Goal: Transaction & Acquisition: Purchase product/service

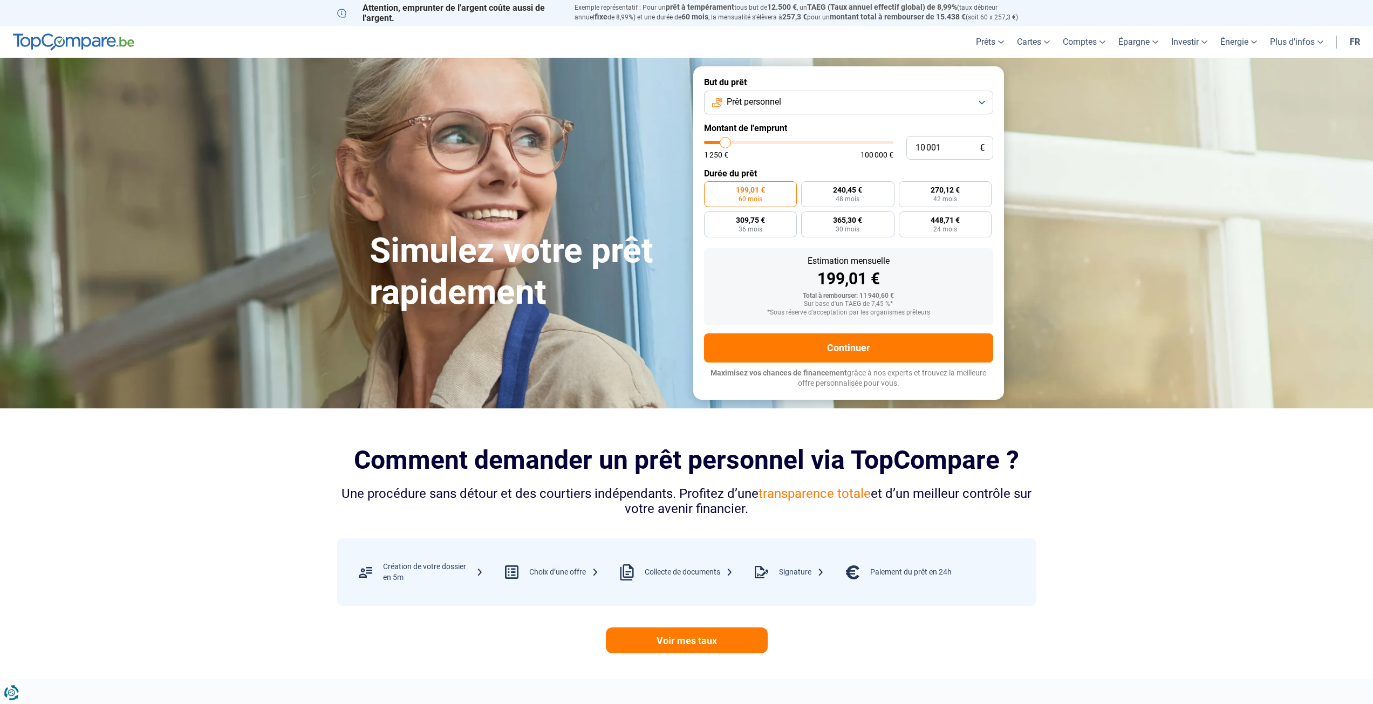
click at [898, 99] on button "Prêt personnel" at bounding box center [848, 103] width 289 height 24
click at [872, 130] on li "Prêt personnel" at bounding box center [848, 129] width 277 height 23
type input "9 500"
type input "9500"
type input "10 500"
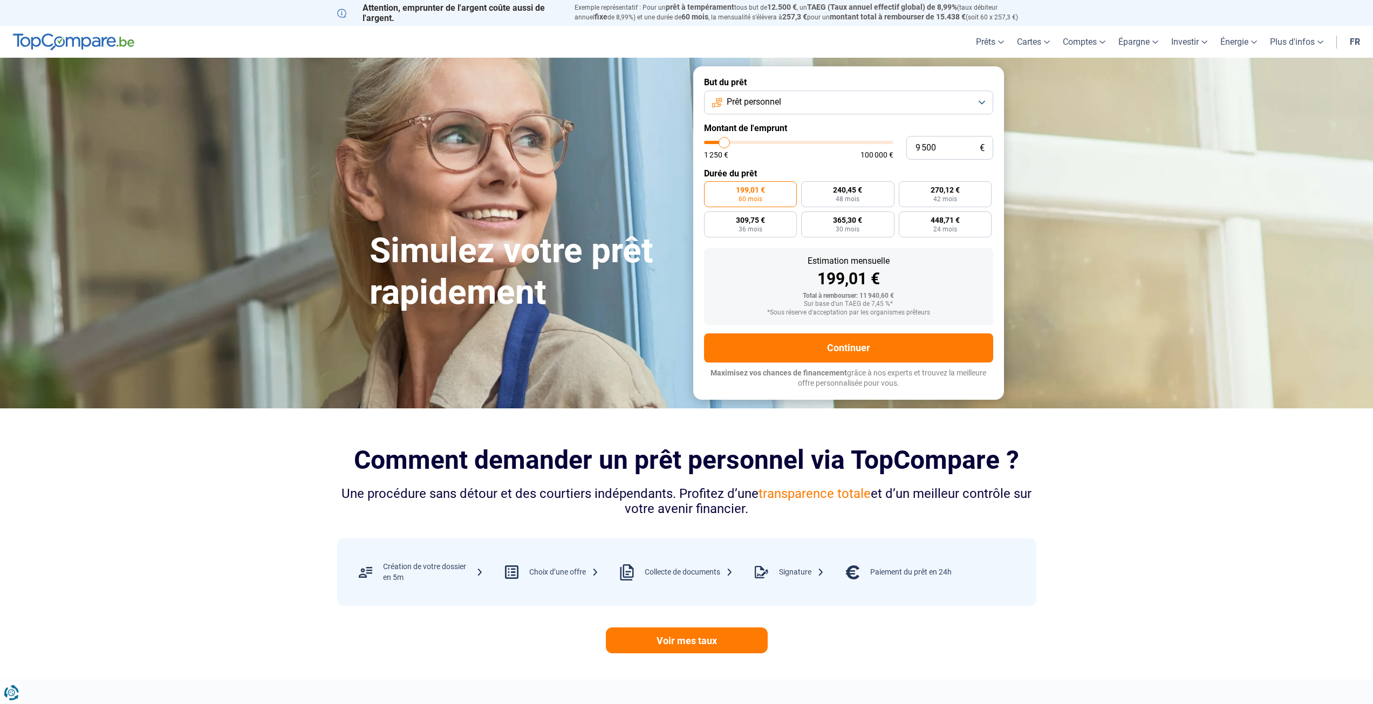
type input "10500"
type input "11 750"
type input "11750"
type input "14 250"
type input "14250"
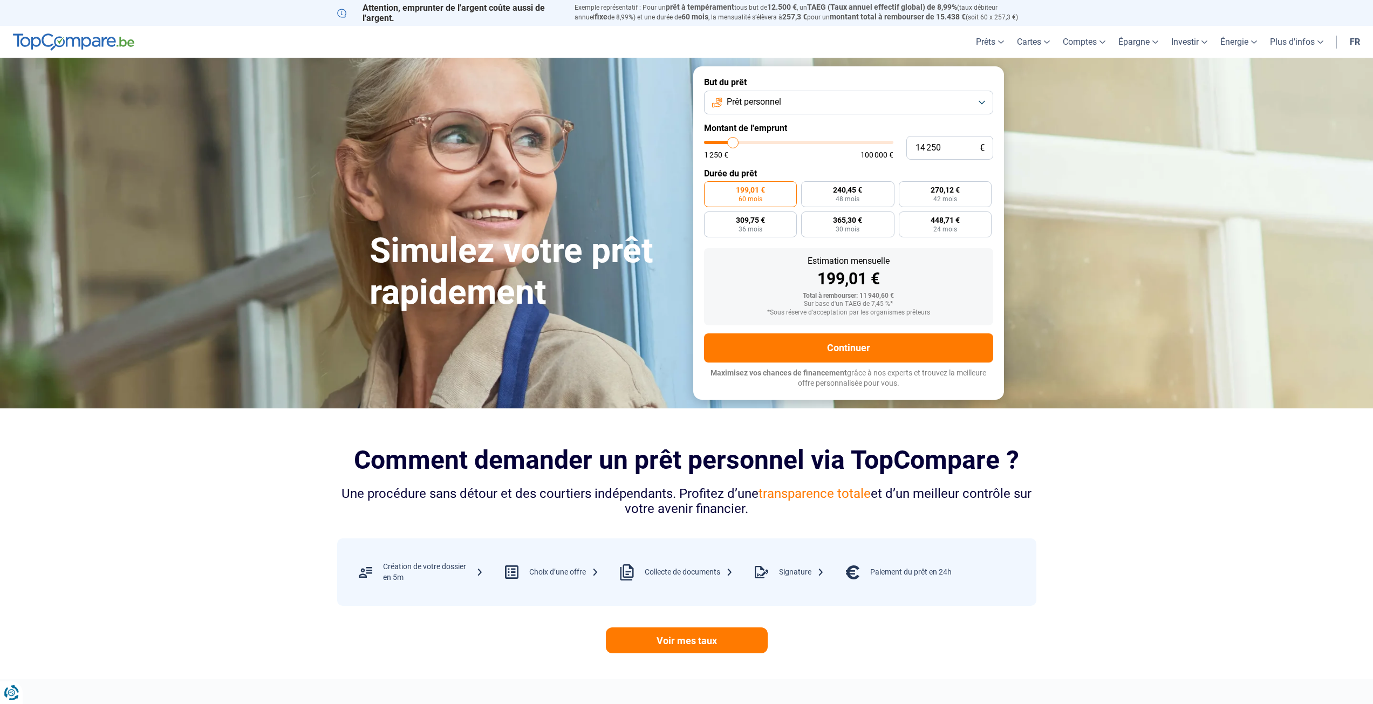
type input "16 500"
type input "16500"
type input "19 250"
type input "19250"
type input "21 750"
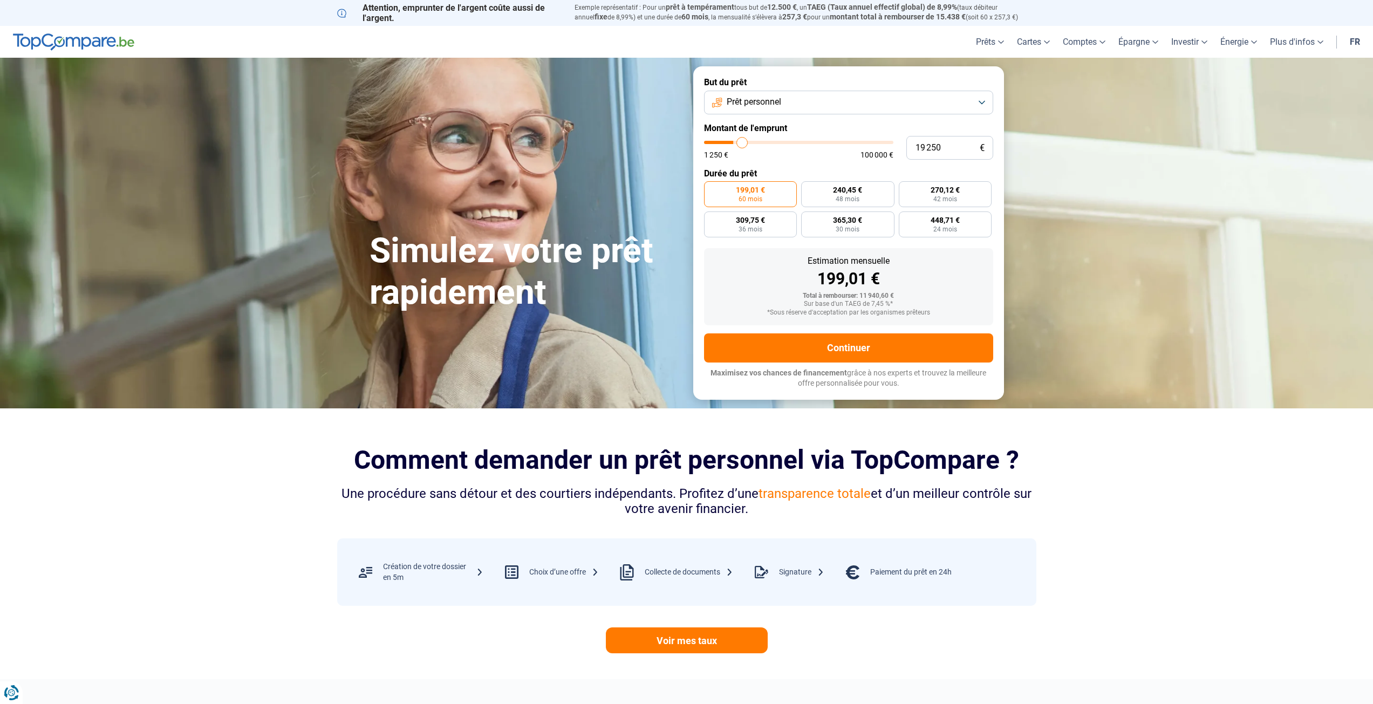
type input "21750"
type input "24 250"
type input "24250"
type input "25 750"
type input "25750"
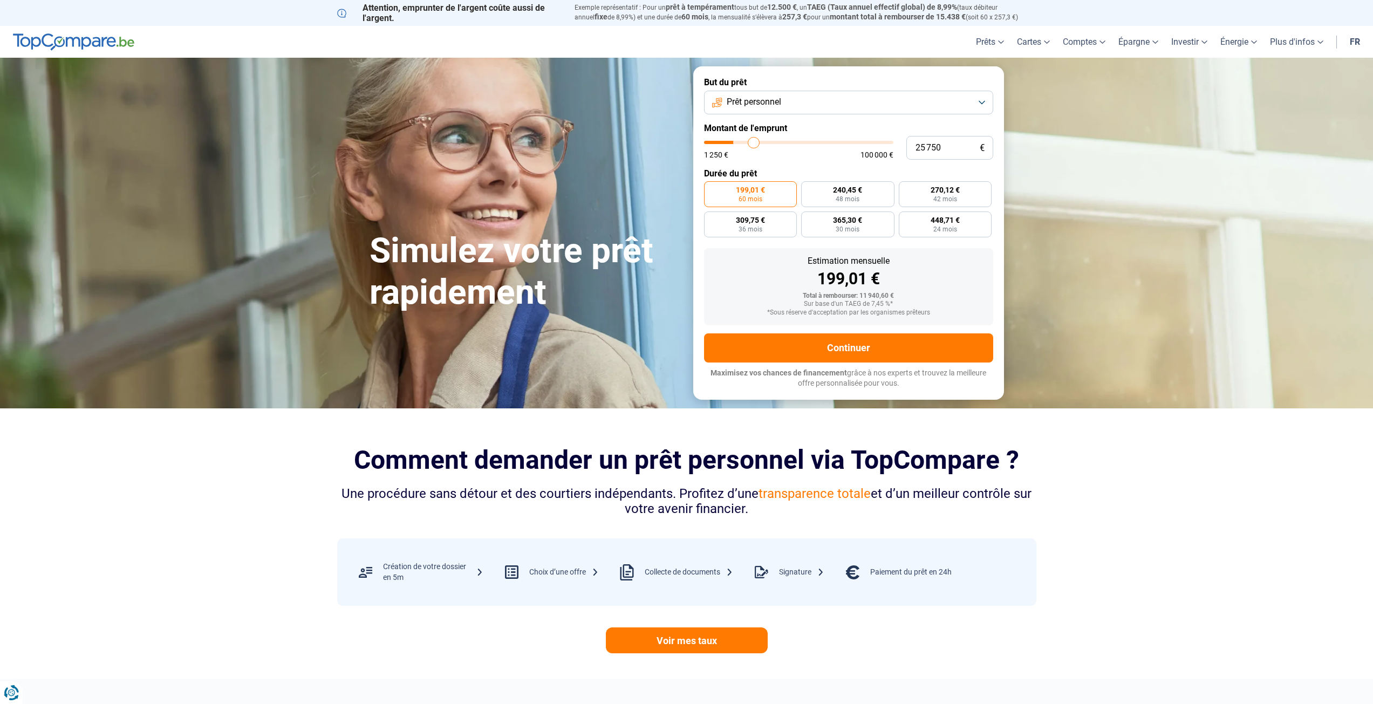
type input "27 250"
type input "27250"
type input "28 750"
type input "28750"
type input "30 500"
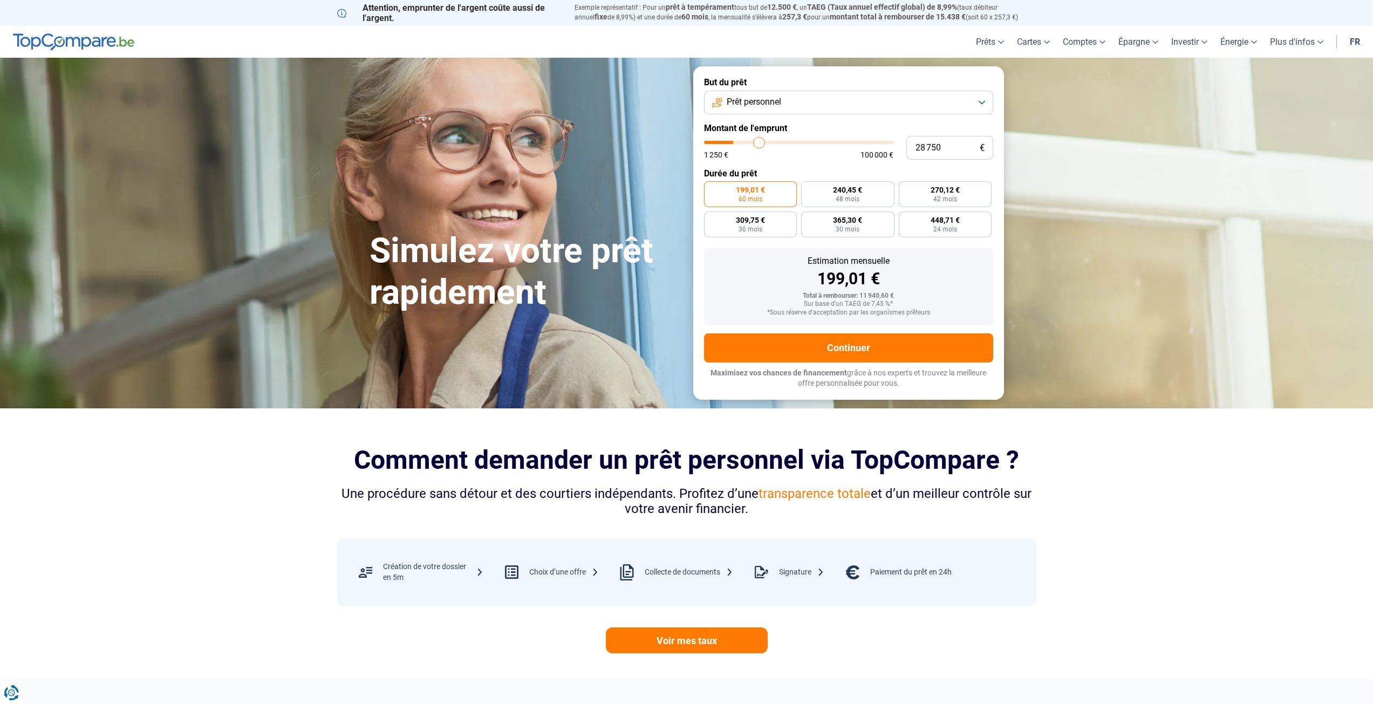
type input "30500"
type input "32 000"
type input "32000"
type input "33 750"
type input "33750"
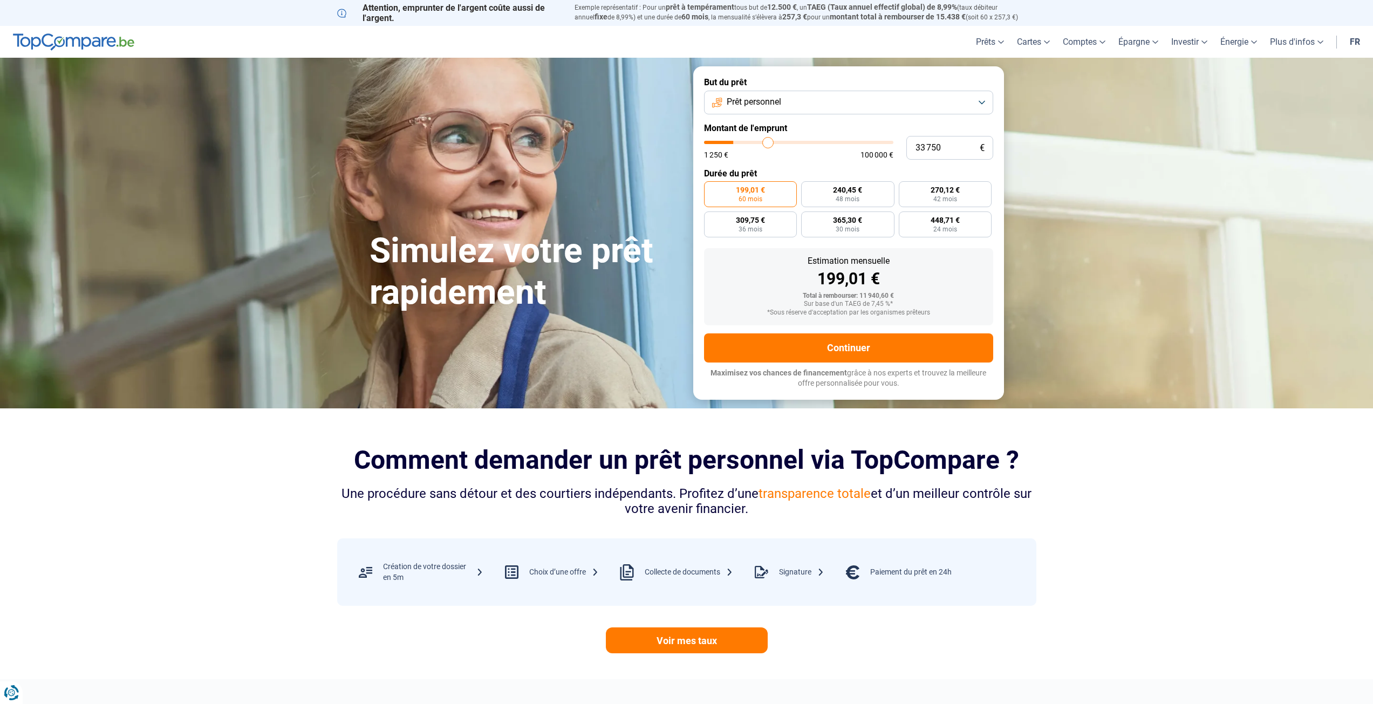
type input "35 500"
type input "35500"
type input "38 000"
type input "38000"
type input "40 750"
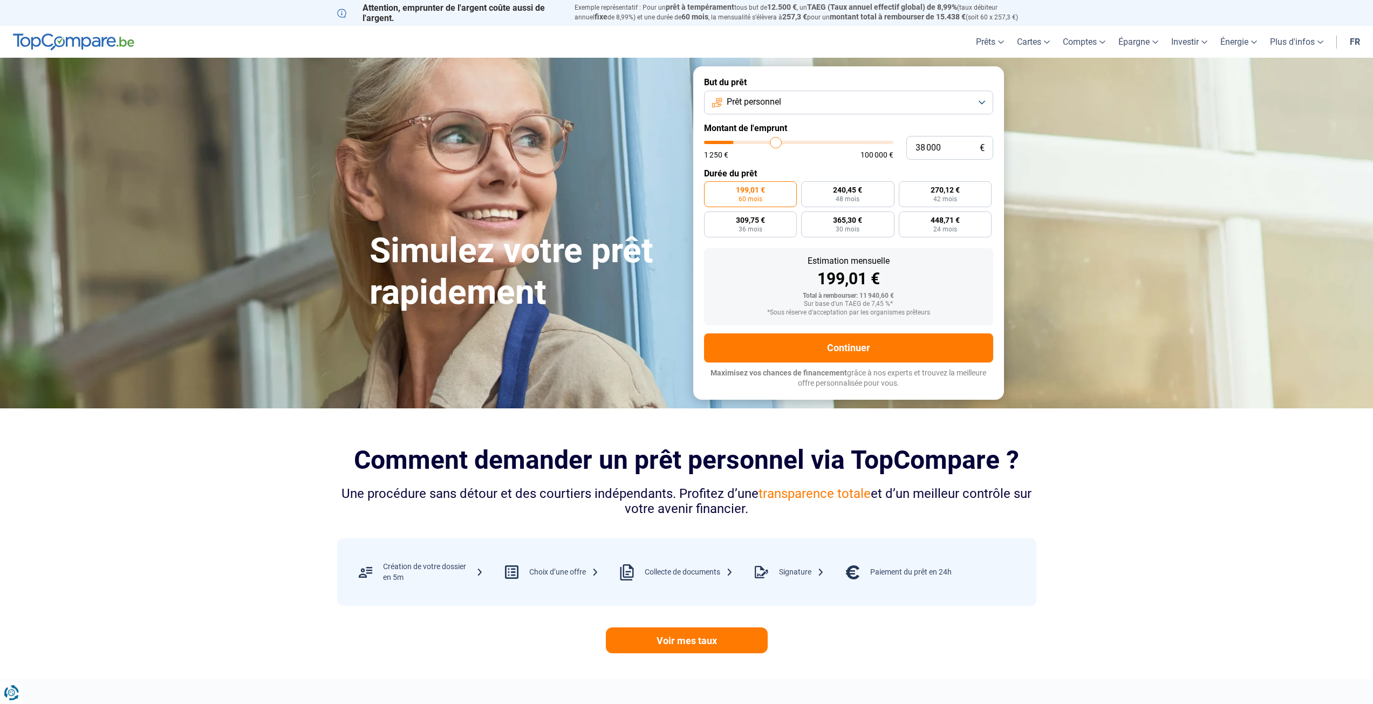
type input "40750"
type input "43 750"
type input "43750"
type input "47 500"
type input "47500"
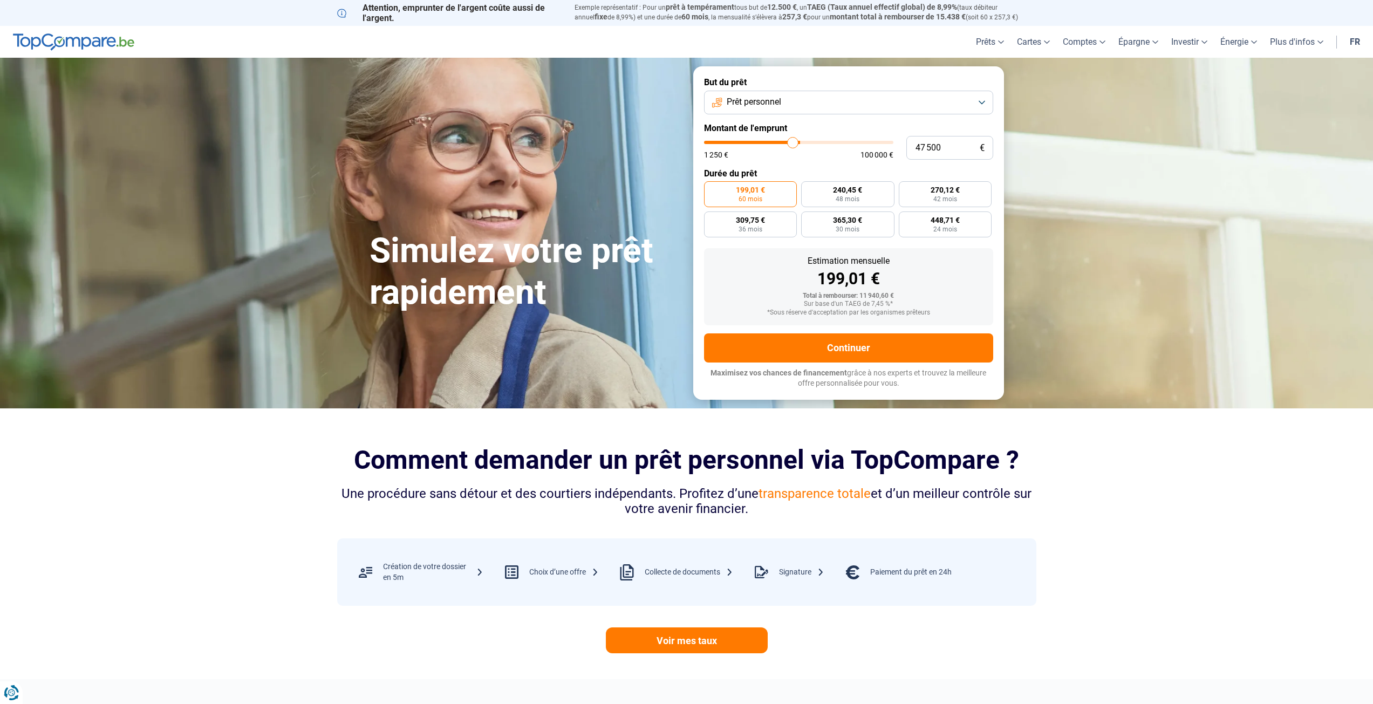
type input "51 250"
type input "51250"
type input "54 500"
type input "54500"
type input "59 500"
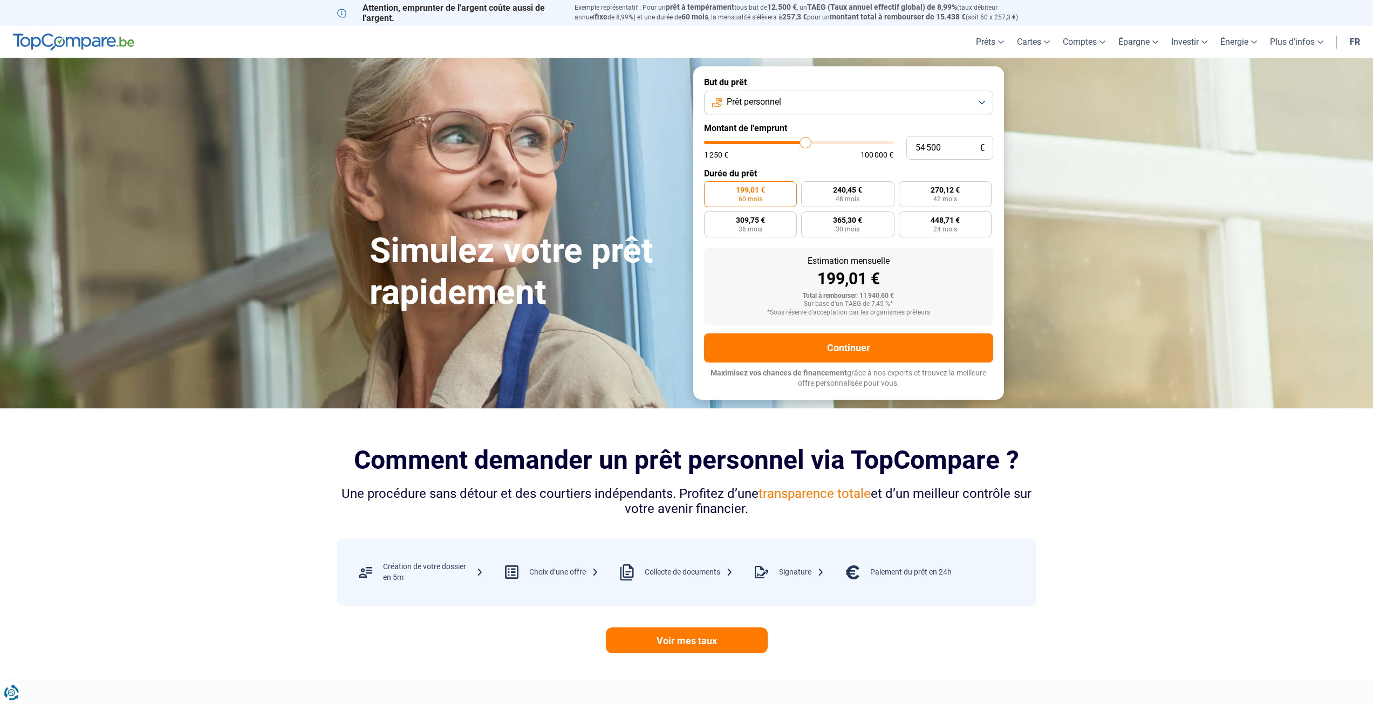
type input "59500"
type input "62 000"
type input "62000"
type input "64 750"
type input "64750"
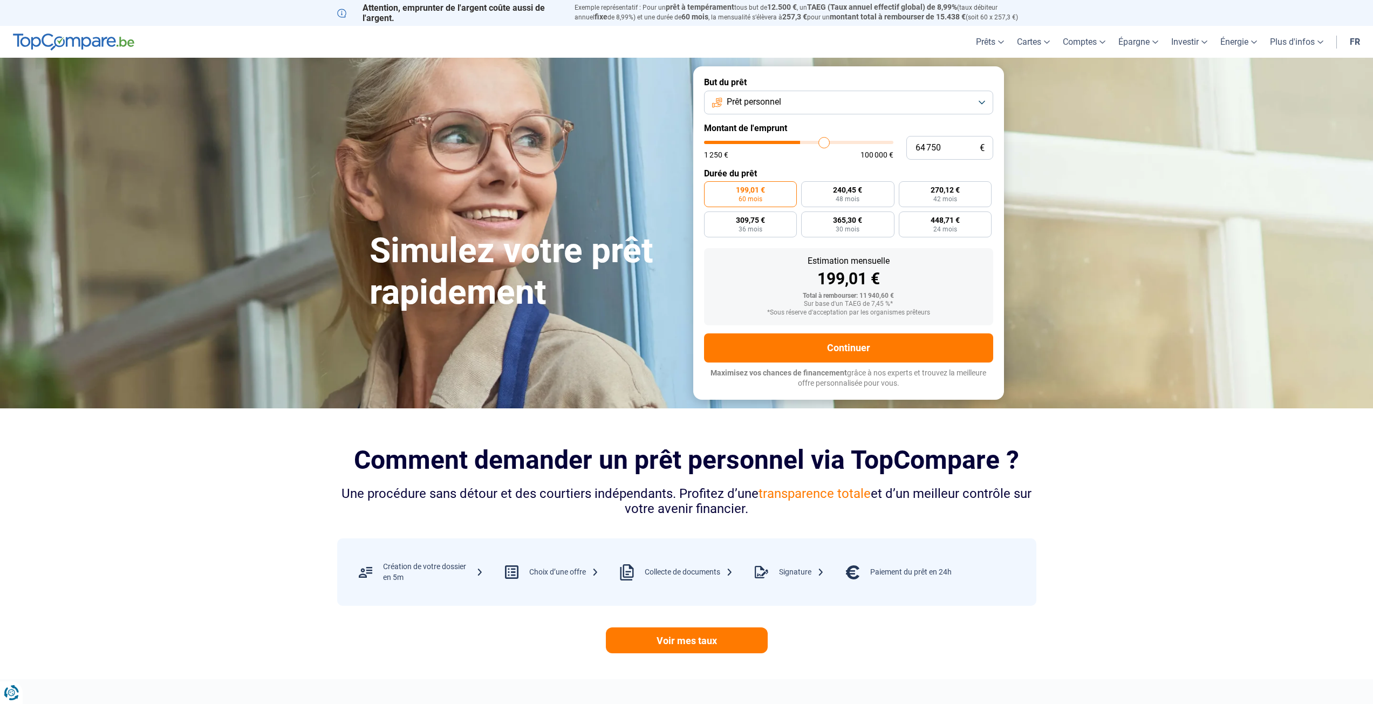
type input "68 000"
type input "68000"
type input "71 250"
type input "71250"
type input "74 000"
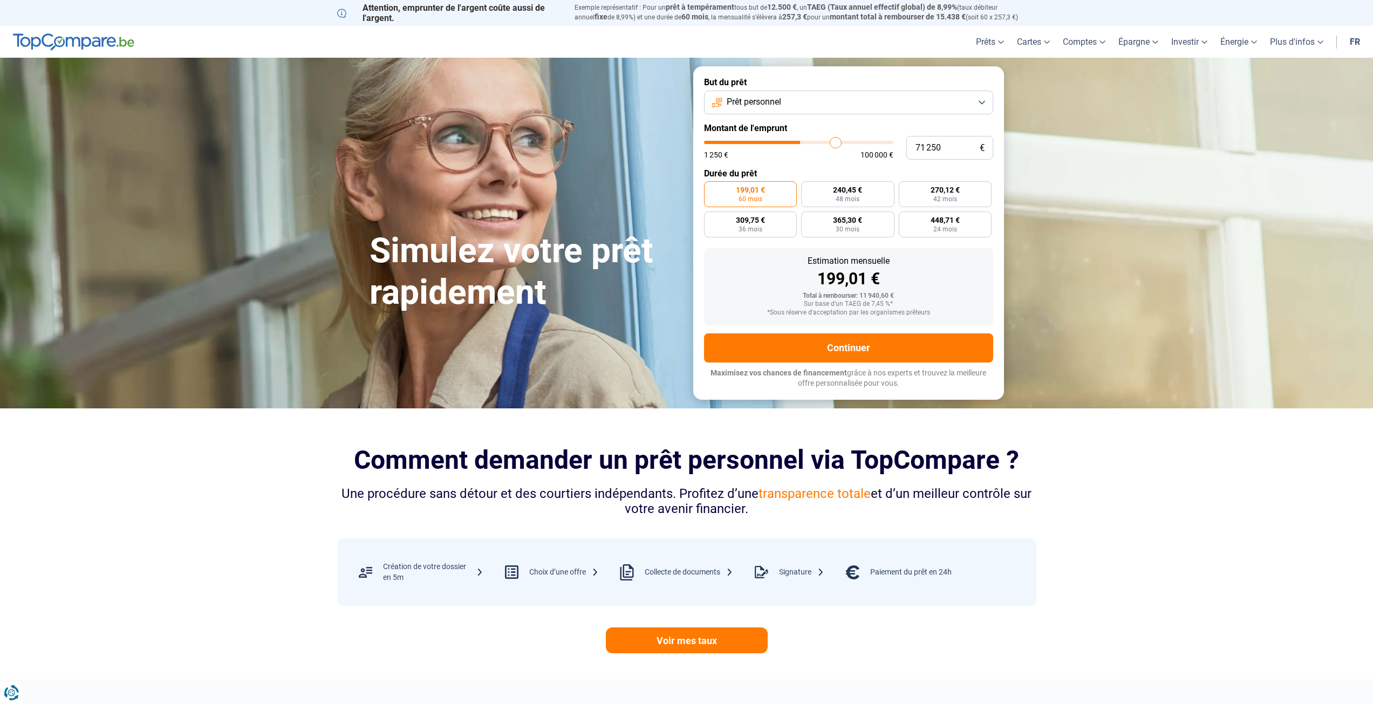
type input "74000"
type input "77 000"
type input "77000"
type input "78 750"
type input "78750"
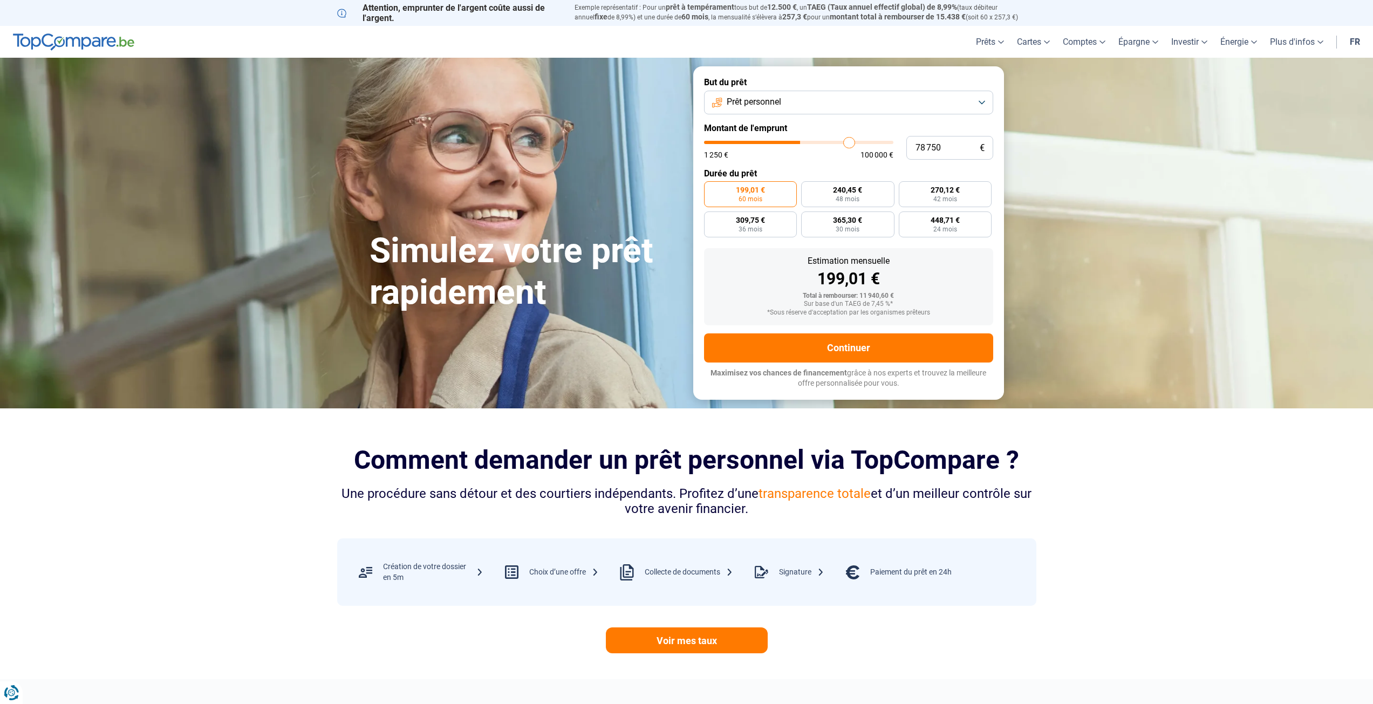
type input "80 250"
type input "80250"
type input "81 500"
type input "81500"
type input "82 500"
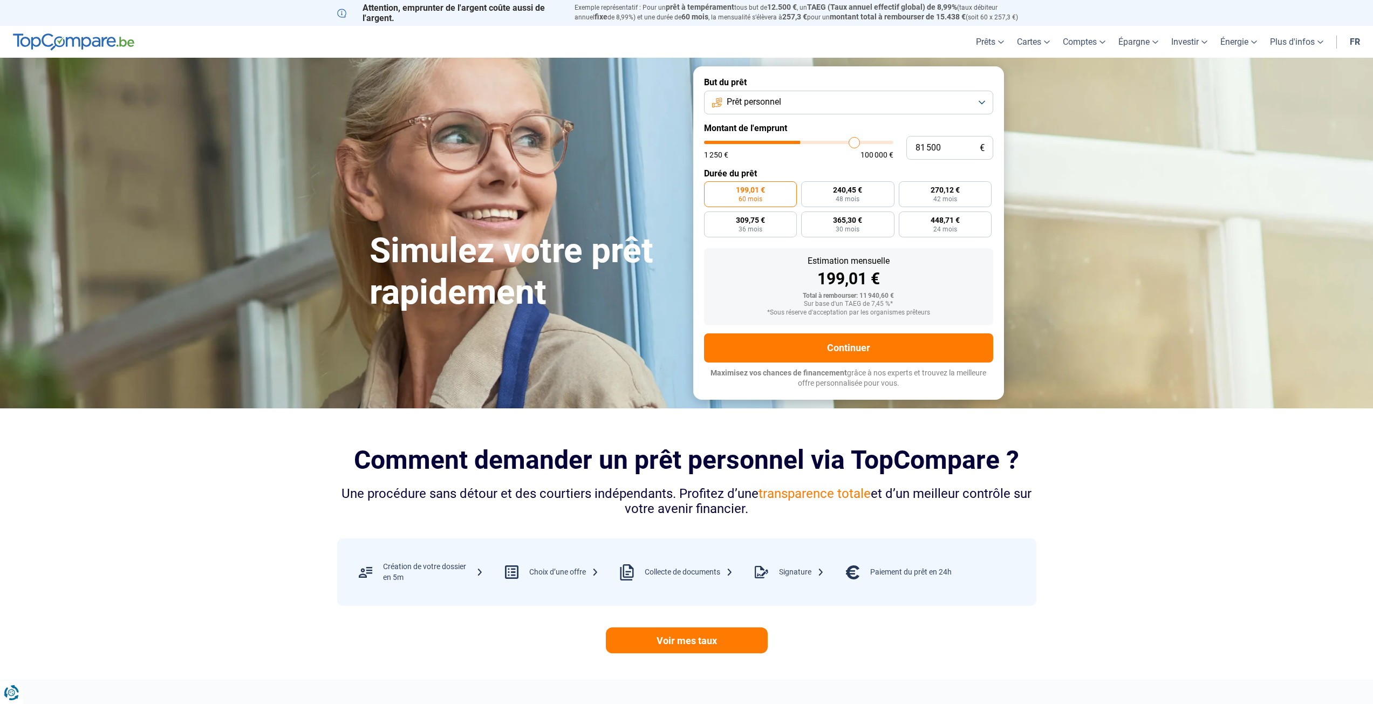
type input "82500"
type input "83 000"
type input "83000"
type input "84 000"
type input "84000"
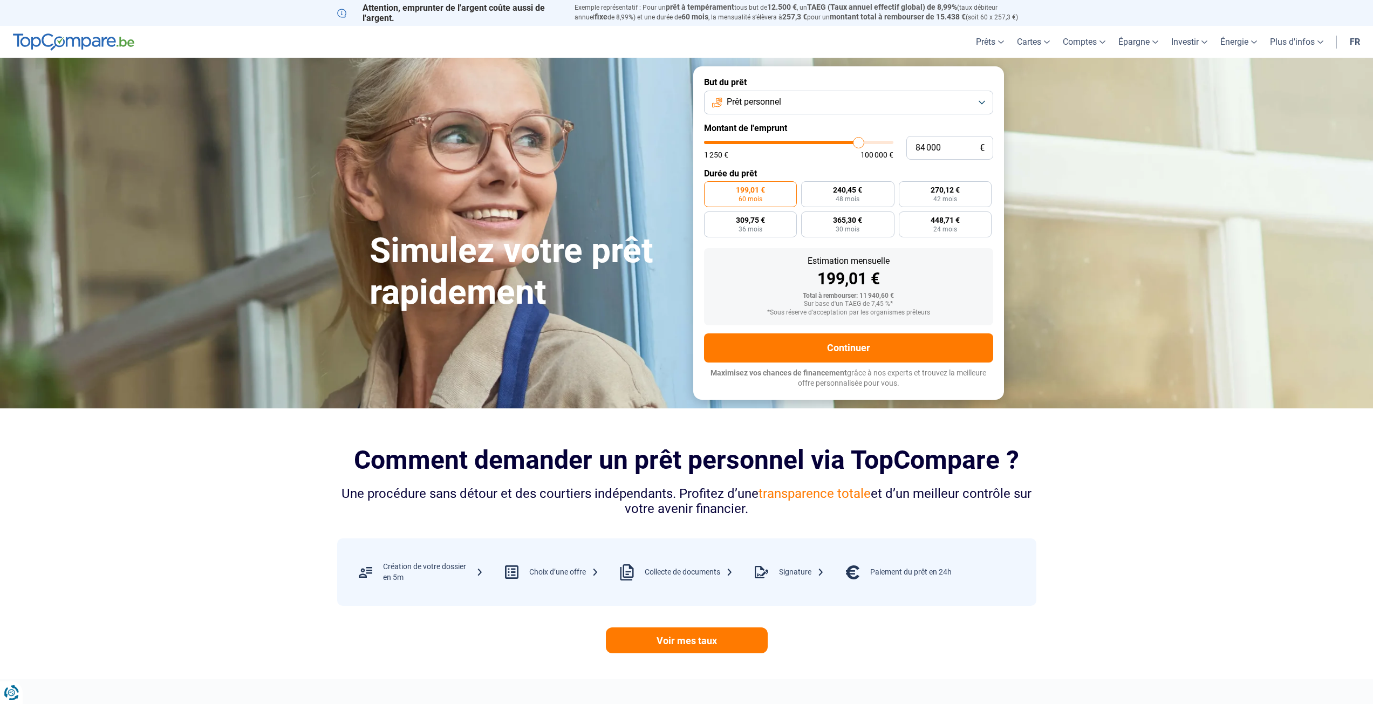
type input "84 250"
type input "84250"
type input "85 000"
type input "85000"
type input "85 250"
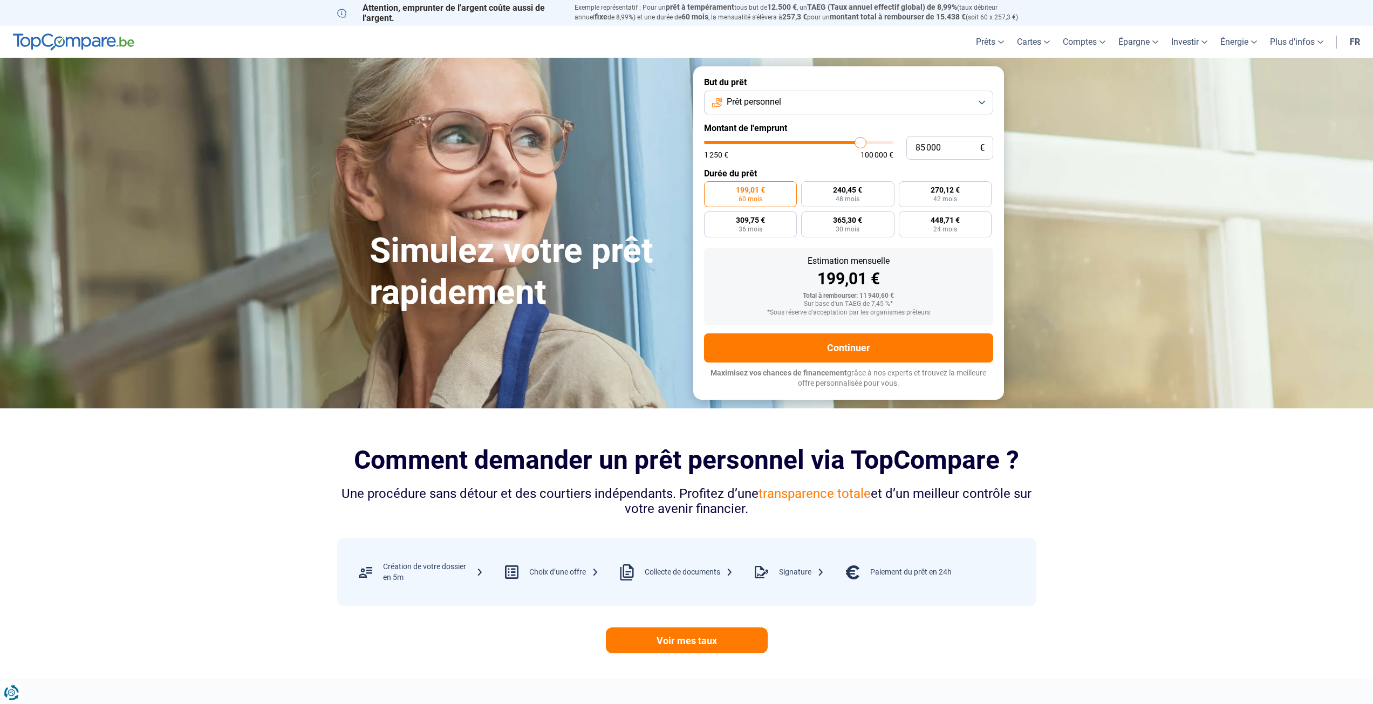
type input "85250"
type input "85 750"
type input "85750"
type input "86 500"
type input "86500"
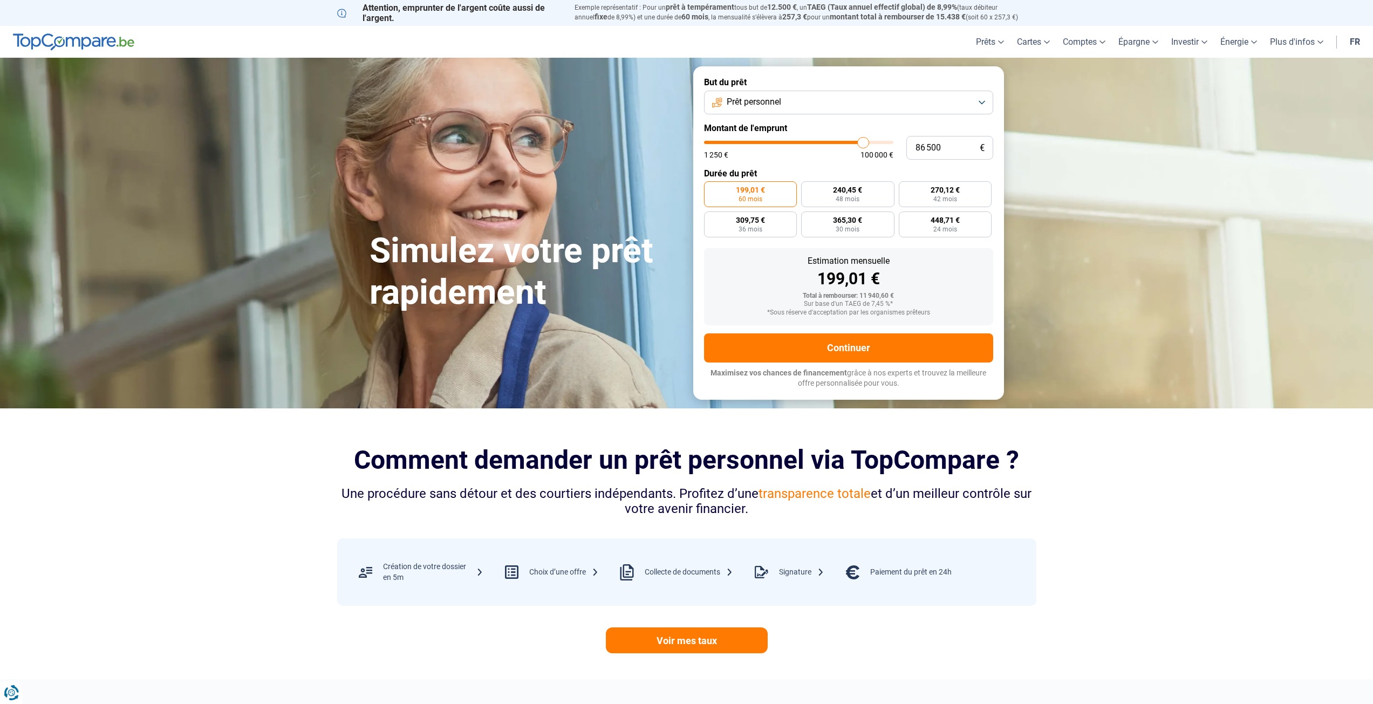
type input "86 750"
type input "86750"
type input "87 250"
type input "87250"
type input "88 000"
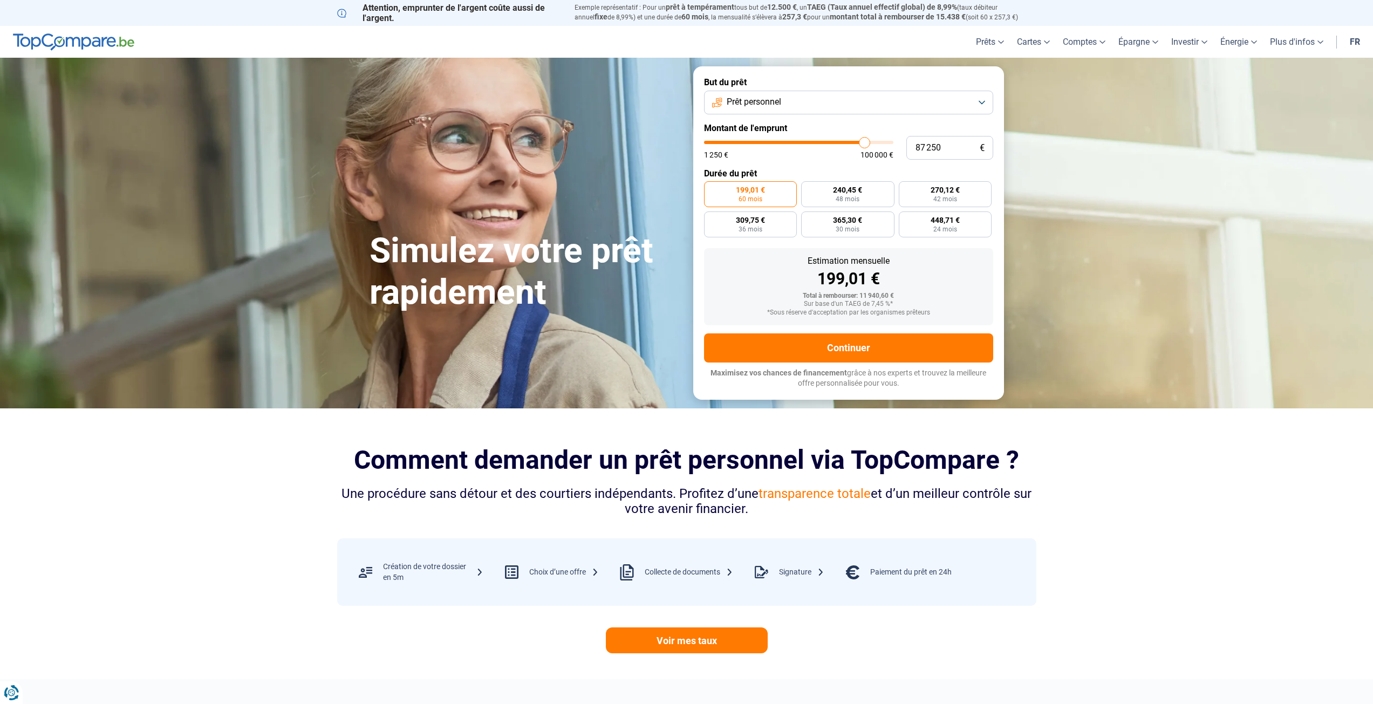
type input "88000"
type input "88 250"
type input "88250"
type input "88 500"
type input "88500"
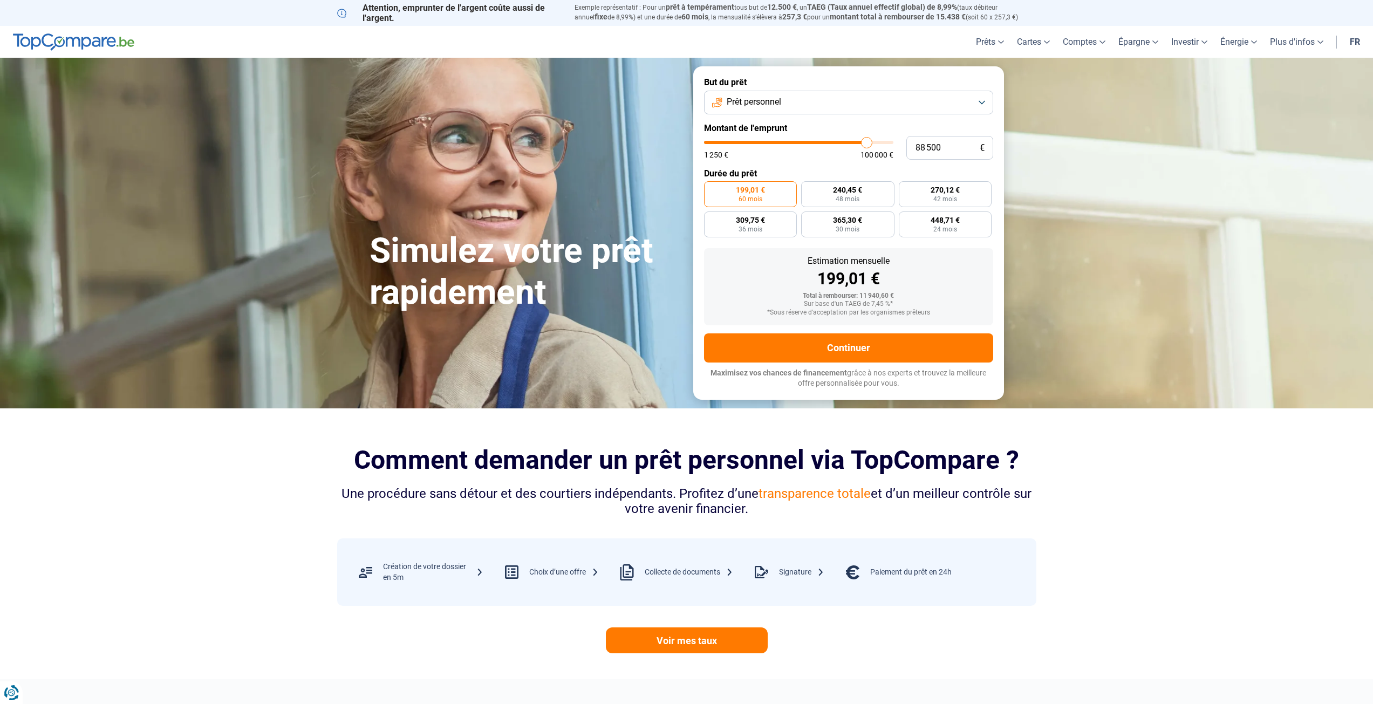
type input "88 750"
type input "88750"
type input "89 000"
type input "89000"
type input "89 500"
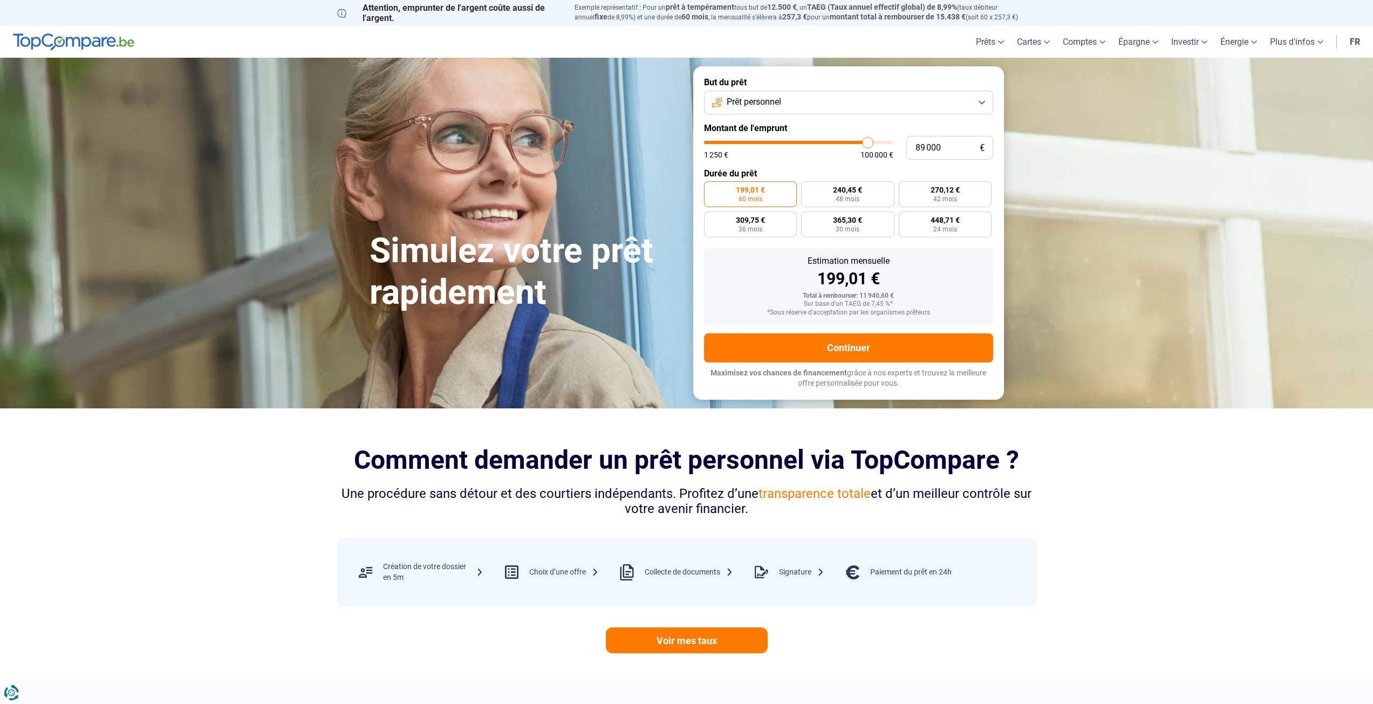
type input "89500"
type input "89 750"
type input "89750"
type input "90 000"
type input "90000"
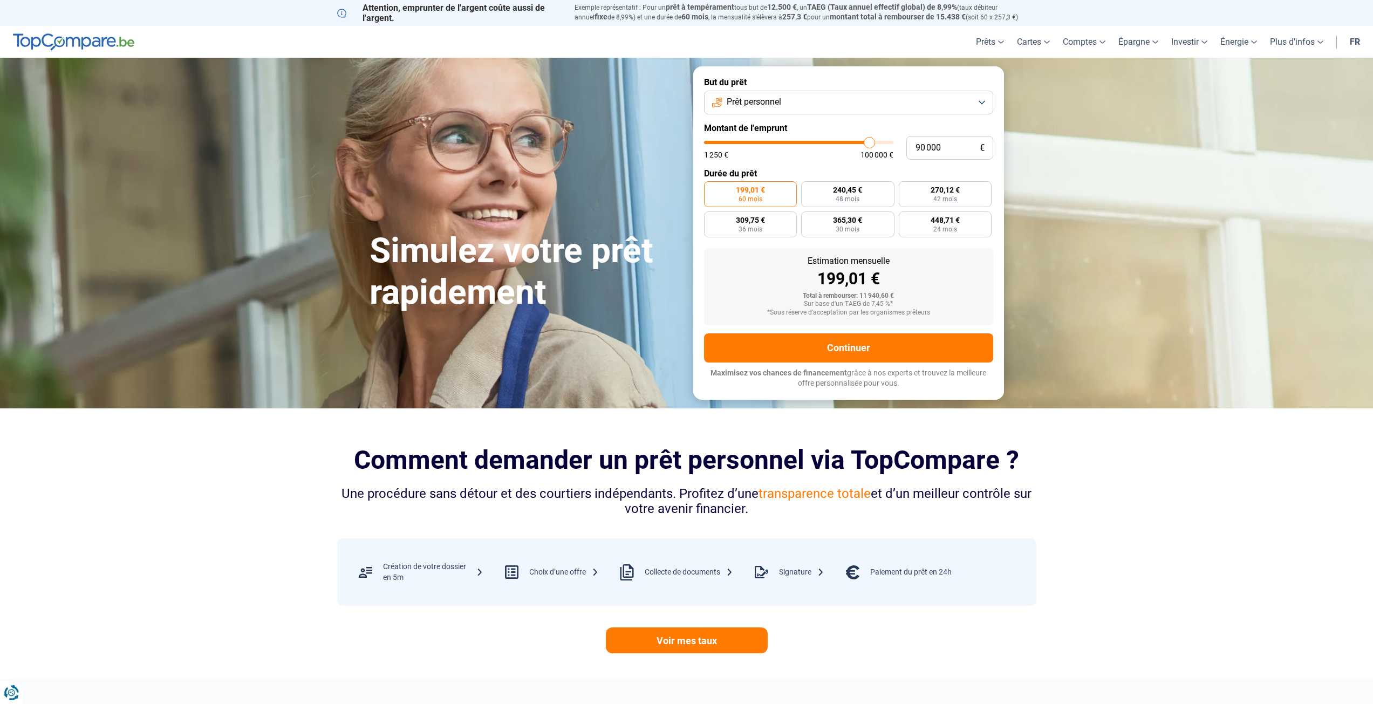
type input "90 250"
type input "90250"
type input "91 250"
type input "91250"
type input "91 750"
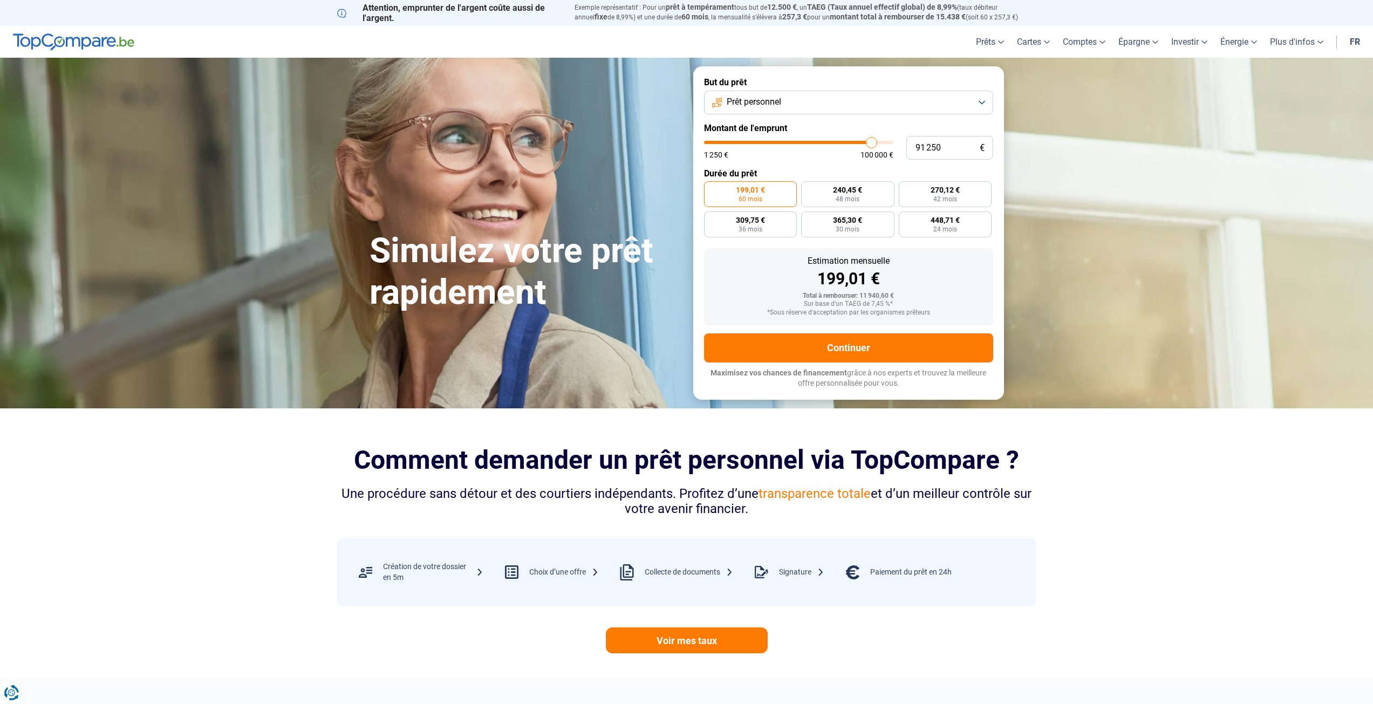
type input "91750"
type input "92 750"
type input "92750"
type input "94 250"
type input "94250"
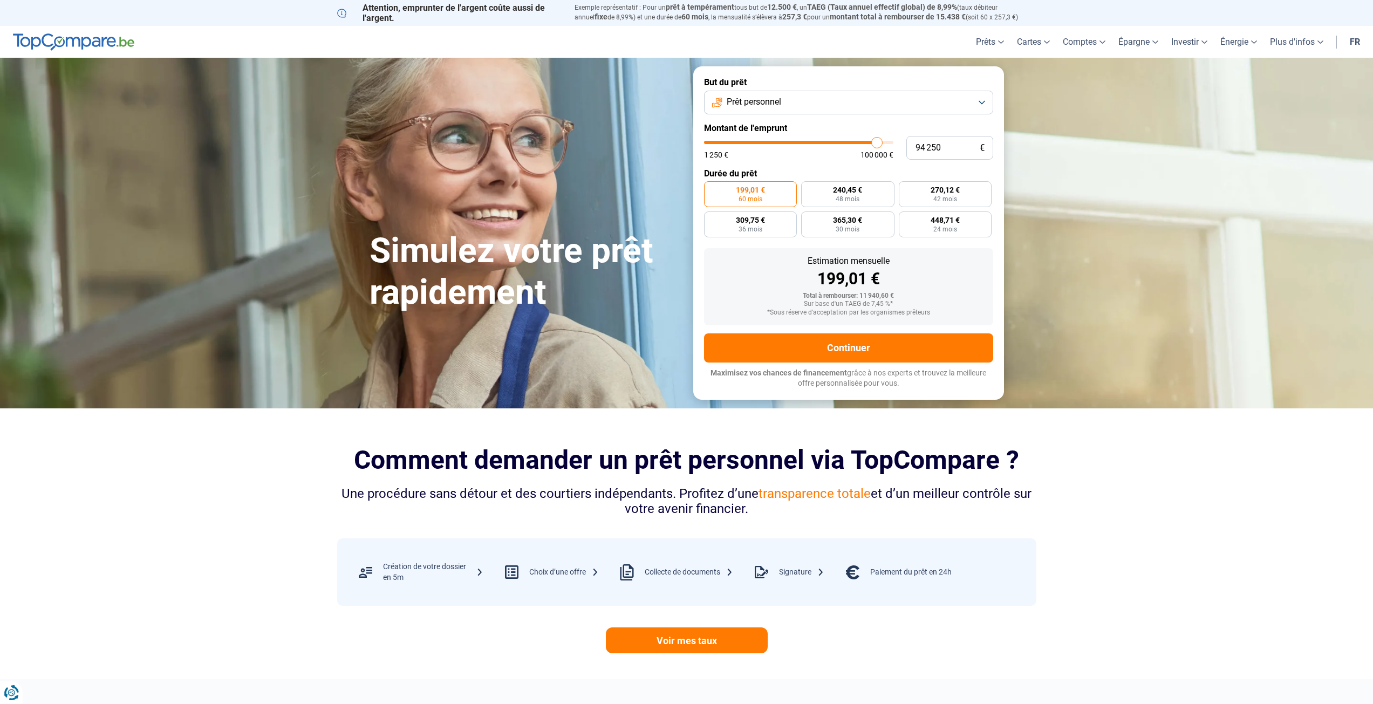
type input "95 500"
type input "95500"
type input "96 250"
type input "96250"
type input "97 250"
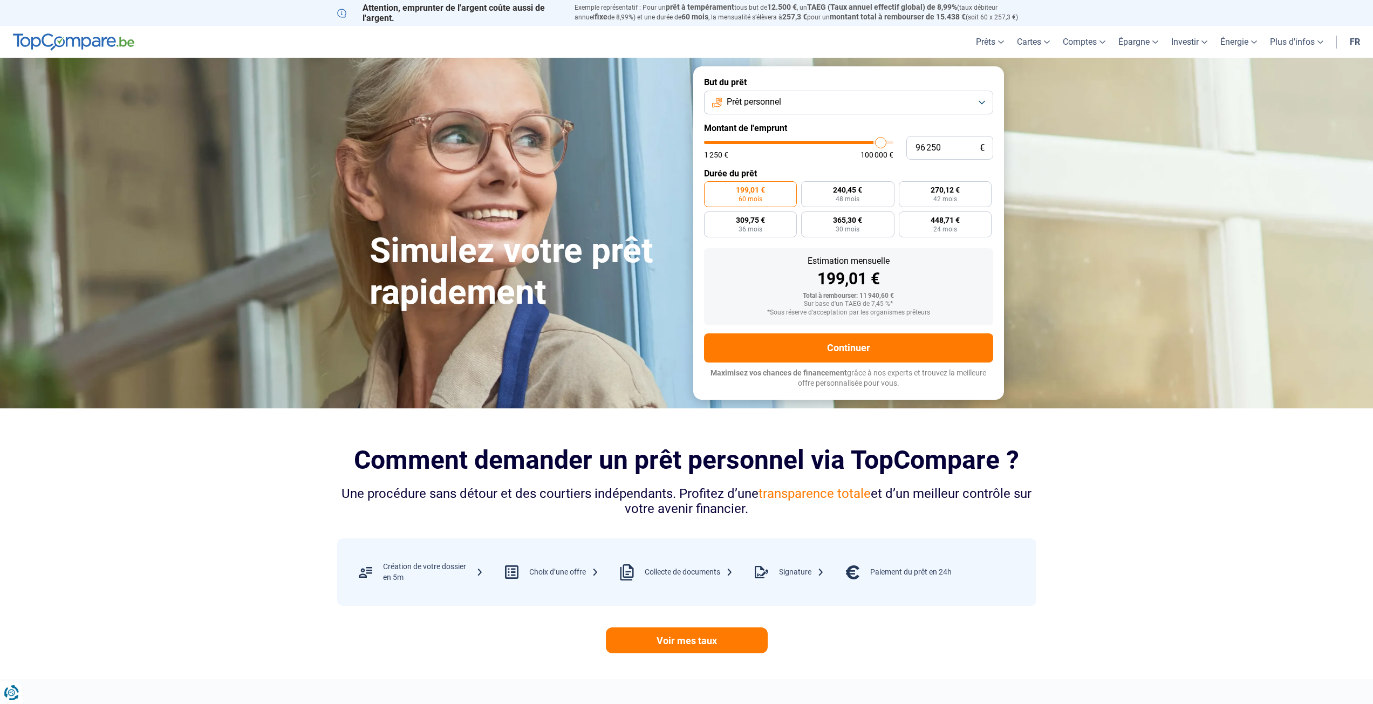
type input "97250"
type input "98 000"
type input "98000"
type input "98 500"
type input "98500"
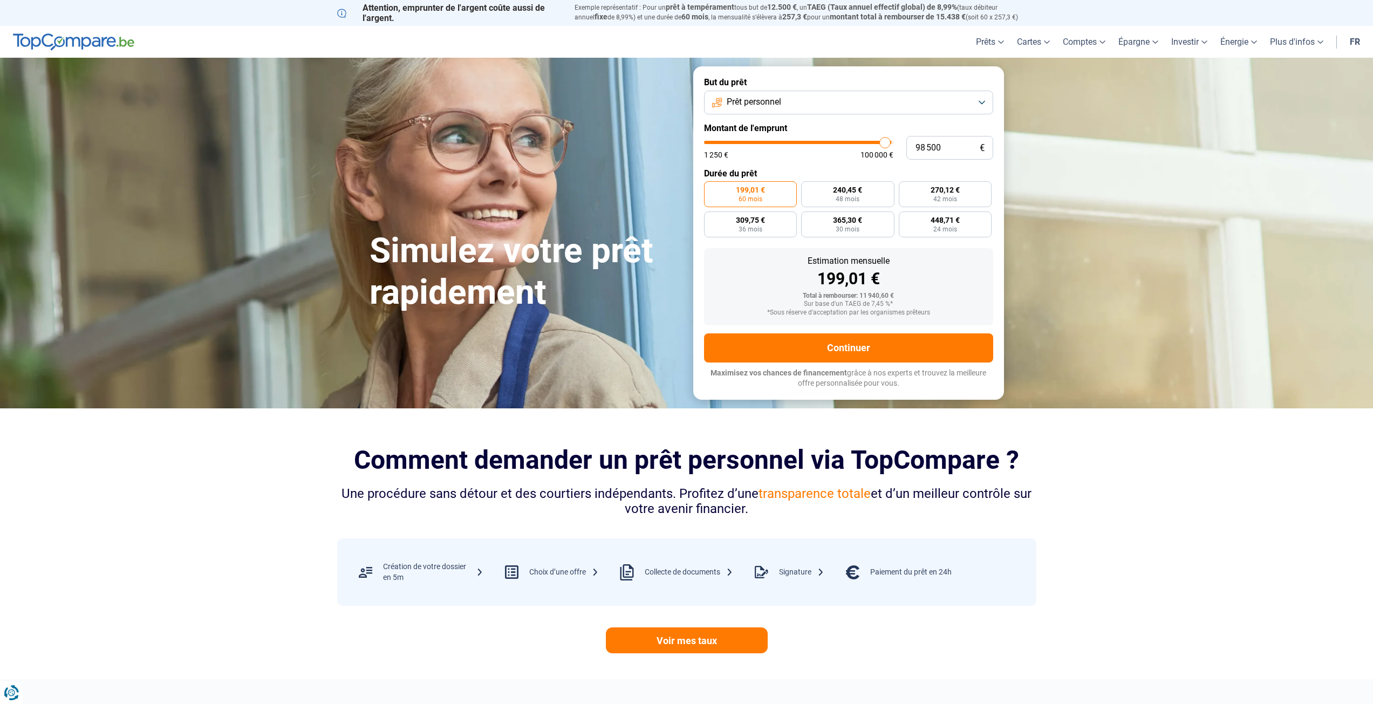
type input "98 750"
type input "98750"
type input "99 250"
type input "99250"
type input "99 500"
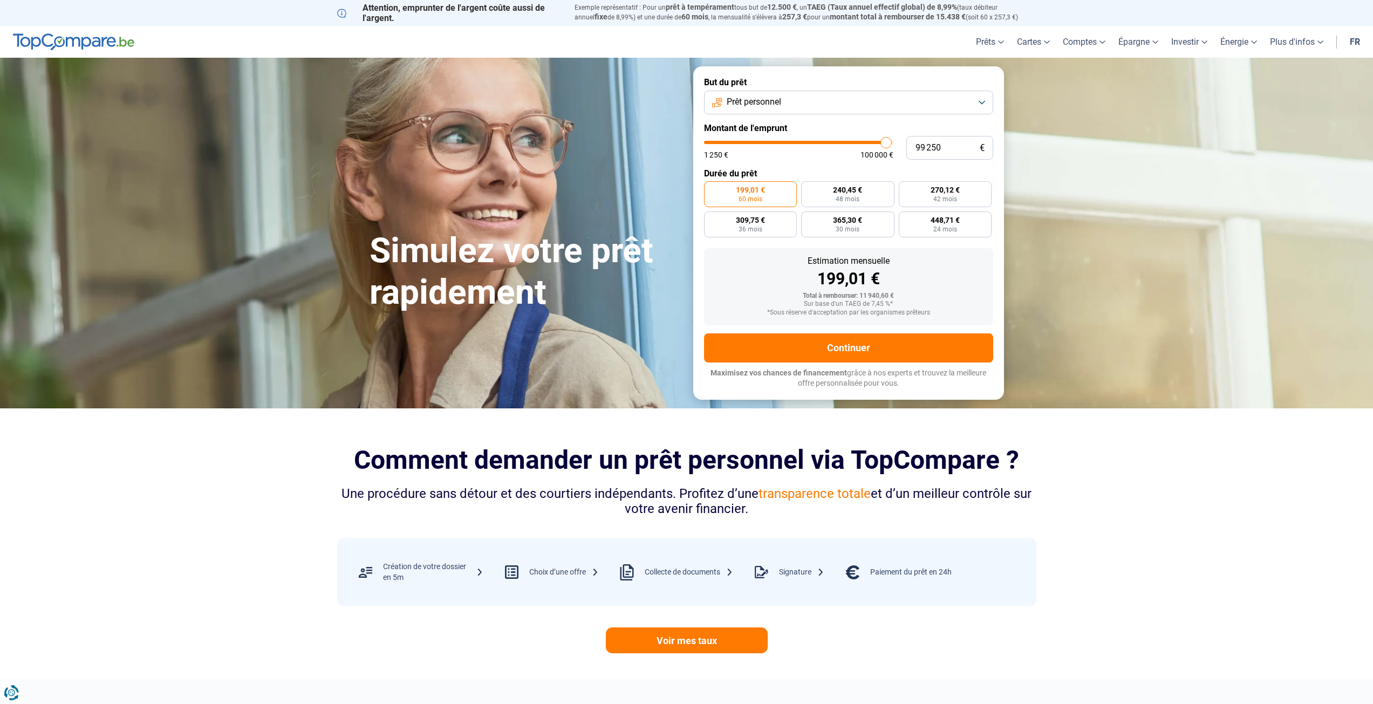
type input "99500"
type input "100 000"
drag, startPoint x: 724, startPoint y: 146, endPoint x: 893, endPoint y: 142, distance: 168.8
type input "100000"
click at [893, 142] on input "range" at bounding box center [798, 142] width 189 height 3
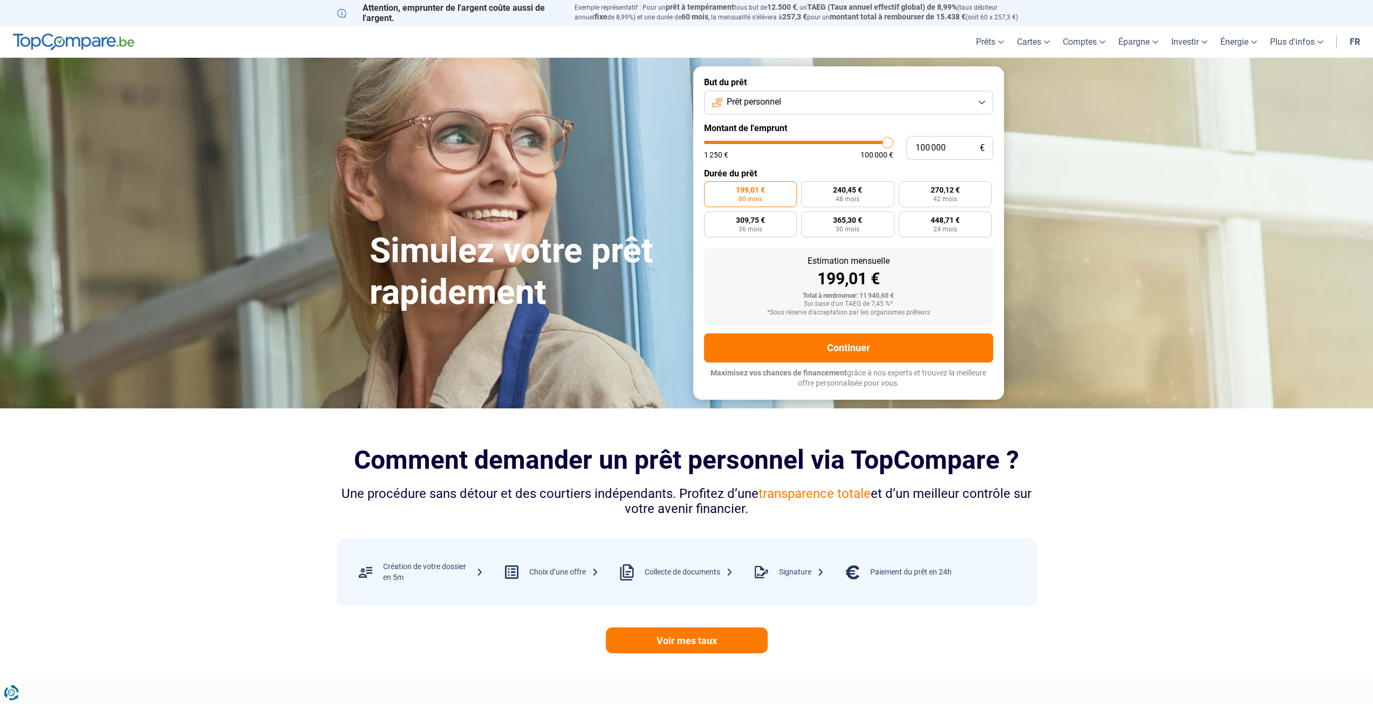
radio input "false"
click at [732, 198] on span "120 mois" at bounding box center [731, 199] width 28 height 6
click at [711, 188] on input "1 171,79 € 120 mois" at bounding box center [707, 184] width 7 height 7
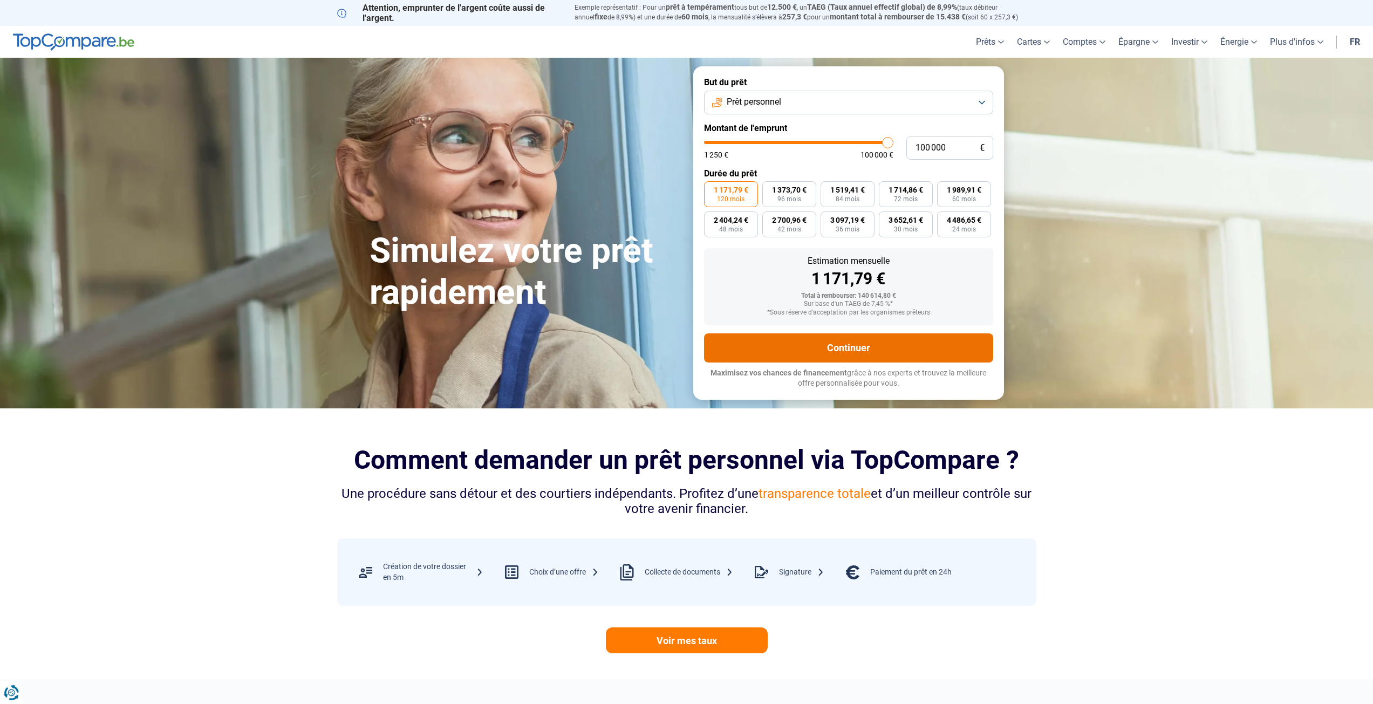
click at [845, 349] on button "Continuer" at bounding box center [848, 347] width 289 height 29
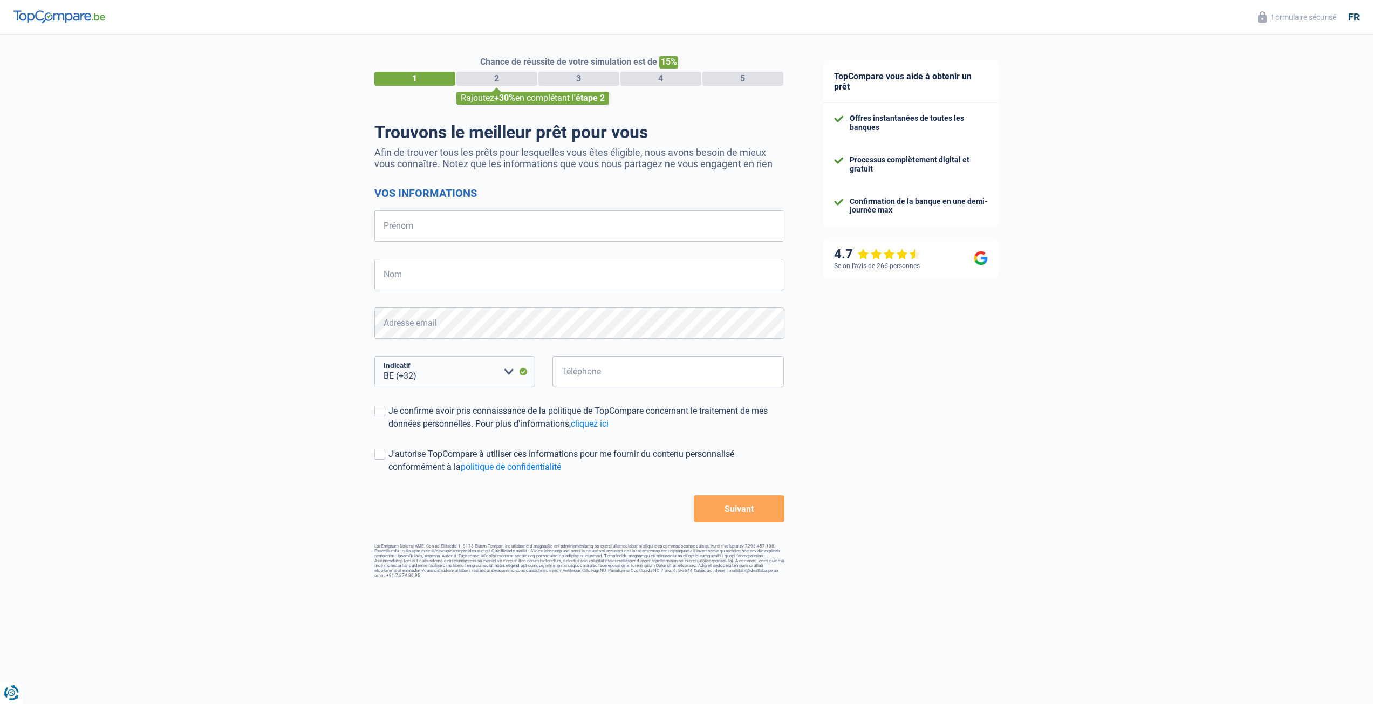
select select "32"
click at [431, 229] on input "Prénom" at bounding box center [579, 225] width 410 height 31
type input "Johan"
type input "Bruninx"
type input "499502253"
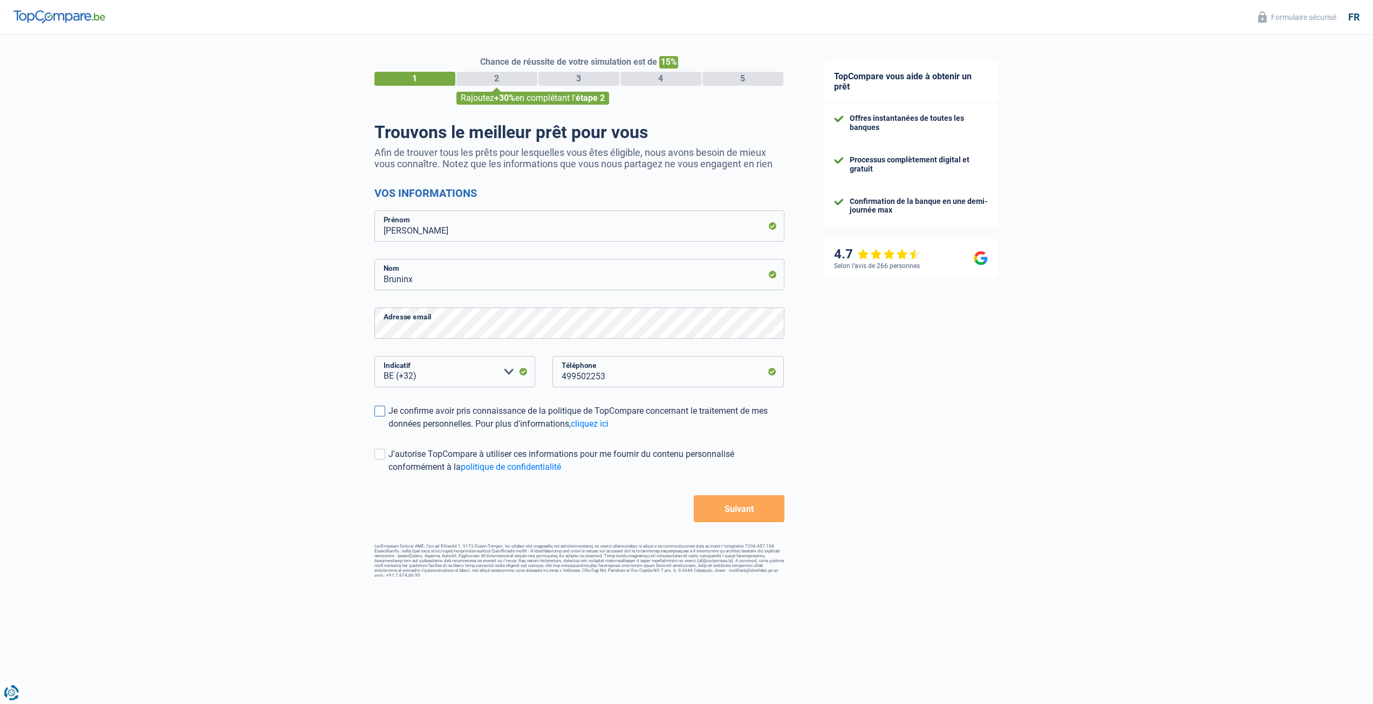
click at [383, 413] on span at bounding box center [379, 411] width 11 height 11
click at [388, 430] on input "Je confirme avoir pris connaissance de la politique de TopCompare concernant le…" at bounding box center [388, 430] width 0 height 0
click at [741, 515] on button "Suivant" at bounding box center [739, 508] width 90 height 27
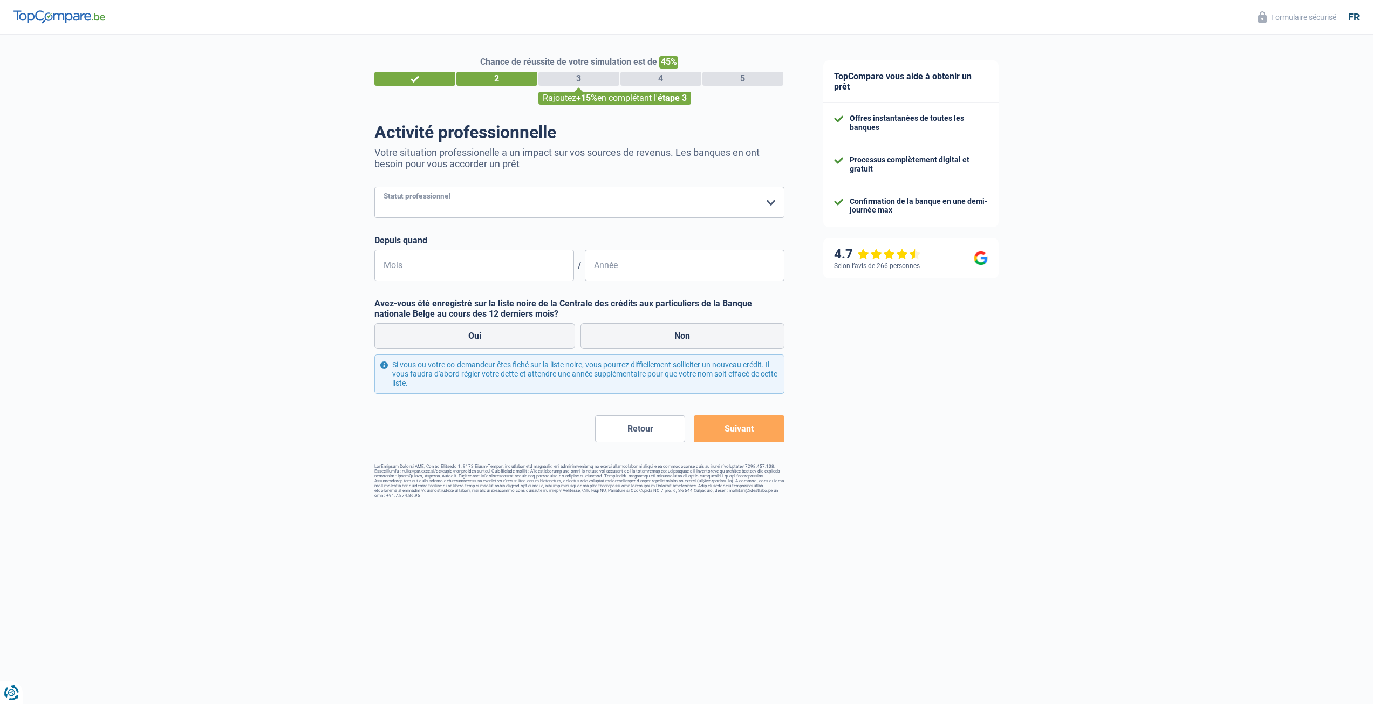
click at [414, 209] on select "Ouvrier Employé privé Employé public Invalide Indépendant Pensionné Chômeur Mut…" at bounding box center [579, 202] width 410 height 31
select select "independent"
click at [374, 188] on select "Ouvrier Employé privé Employé public Invalide Indépendant Pensionné Chômeur Mut…" at bounding box center [579, 202] width 410 height 31
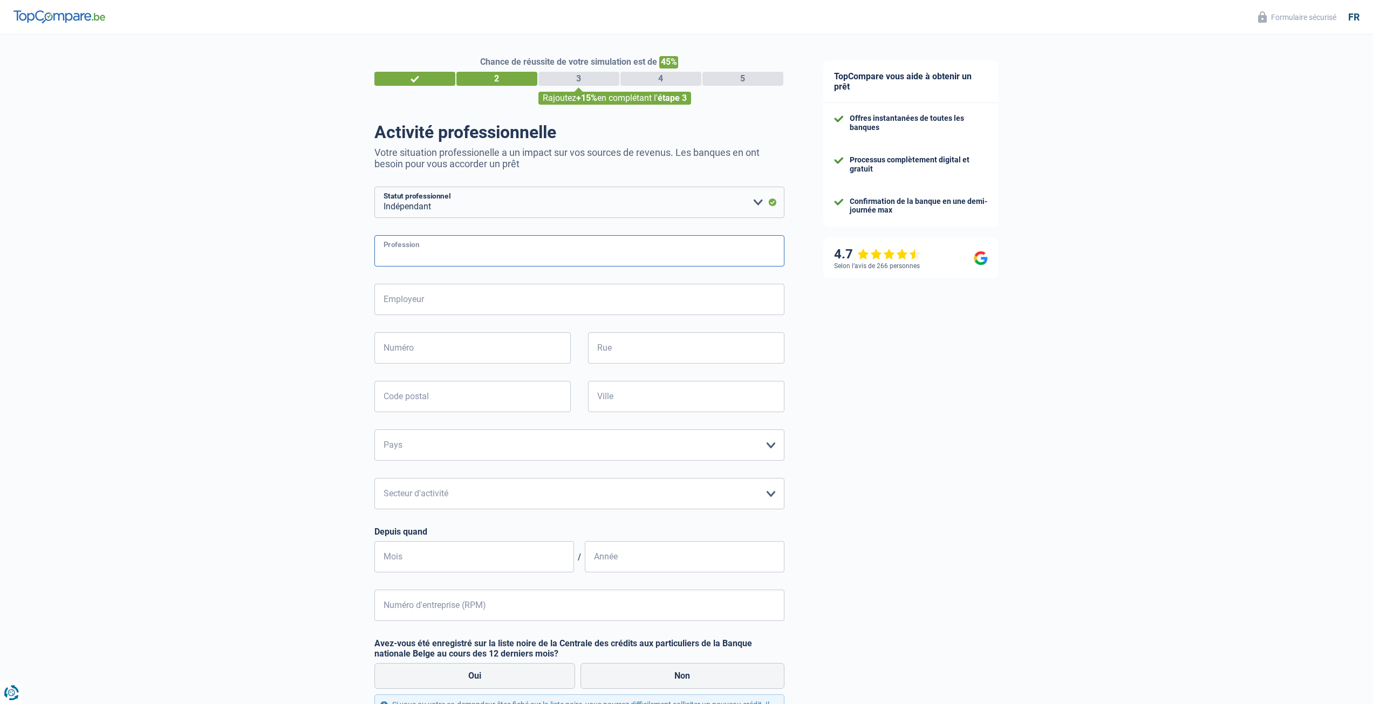
click at [426, 256] on input "Profession" at bounding box center [579, 250] width 410 height 31
type input "gerant"
type input "IBT"
type input "13"
type input "Putstraat 13"
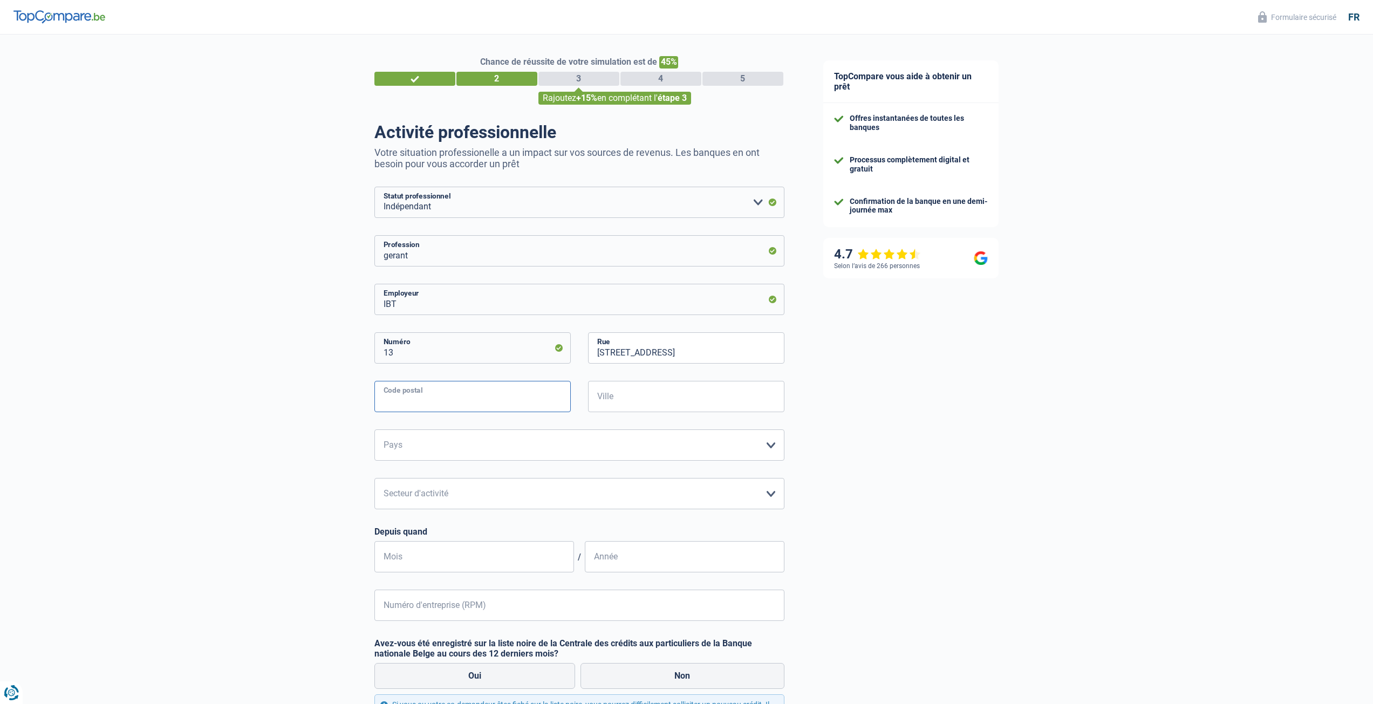
type input "3630"
type input "Maasmechelen"
click at [415, 445] on select "Belgique Luxembourg Veuillez sélectionner une option" at bounding box center [579, 444] width 410 height 31
select select "BE"
click at [374, 430] on select "Belgique Luxembourg Veuillez sélectionner une option" at bounding box center [579, 444] width 410 height 31
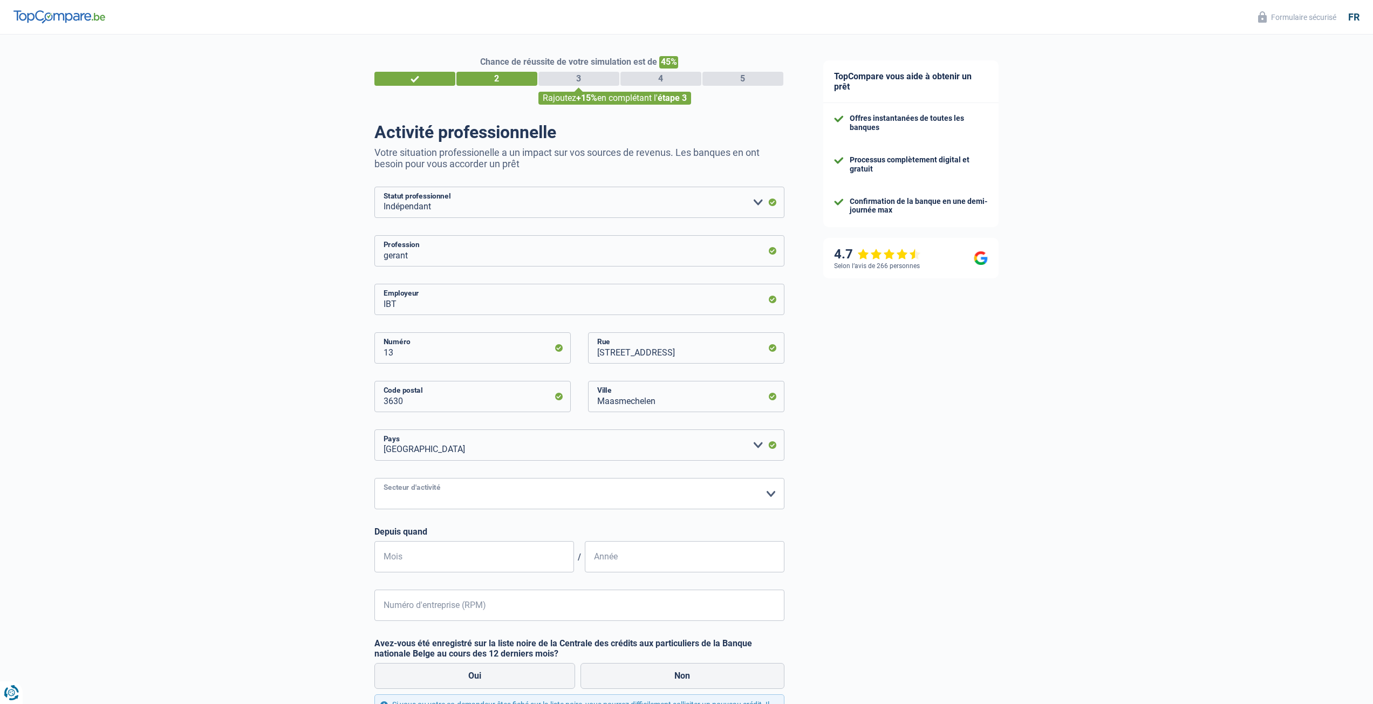
click at [420, 494] on select "Agriculture/Pêche Industrie Horeca Courier/Fitness/Taxi Construction Banques/As…" at bounding box center [579, 493] width 410 height 31
select select "construction"
click at [374, 479] on select "Agriculture/Pêche Industrie Horeca Courier/Fitness/Taxi Construction Banques/As…" at bounding box center [579, 493] width 410 height 31
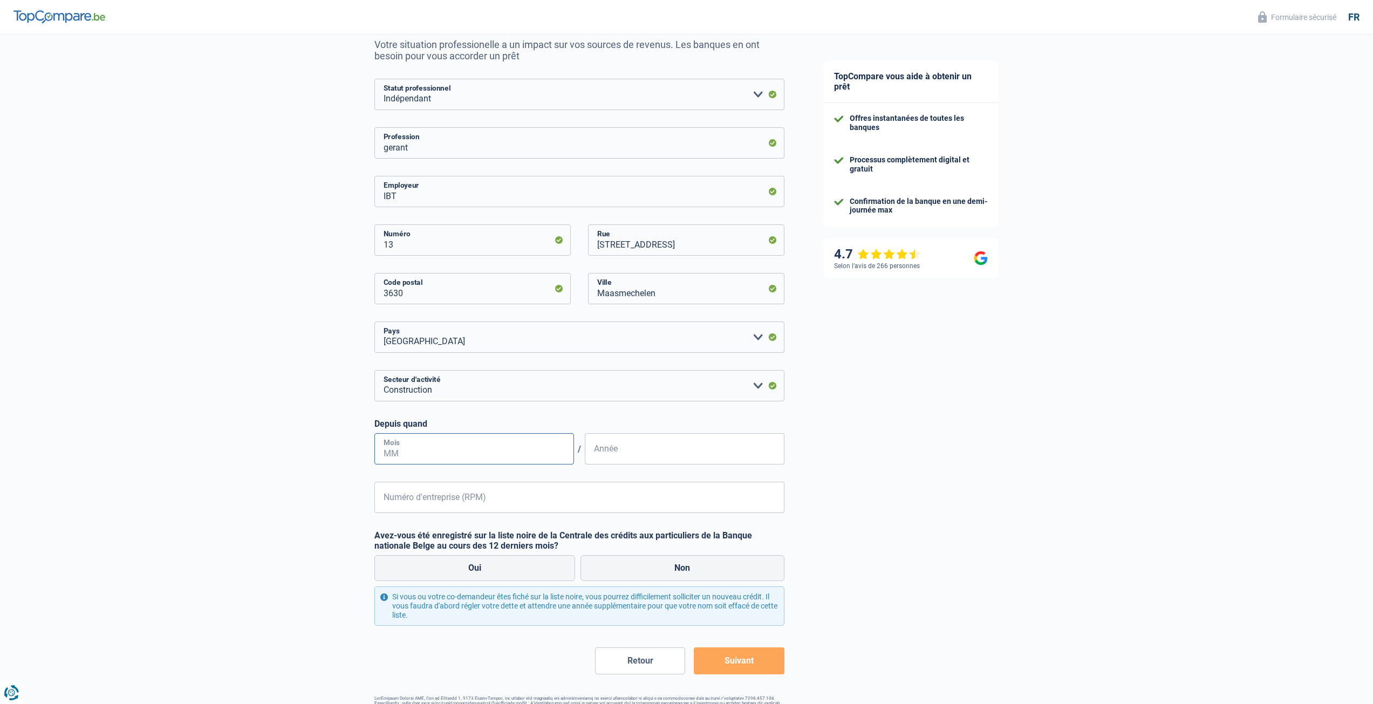
click at [393, 452] on input "Mois" at bounding box center [474, 448] width 200 height 31
type input "04"
click at [655, 456] on input "Année" at bounding box center [685, 448] width 200 height 31
type input "2012"
click at [443, 505] on input "Numéro d'entreprise (RPM)" at bounding box center [579, 497] width 410 height 31
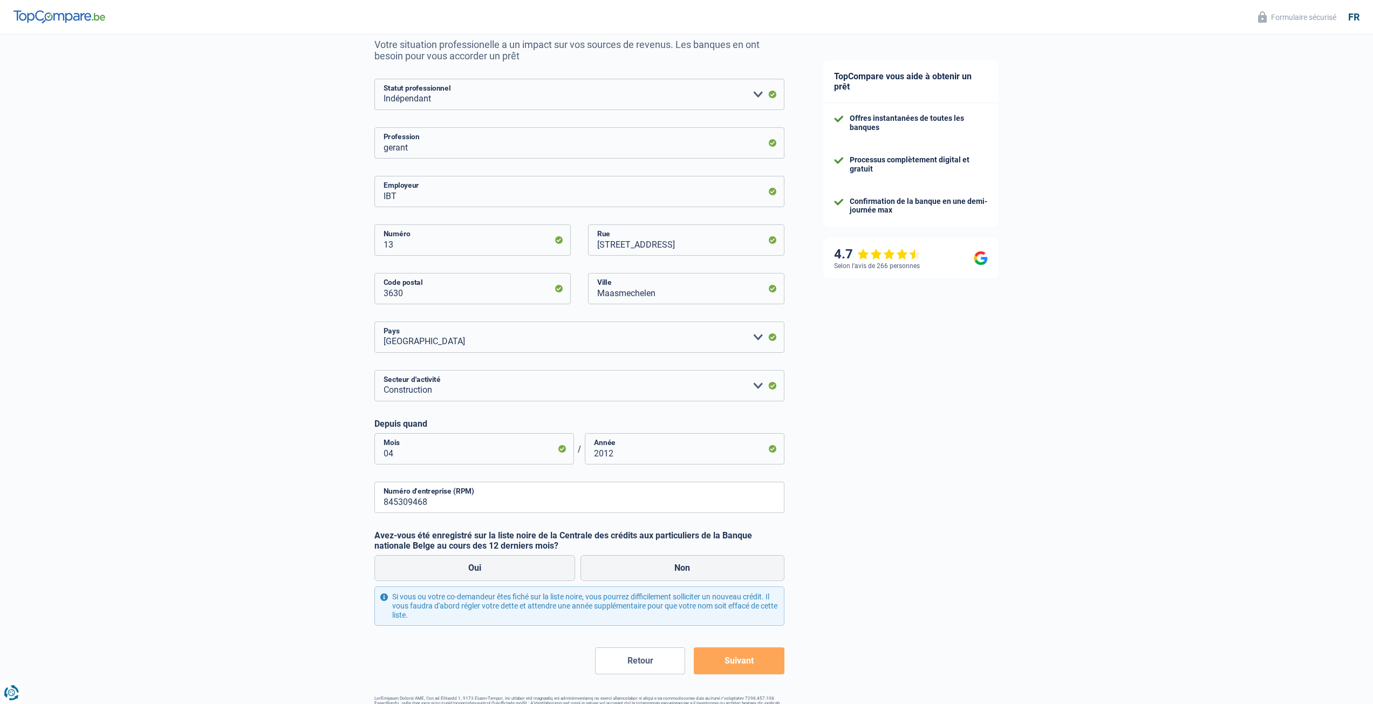
click at [304, 395] on div "Chance de réussite de votre simulation est de 45% 1 2 3 4 5 Rajoutez +15% en co…" at bounding box center [402, 328] width 804 height 812
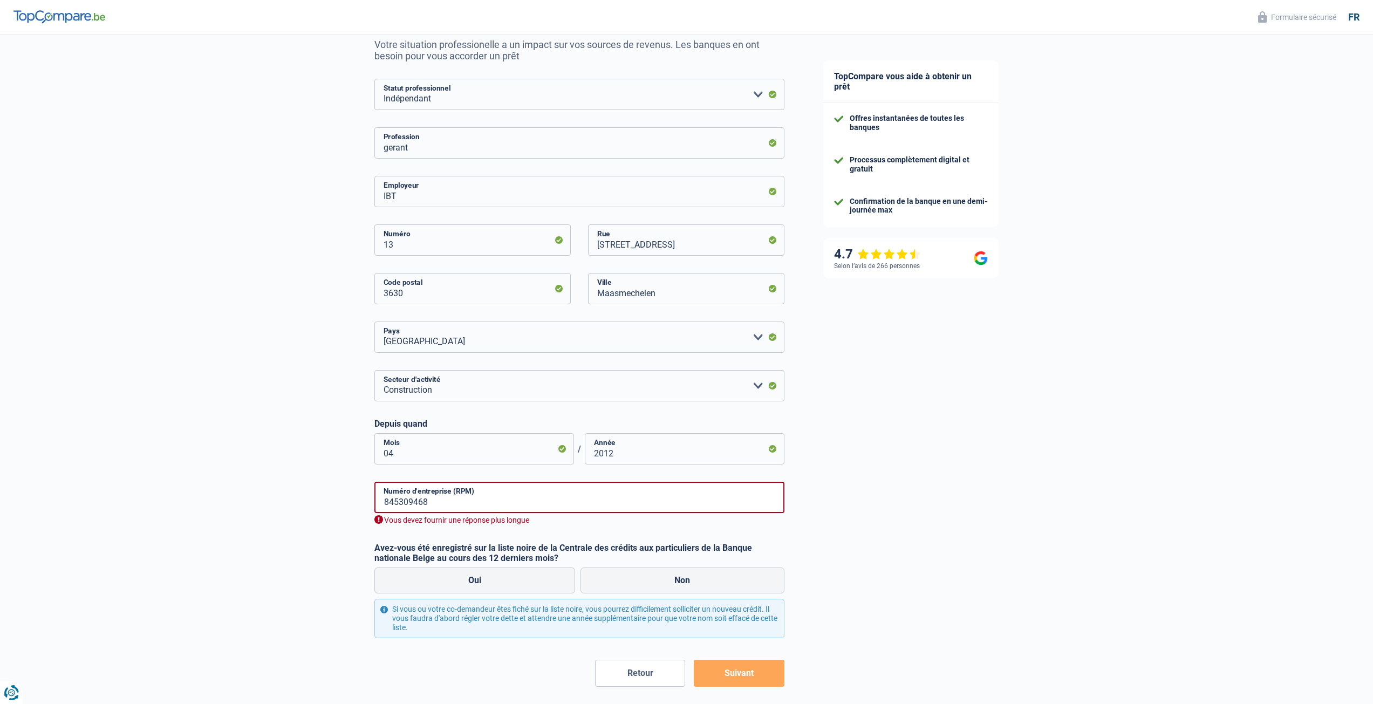
scroll to position [154, 0]
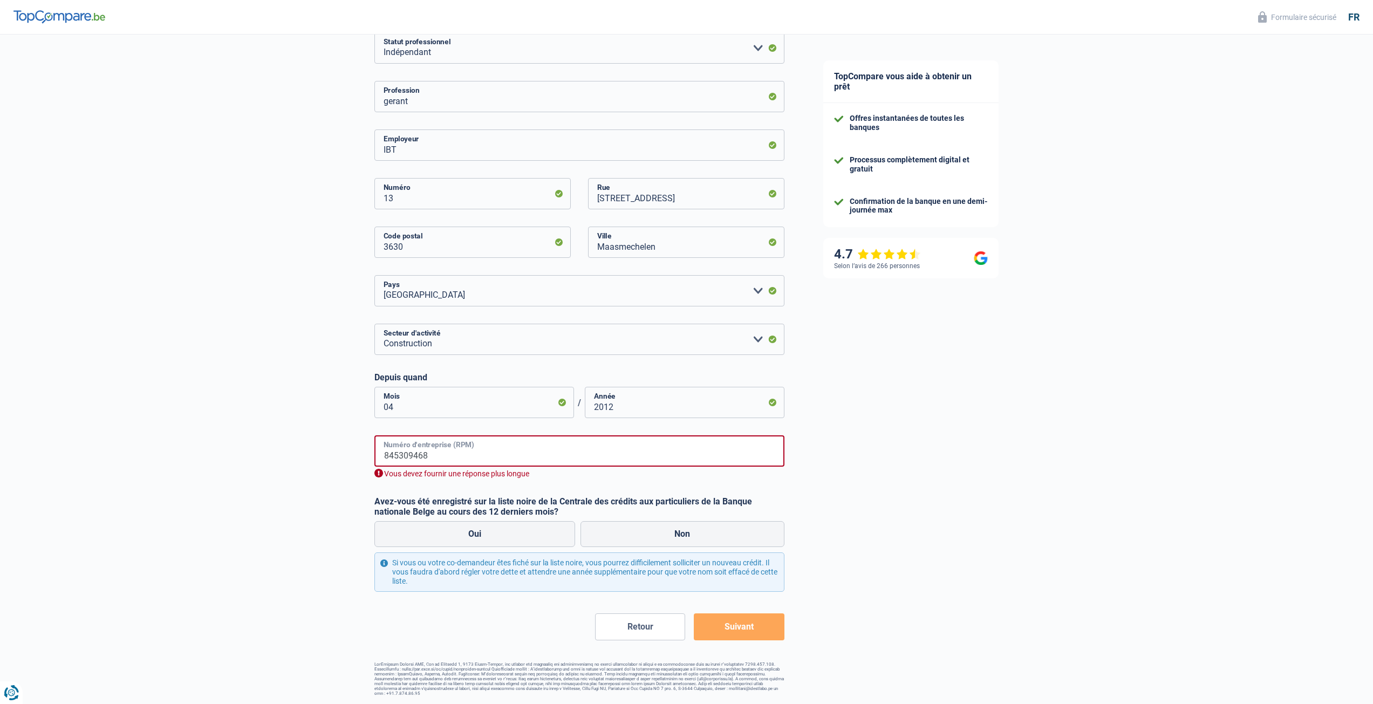
click at [383, 453] on input "845309468" at bounding box center [579, 450] width 410 height 31
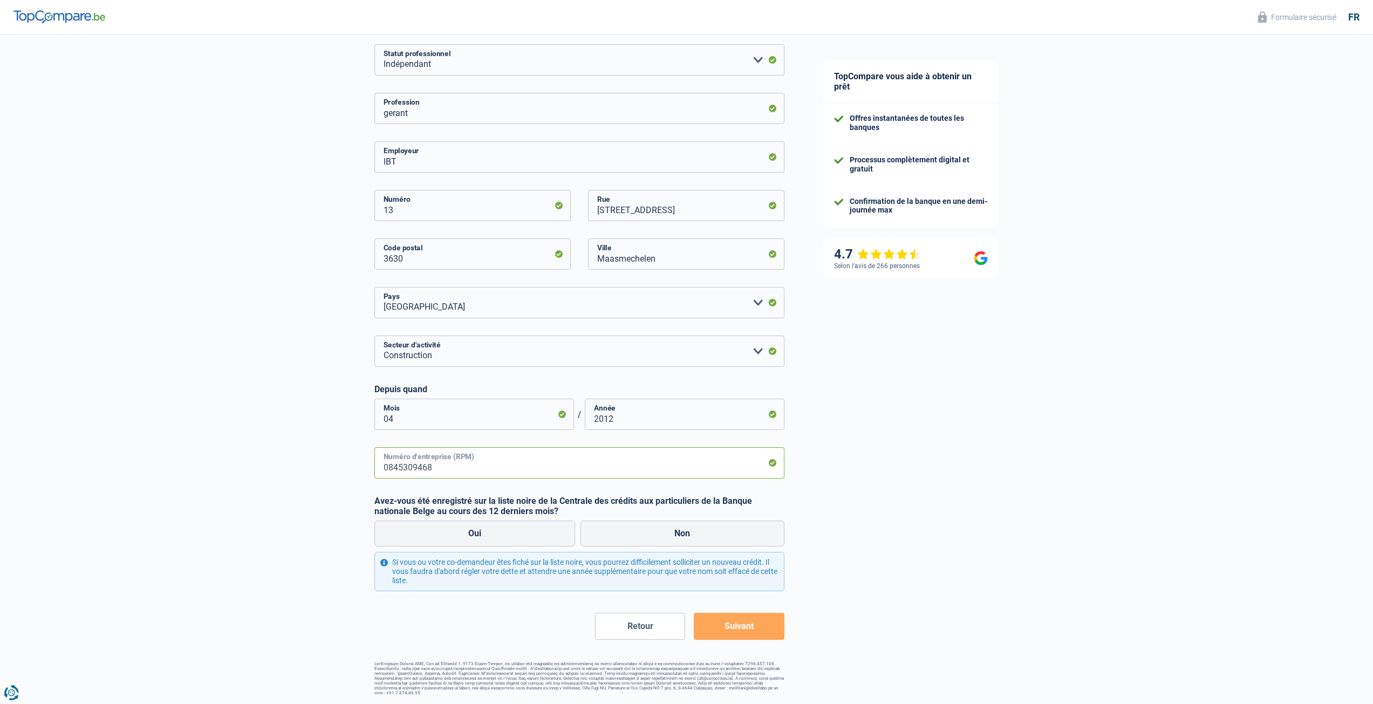
scroll to position [142, 0]
type input "0845309468"
click at [651, 536] on label "Non" at bounding box center [682, 534] width 204 height 26
click at [651, 536] on input "Non" at bounding box center [682, 534] width 204 height 26
radio input "true"
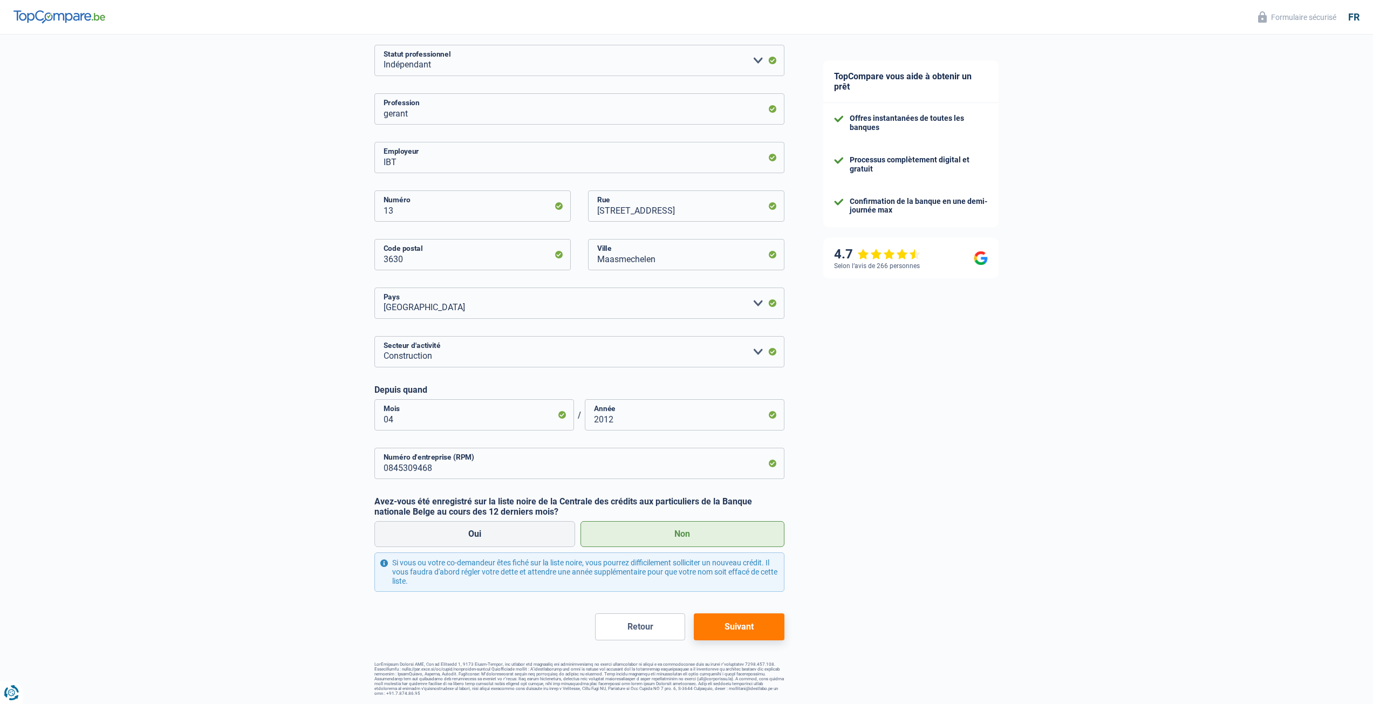
click at [743, 627] on button "Suivant" at bounding box center [739, 626] width 90 height 27
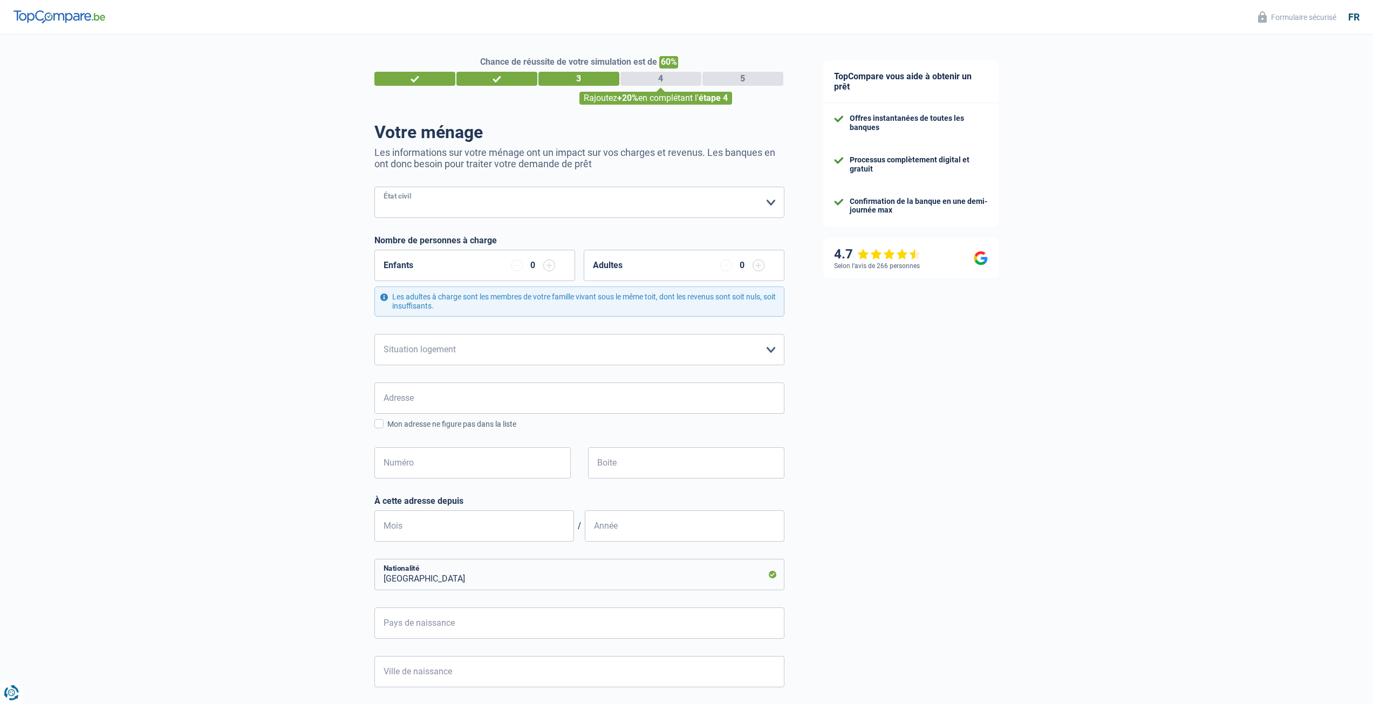
click at [411, 204] on select "Célibataire Marié(e) Cohabitant(e) légal(e) Divorcé(e) Veuf(ve) Séparé (de fait…" at bounding box center [579, 202] width 410 height 31
select select "cohabitation"
click at [374, 188] on select "Célibataire Marié(e) Cohabitant(e) légal(e) Divorcé(e) Veuf(ve) Séparé (de fait…" at bounding box center [579, 202] width 410 height 31
click at [437, 351] on select "Locataire Propriétaire avec prêt hypothécaire Propriétaire sans prêt hypothécai…" at bounding box center [579, 349] width 410 height 31
select select "ownerWithMortgage"
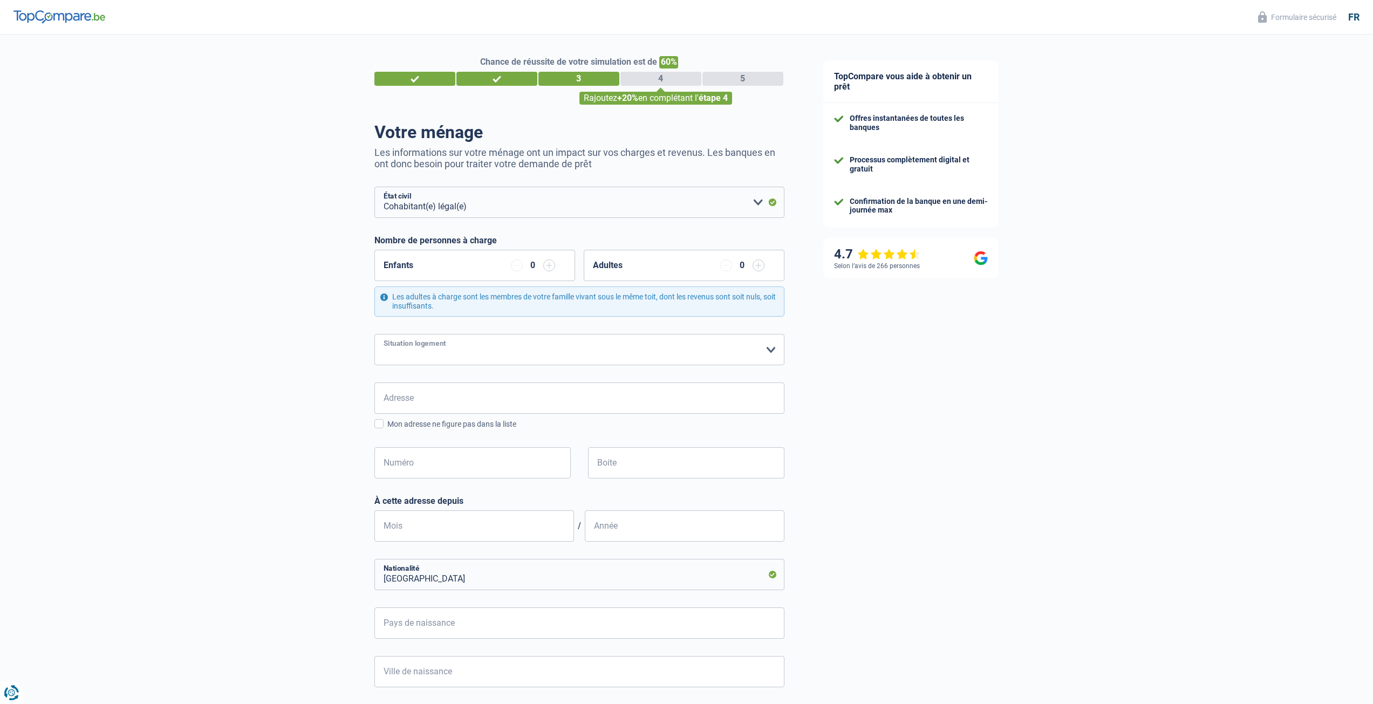
click at [374, 334] on select "Locataire Propriétaire avec prêt hypothécaire Propriétaire sans prêt hypothécai…" at bounding box center [579, 349] width 410 height 31
click at [442, 401] on input "Adresse" at bounding box center [579, 397] width 410 height 31
type input "Putstraat 13"
type input "België"
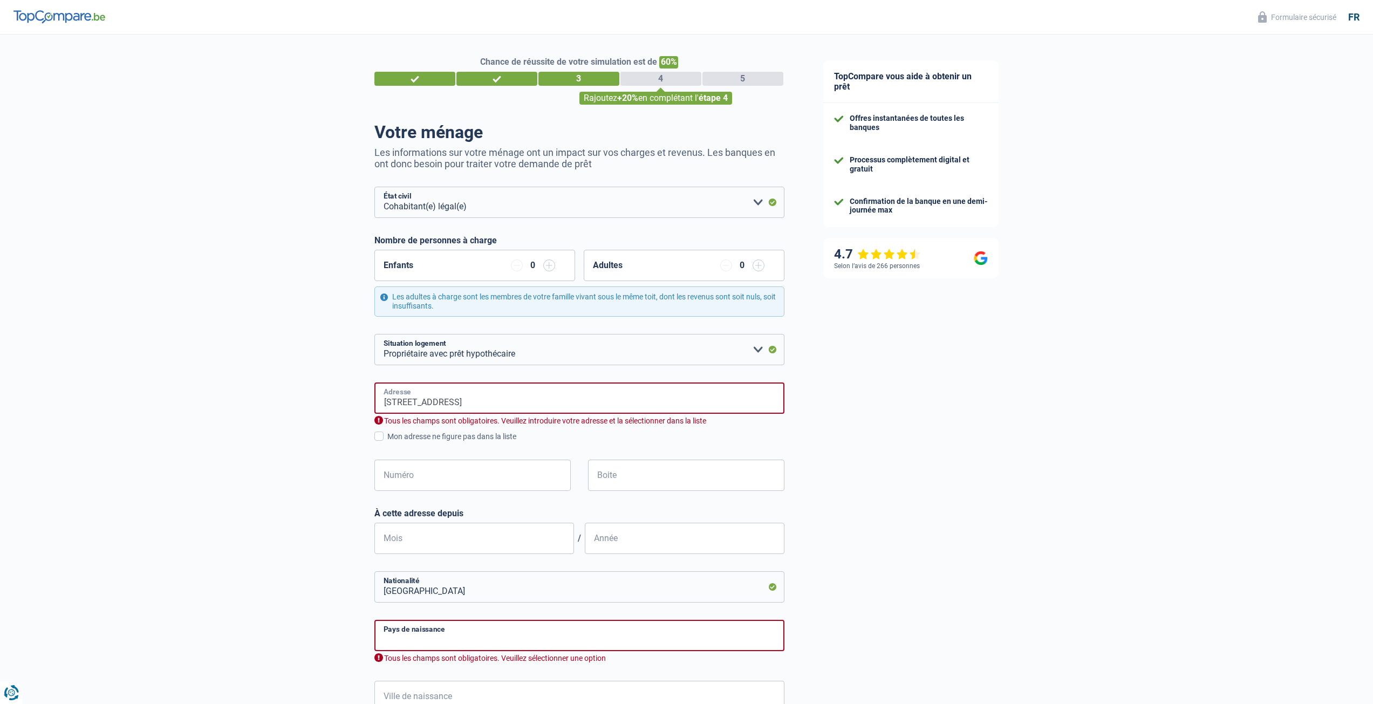
type input "België"
click at [442, 404] on input "Putstraat 13" at bounding box center [579, 397] width 410 height 31
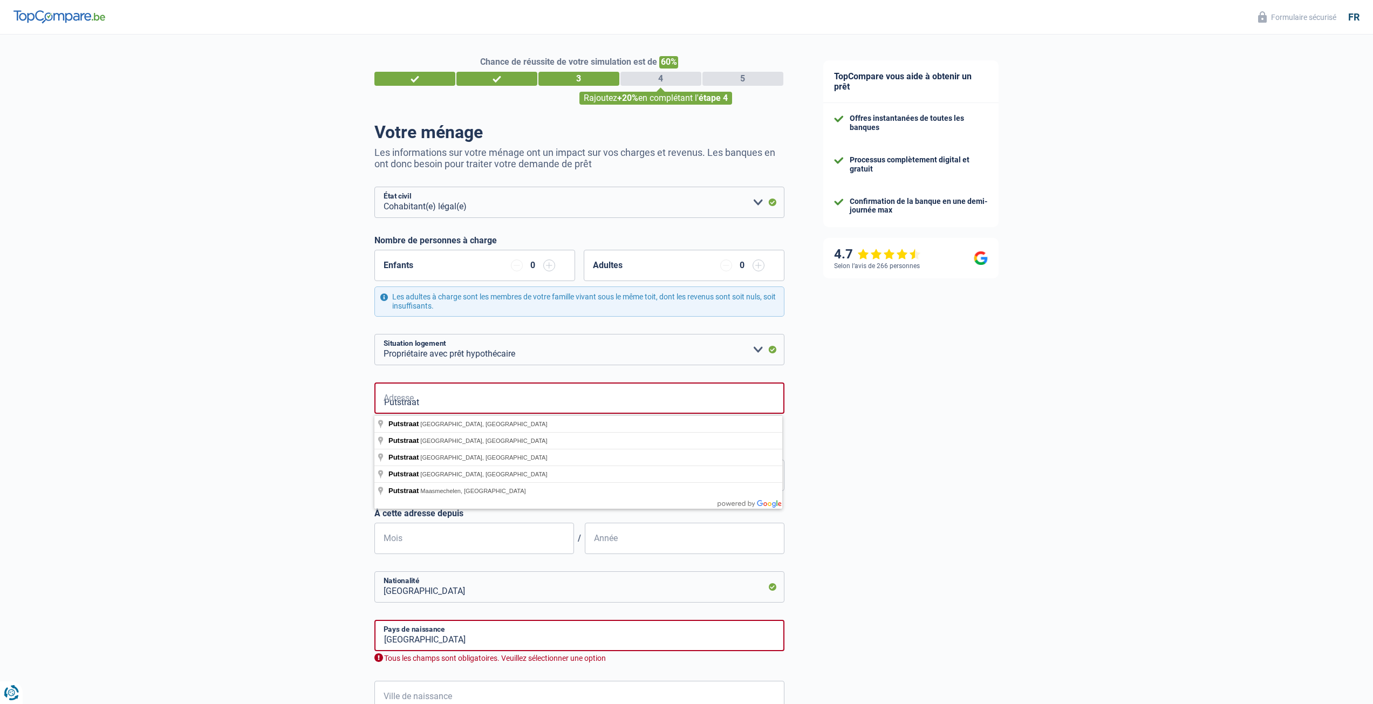
type input "Putstraat"
type input "13"
type input "09"
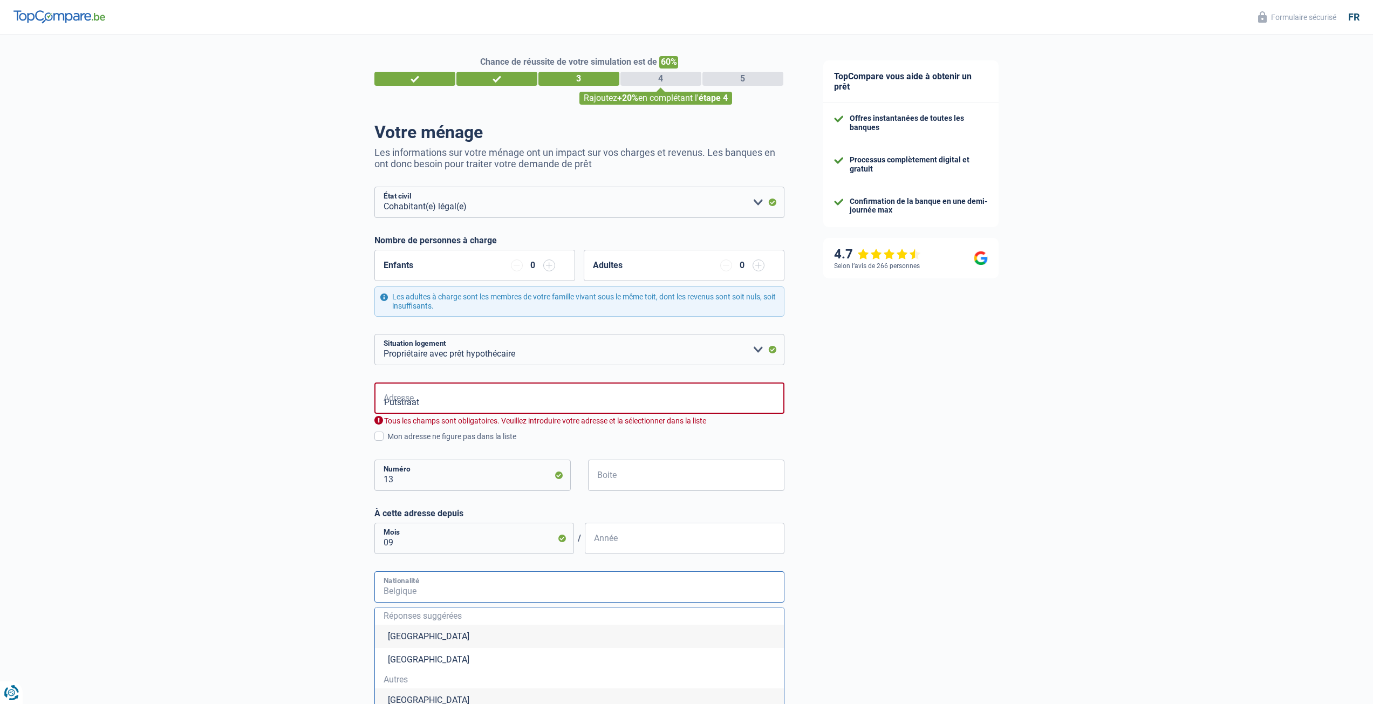
type input "2"
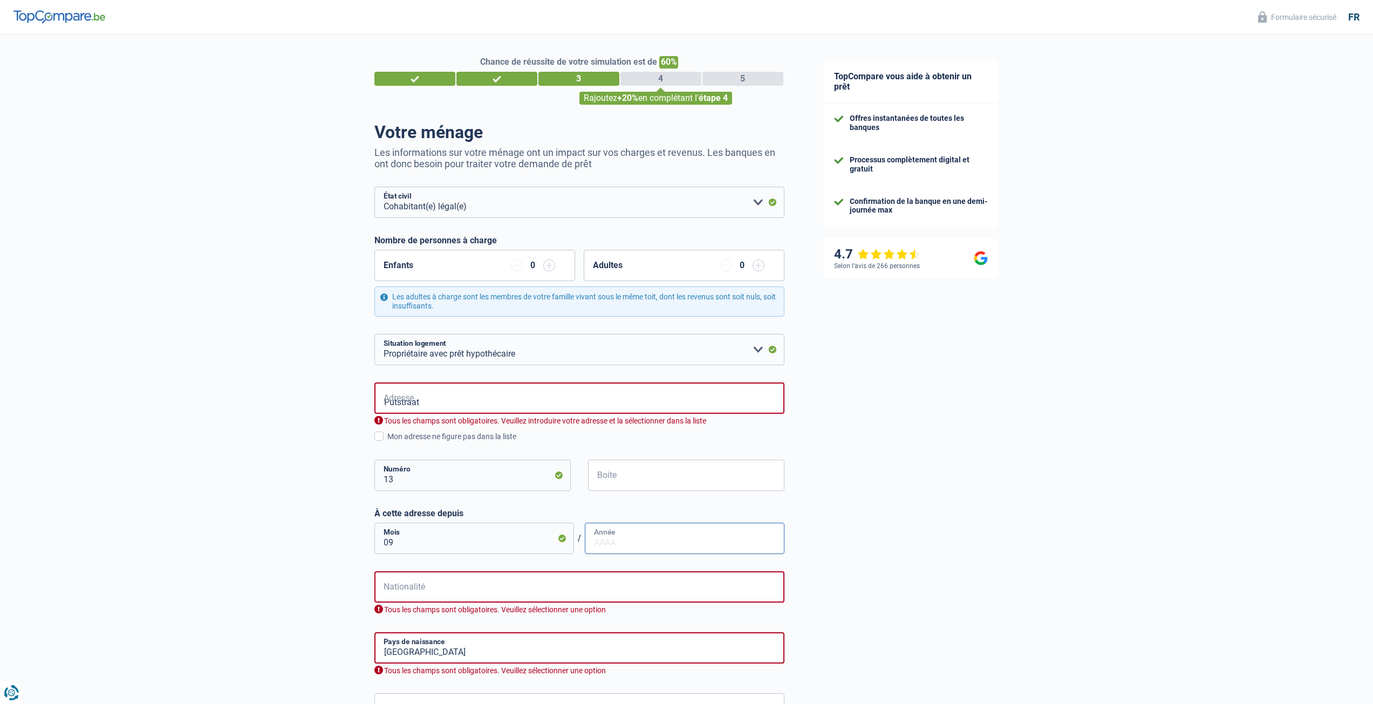
click at [618, 536] on input "Année" at bounding box center [685, 538] width 200 height 31
type input "2019"
click at [476, 593] on input "Nationalité" at bounding box center [579, 586] width 410 height 31
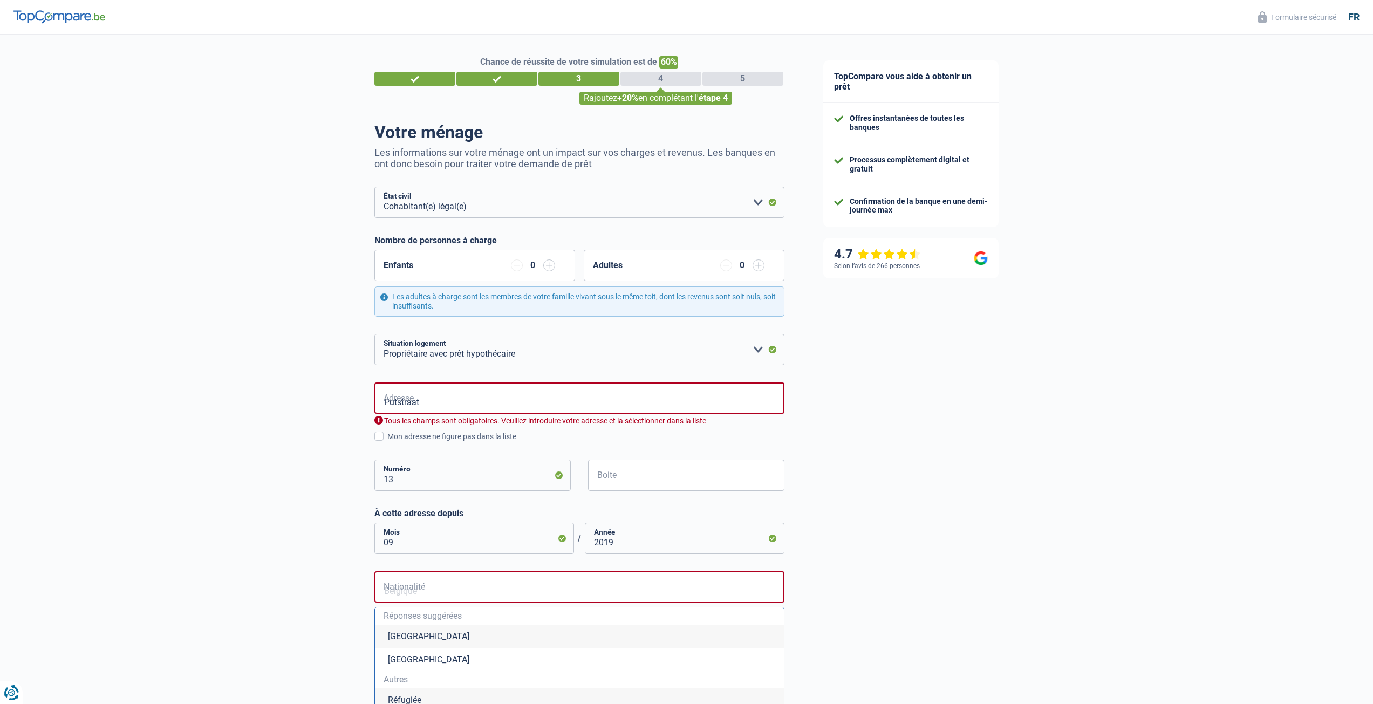
click at [413, 640] on li "Belgique" at bounding box center [579, 636] width 409 height 23
type input "Belgique"
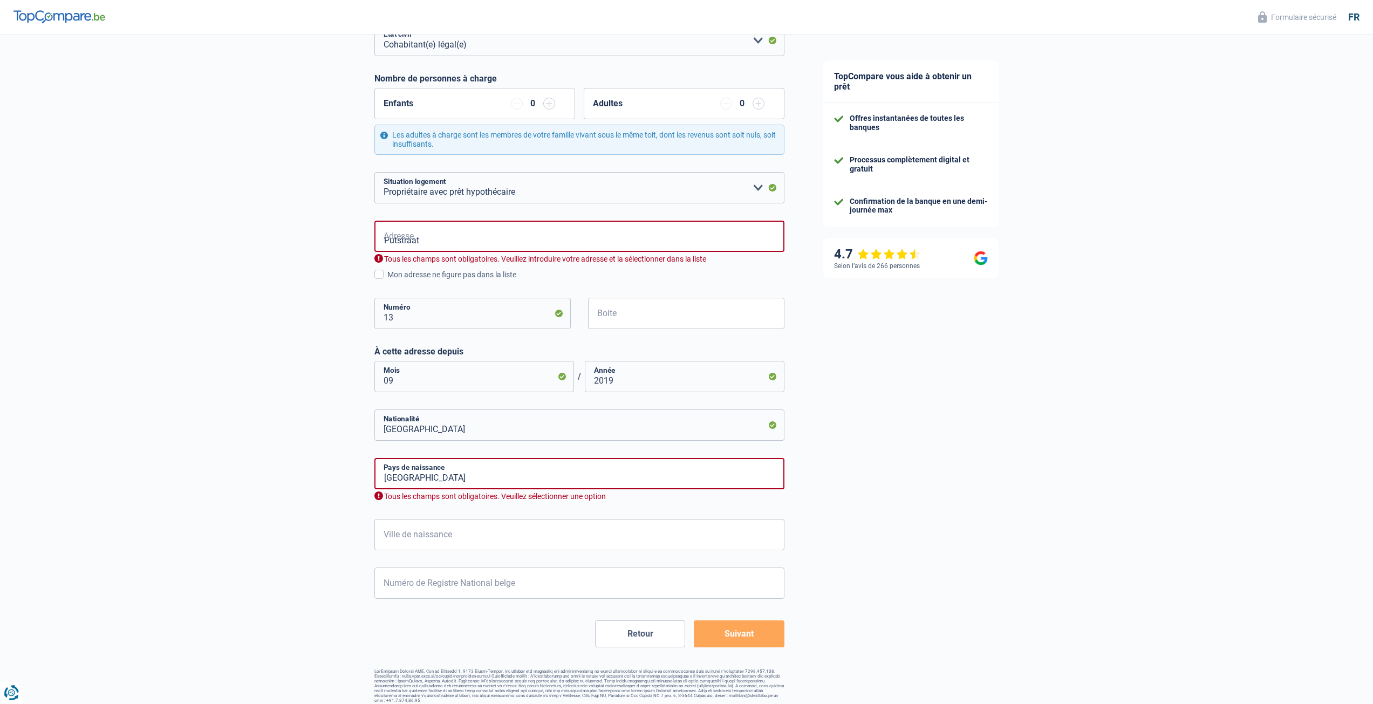
scroll to position [169, 0]
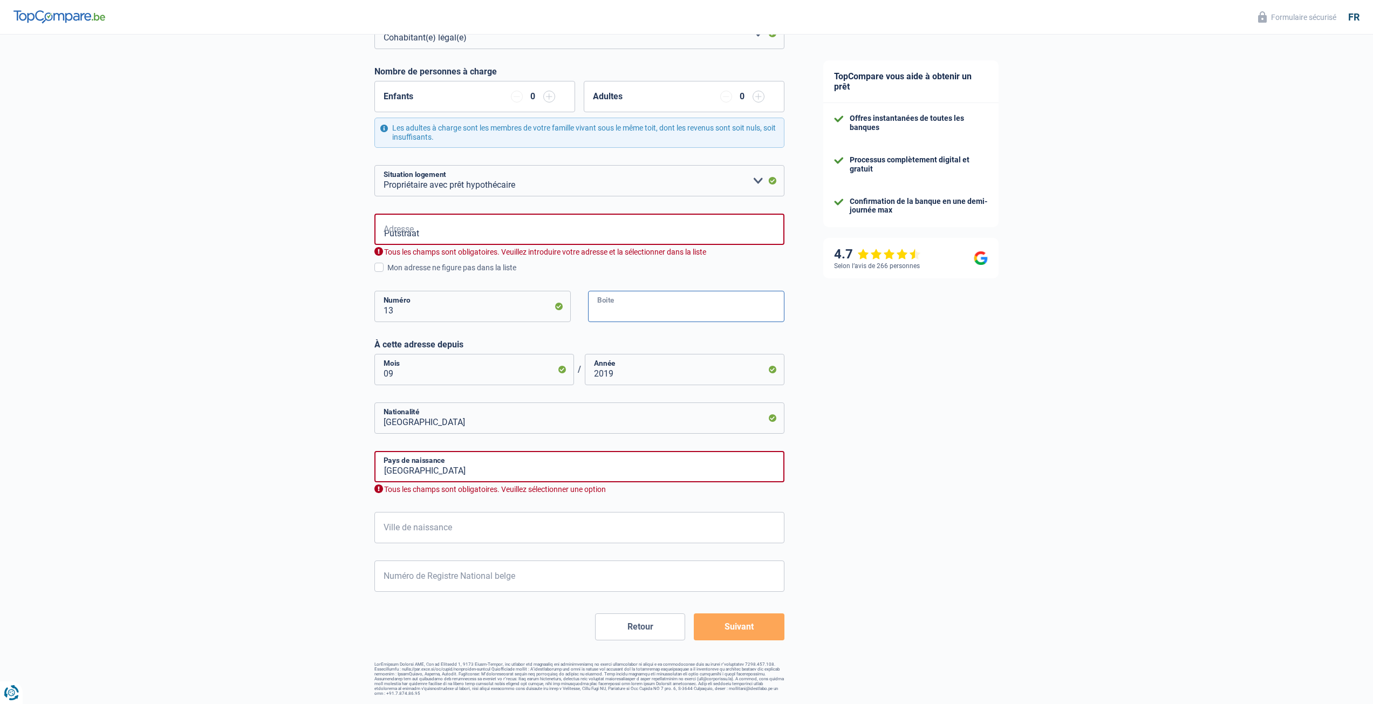
click at [621, 310] on input "Boite" at bounding box center [686, 306] width 196 height 31
type input "-"
click at [256, 381] on div "Chance de réussite de votre simulation est de 60% 1 2 3 4 5 Rajoutez +20% en co…" at bounding box center [402, 280] width 804 height 839
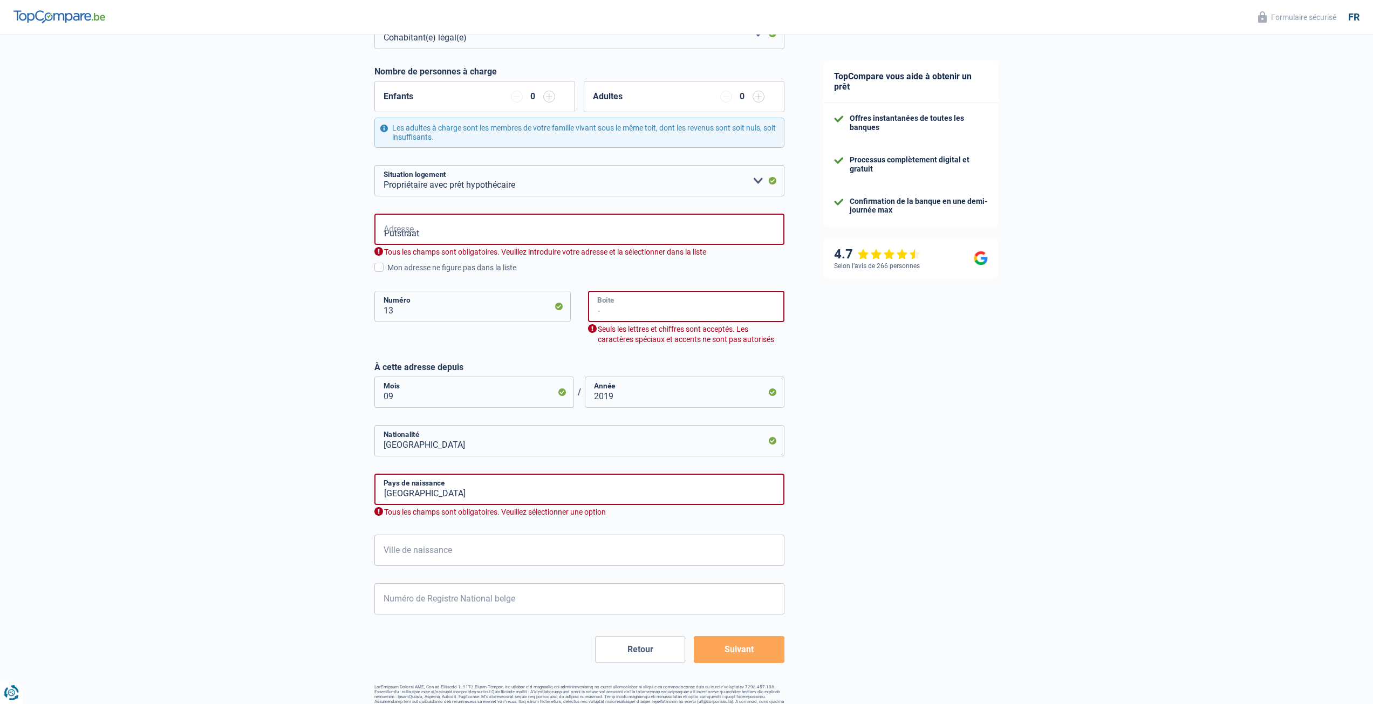
click at [621, 311] on input "-" at bounding box center [686, 306] width 196 height 31
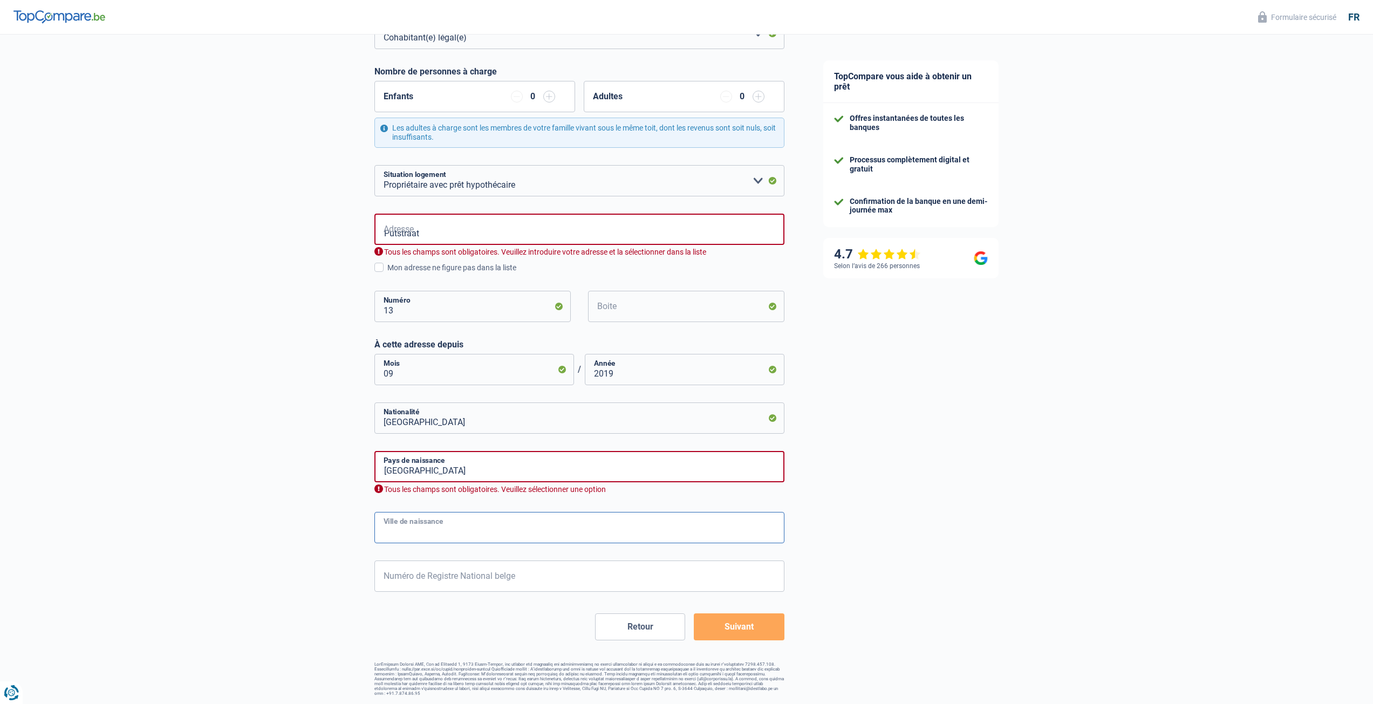
click at [433, 526] on input "Ville de naissance" at bounding box center [579, 527] width 410 height 31
type input "Tongeren"
type input "78.09.09-099.71"
click at [757, 636] on button "Suivant" at bounding box center [739, 626] width 90 height 27
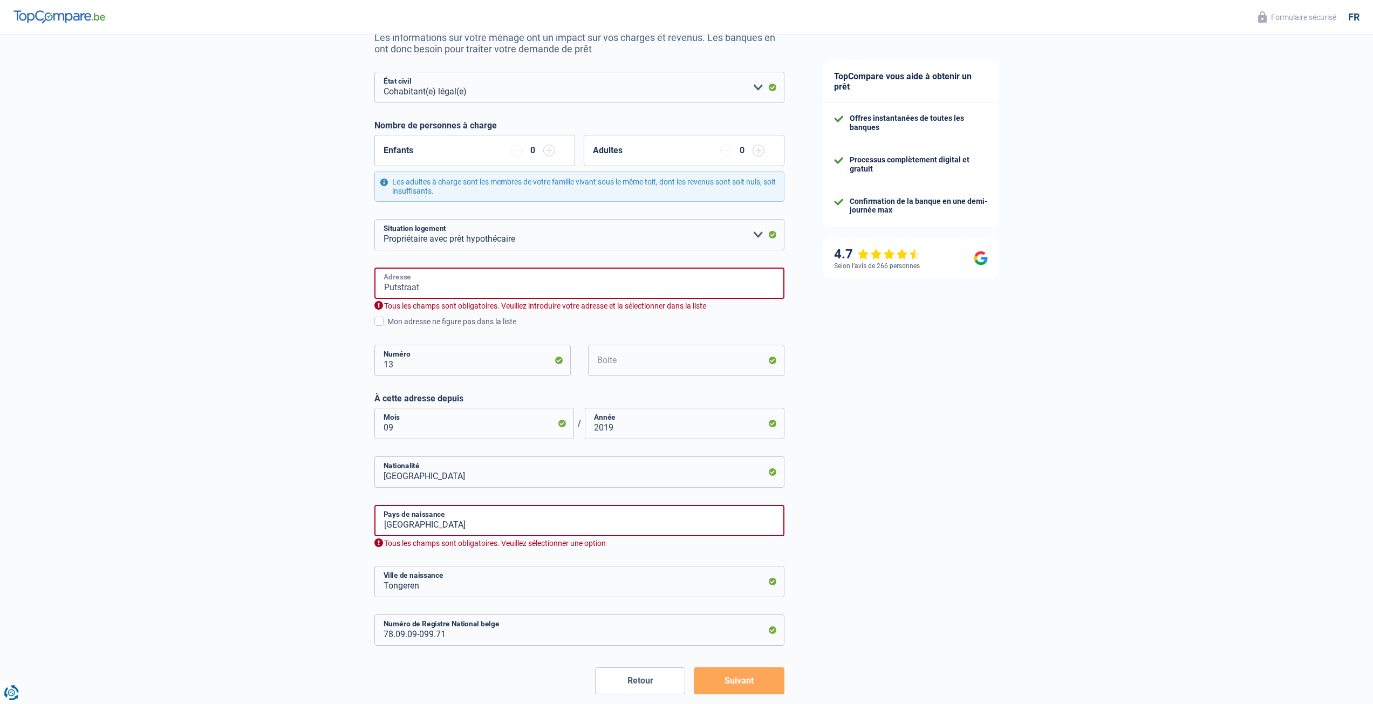
click at [448, 289] on input "Putstraat" at bounding box center [579, 283] width 410 height 31
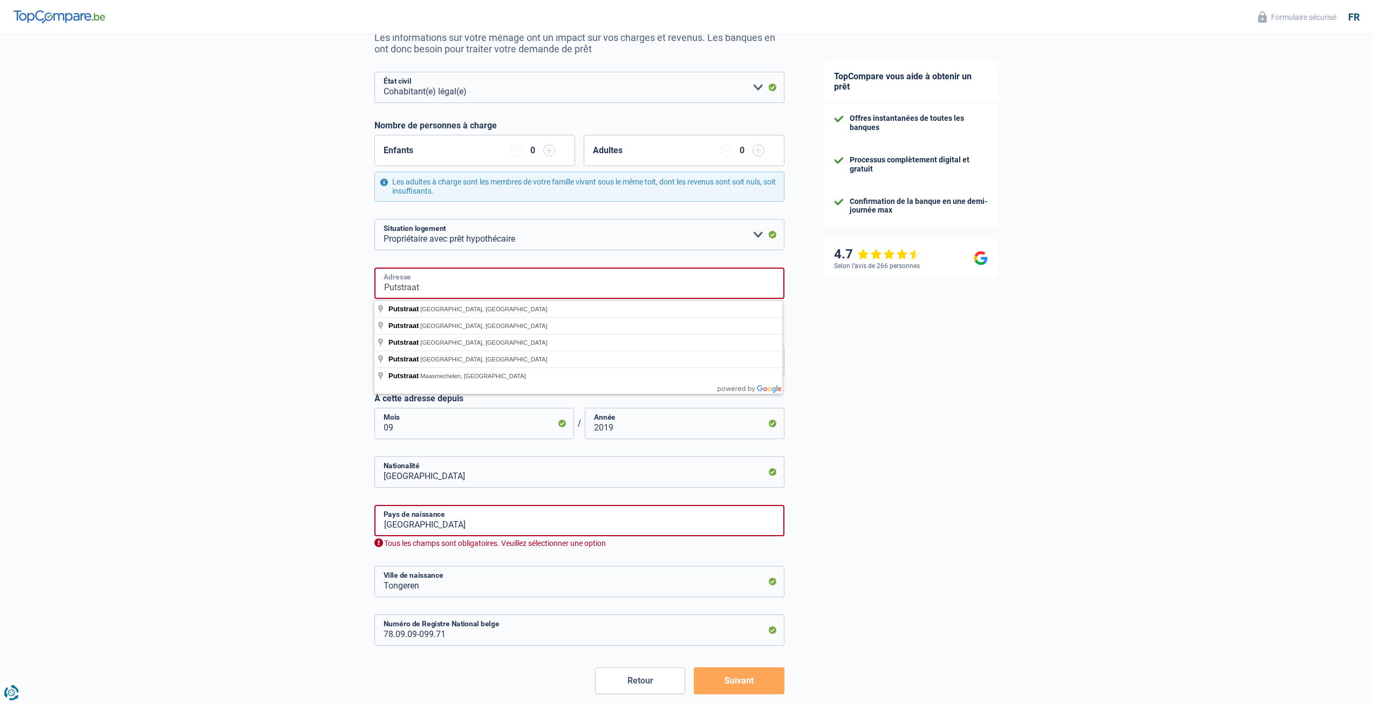
drag, startPoint x: 395, startPoint y: 284, endPoint x: 373, endPoint y: 284, distance: 22.1
click at [374, 284] on input "Putstraat" at bounding box center [579, 283] width 410 height 31
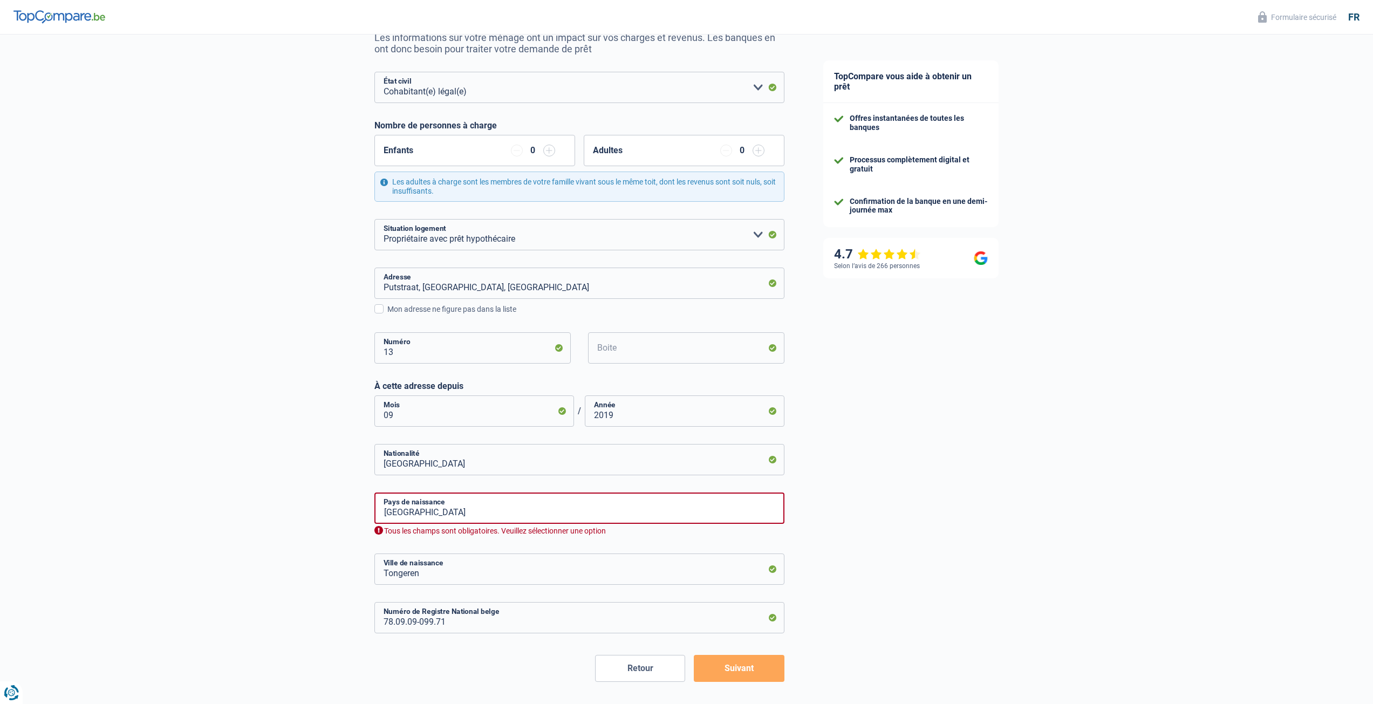
type input "Putstraat, 3630, Maasmechelen, BE"
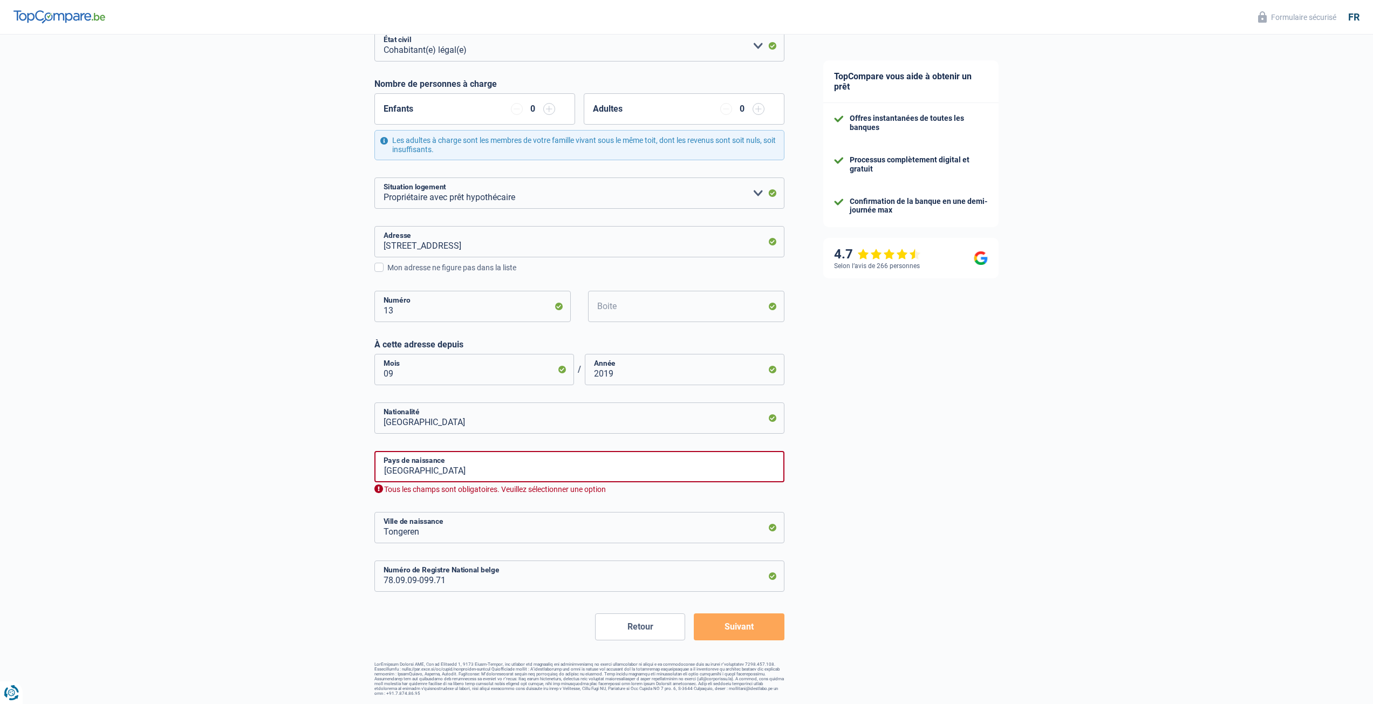
click at [757, 635] on button "Suivant" at bounding box center [739, 626] width 90 height 27
click at [412, 470] on input "België" at bounding box center [579, 466] width 410 height 31
click at [479, 475] on input "België" at bounding box center [579, 466] width 410 height 31
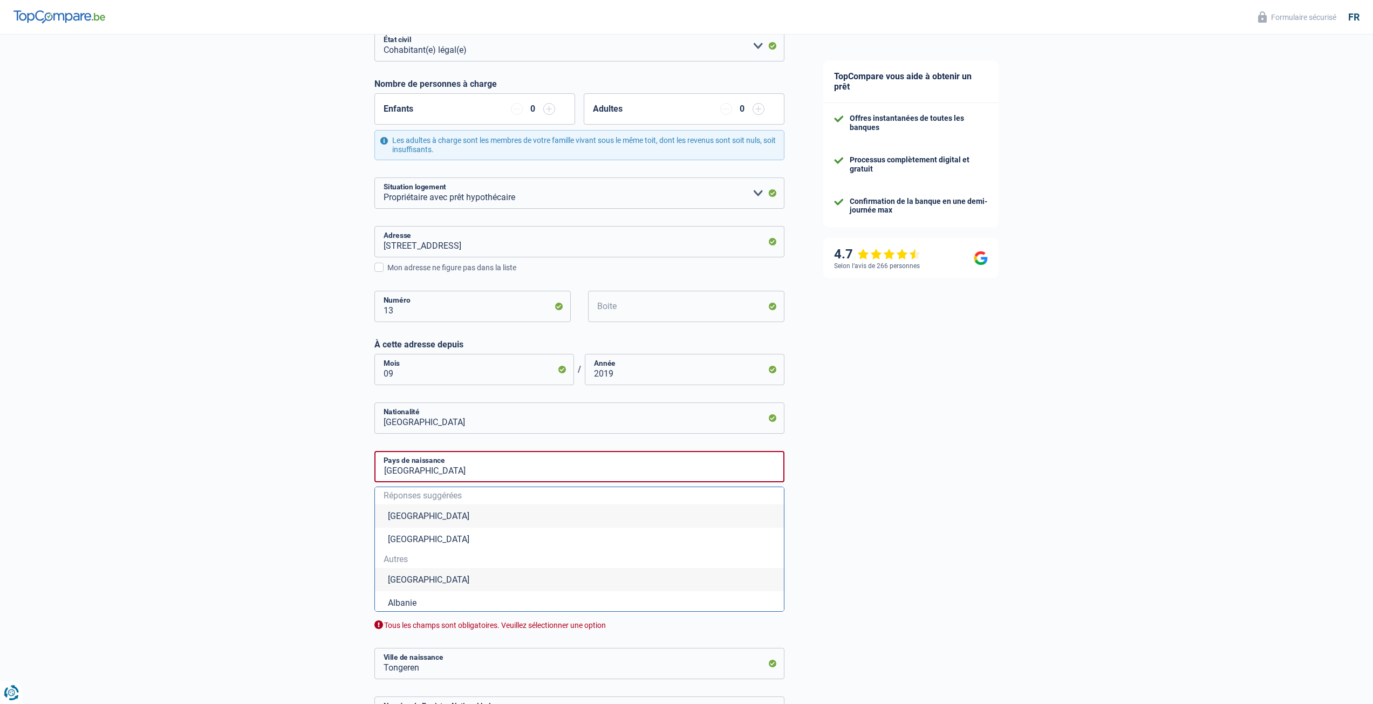
click at [393, 517] on li "Belgique" at bounding box center [579, 515] width 409 height 23
type input "Belgique"
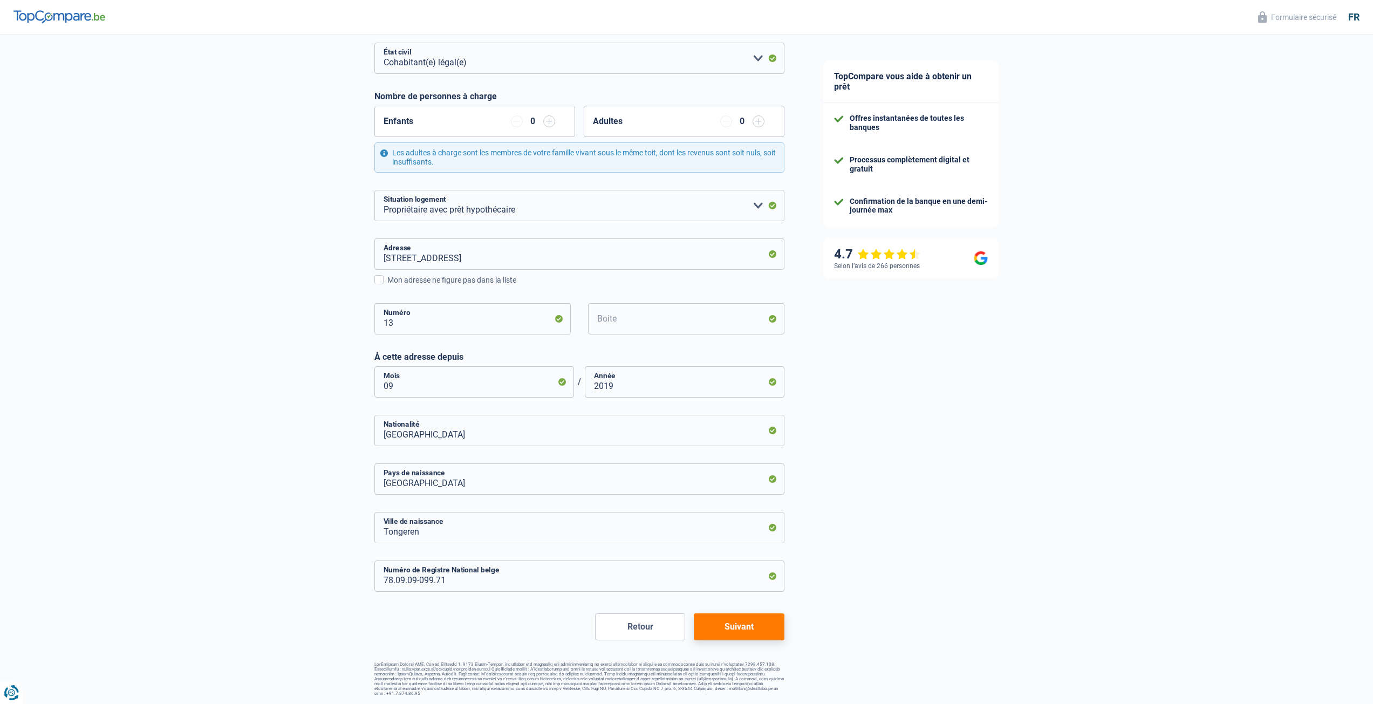
click at [739, 623] on button "Suivant" at bounding box center [739, 626] width 90 height 27
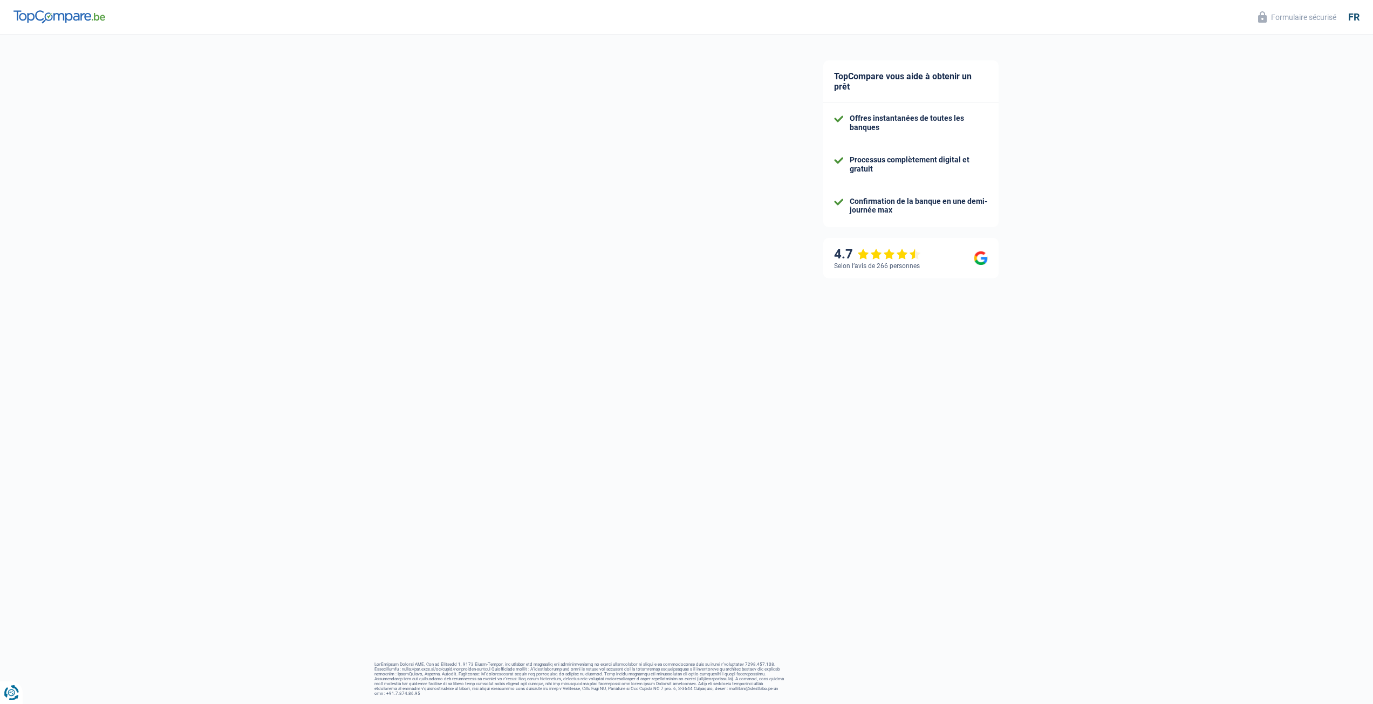
select select "netSalary"
select select "mortgage"
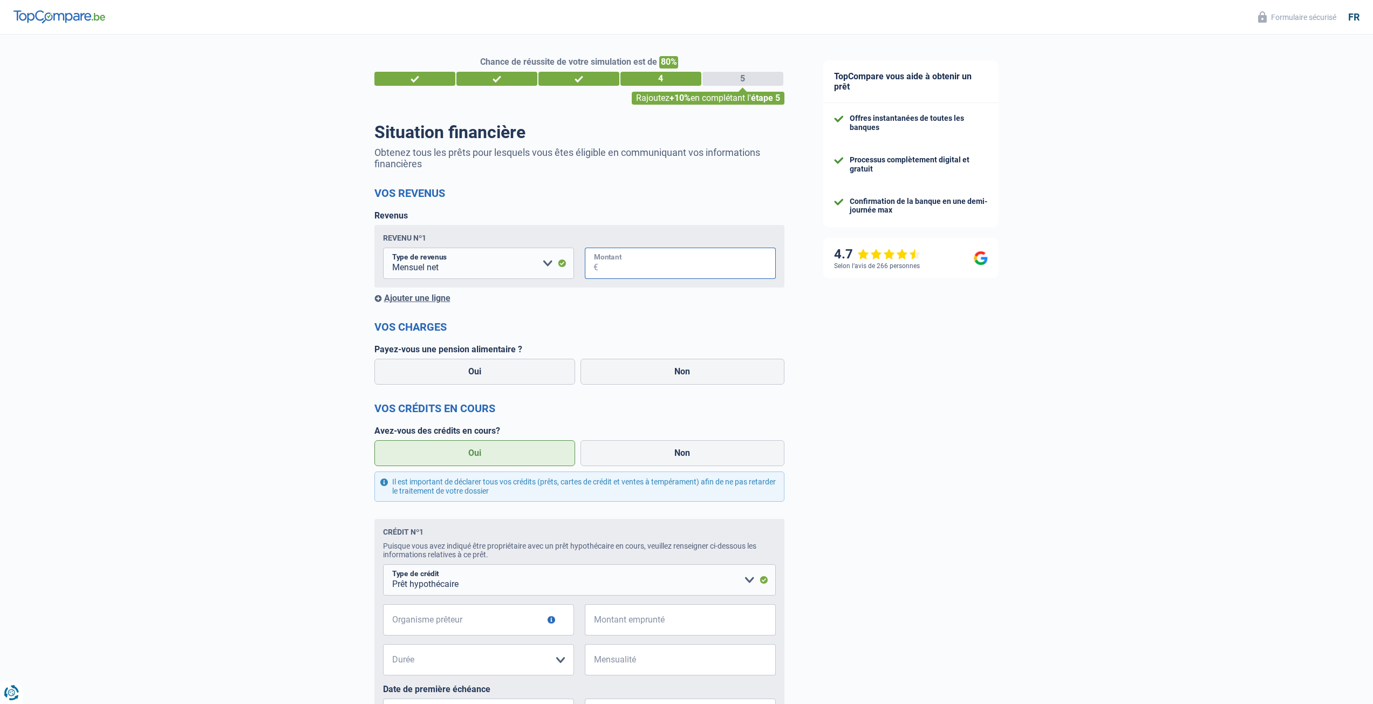
click at [667, 266] on input "Montant" at bounding box center [686, 263] width 177 height 31
type input "4.500"
click at [659, 372] on label "Non" at bounding box center [682, 372] width 204 height 26
click at [659, 372] on input "Non" at bounding box center [682, 372] width 204 height 26
radio input "true"
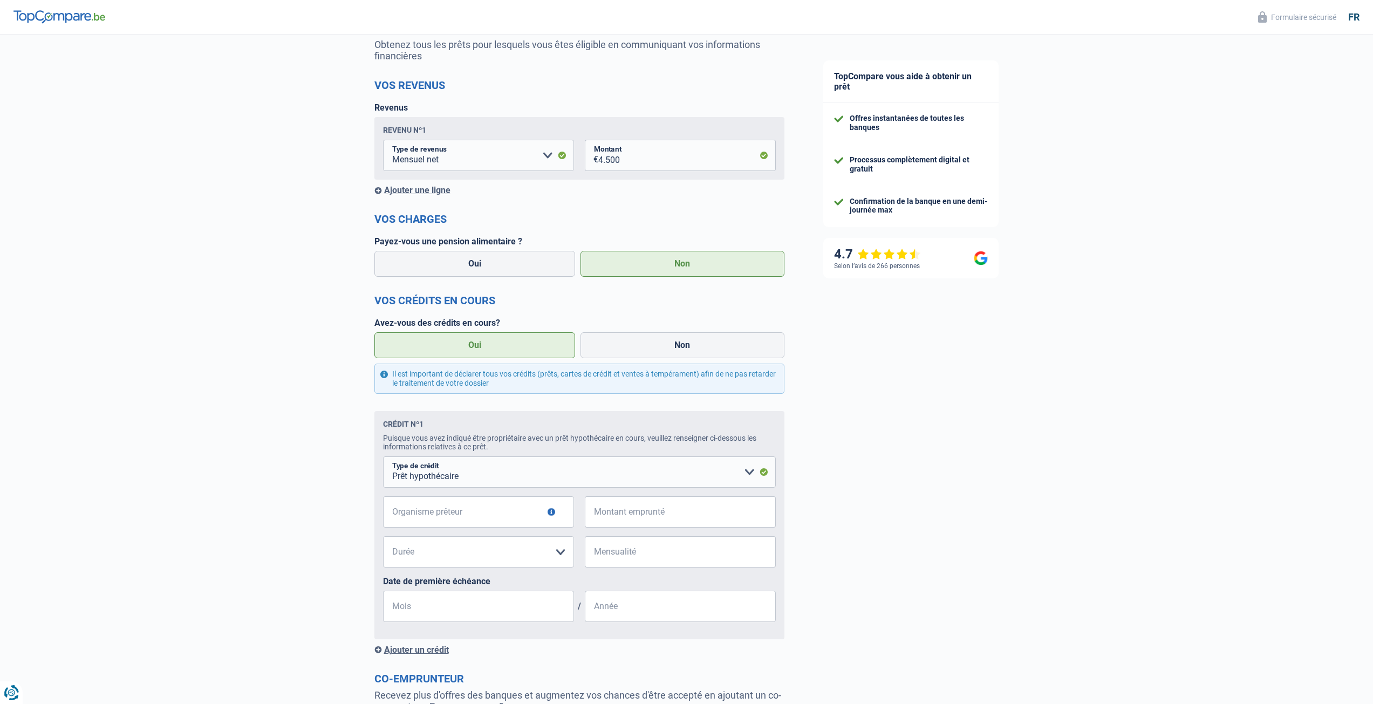
scroll to position [162, 0]
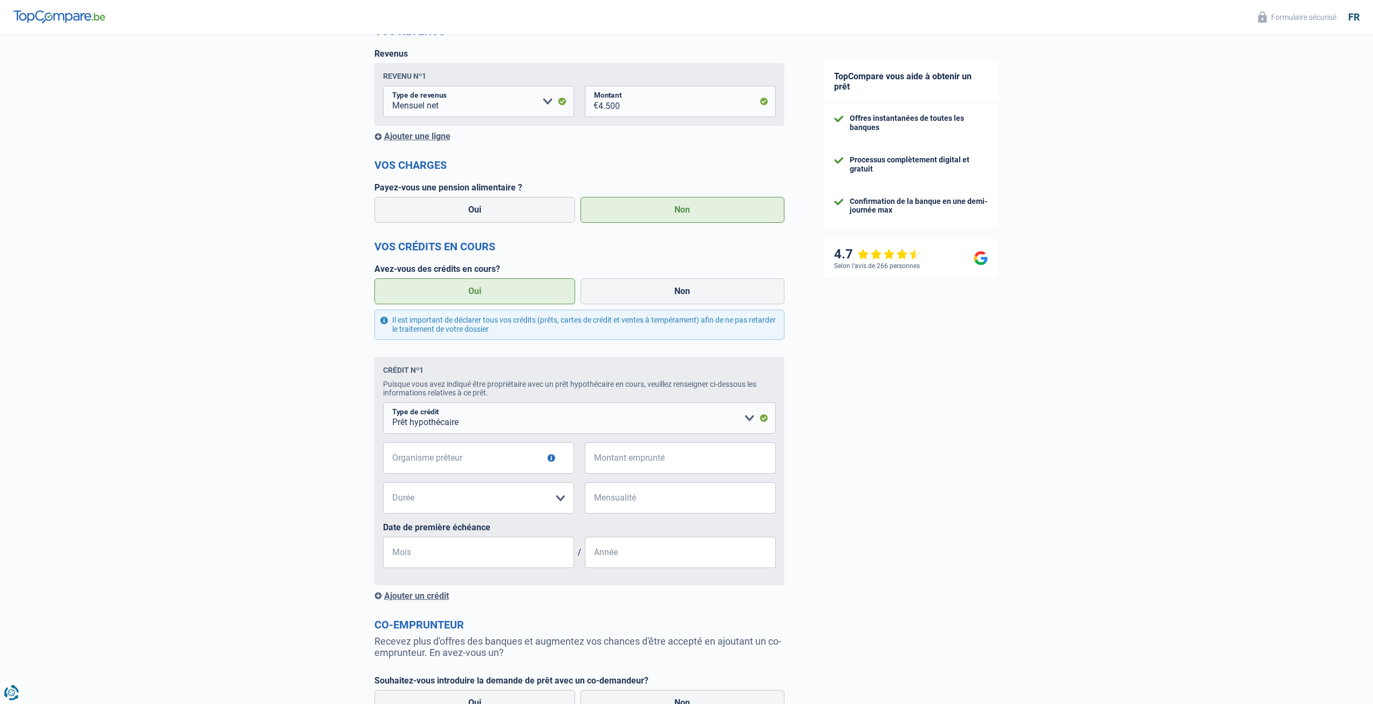
click at [467, 288] on label "Oui" at bounding box center [474, 291] width 201 height 26
click at [467, 288] on input "Oui" at bounding box center [474, 291] width 201 height 26
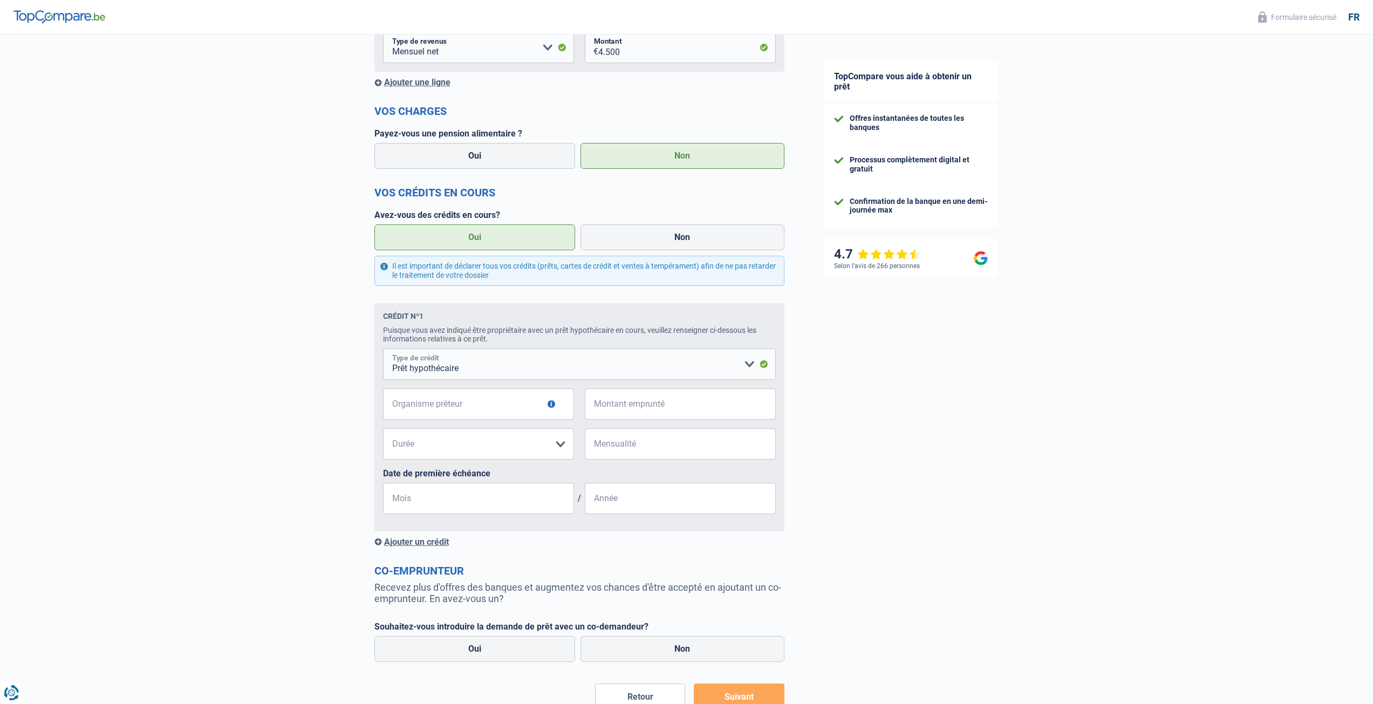
click at [540, 367] on select "Carte ou ouverture de crédit Prêt hypothécaire Vente à tempérament Prêt à tempé…" at bounding box center [579, 363] width 393 height 31
click at [383, 351] on select "Carte ou ouverture de crédit Prêt hypothécaire Vente à tempérament Prêt à tempé…" at bounding box center [579, 363] width 393 height 31
click at [465, 407] on input "Organisme prêteur" at bounding box center [478, 403] width 191 height 31
type input "Fintro"
type input "60.000"
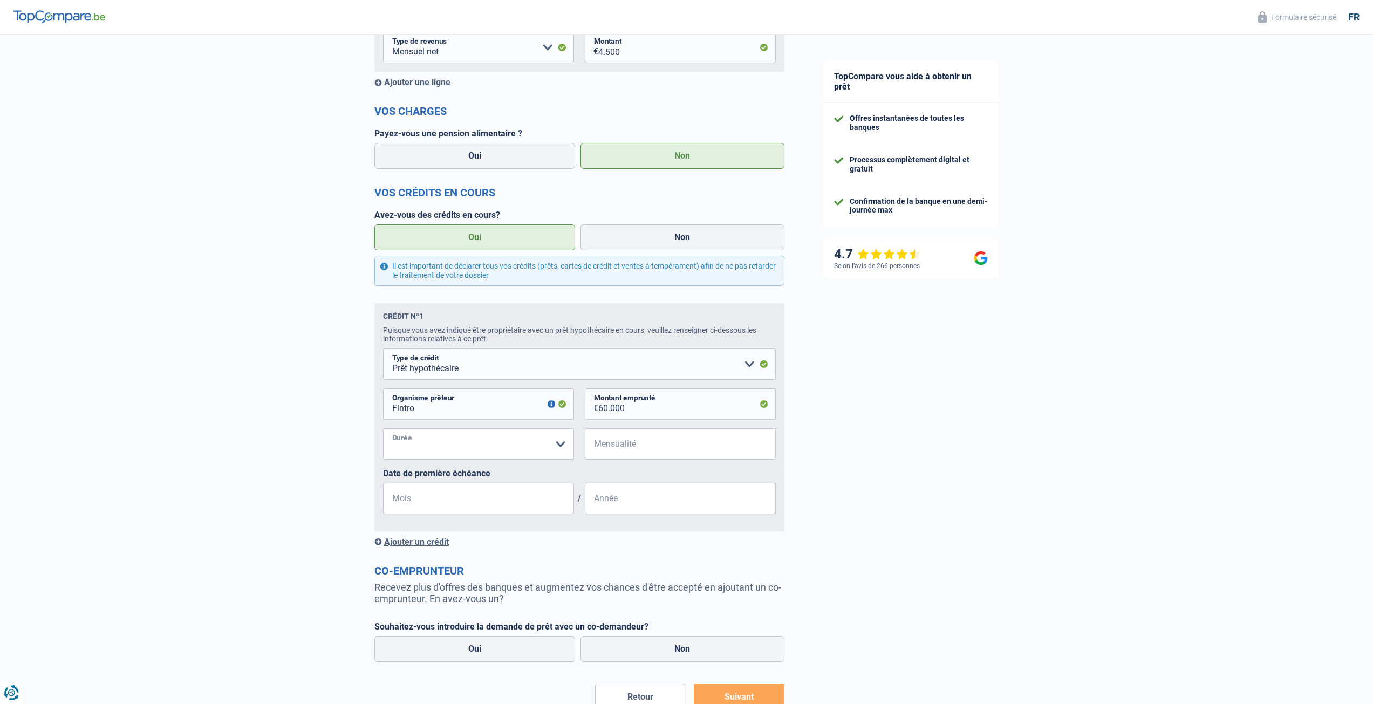
click at [561, 449] on select "120 mois 180 mois 240 mois 300 mois 360 mois 420 mois Veuillez sélectionner une…" at bounding box center [478, 443] width 191 height 31
select select "120"
click at [383, 431] on select "120 mois 180 mois 240 mois 300 mois 360 mois 420 mois Veuillez sélectionner une…" at bounding box center [478, 443] width 191 height 31
click at [622, 451] on input "Mensualité" at bounding box center [686, 443] width 177 height 31
type input "509"
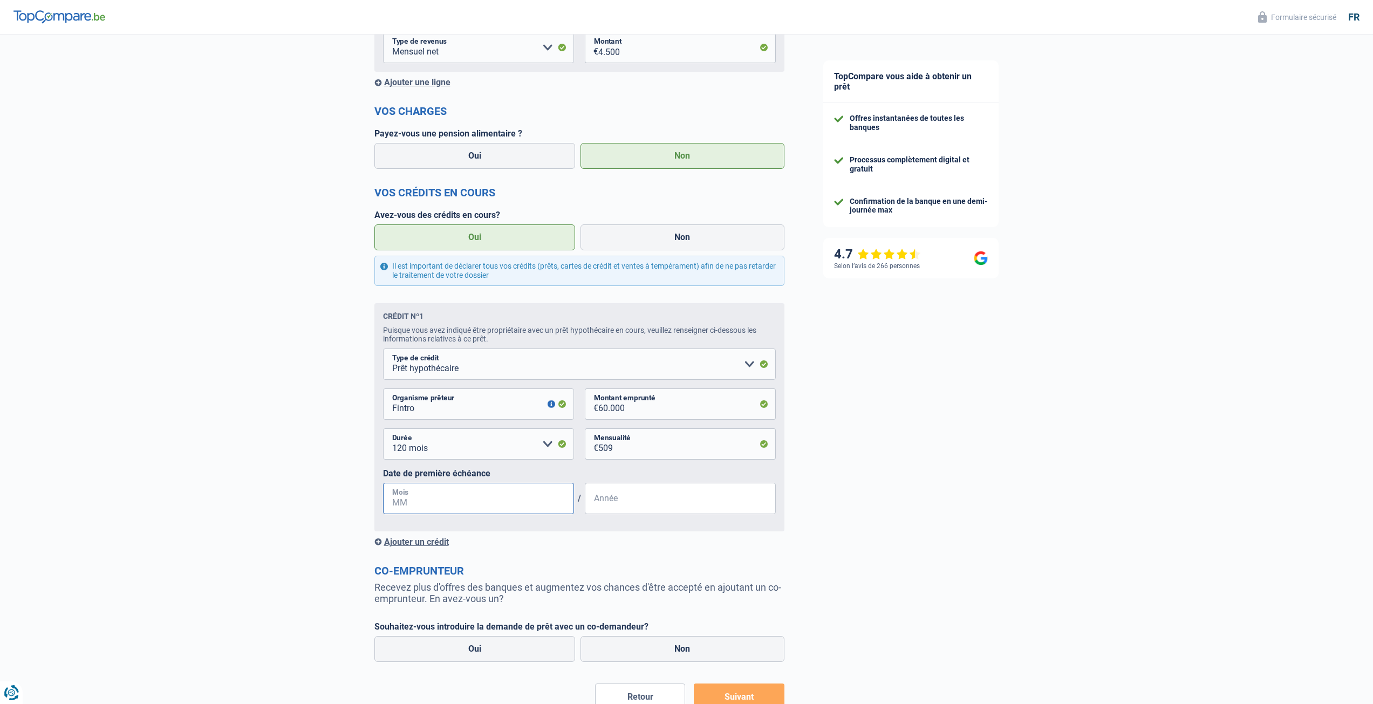
click at [394, 502] on input "Mois" at bounding box center [478, 498] width 191 height 31
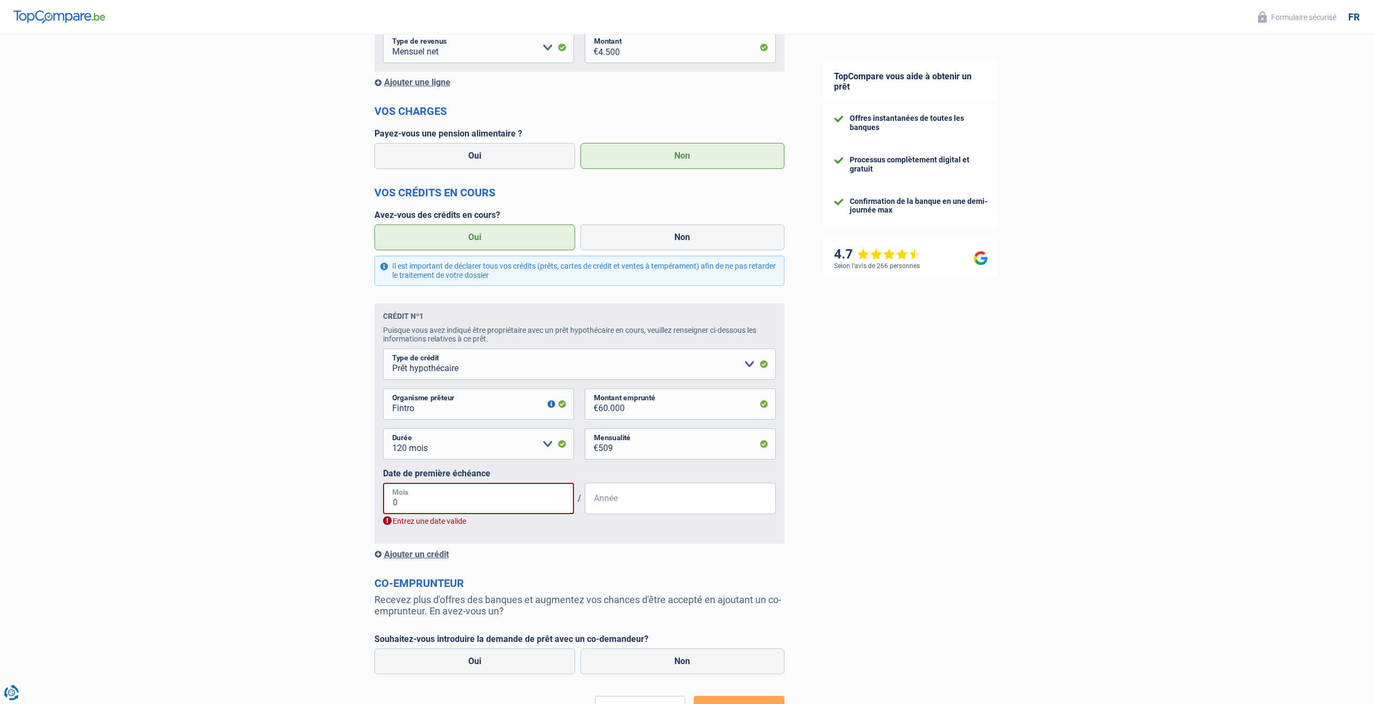
type input "05"
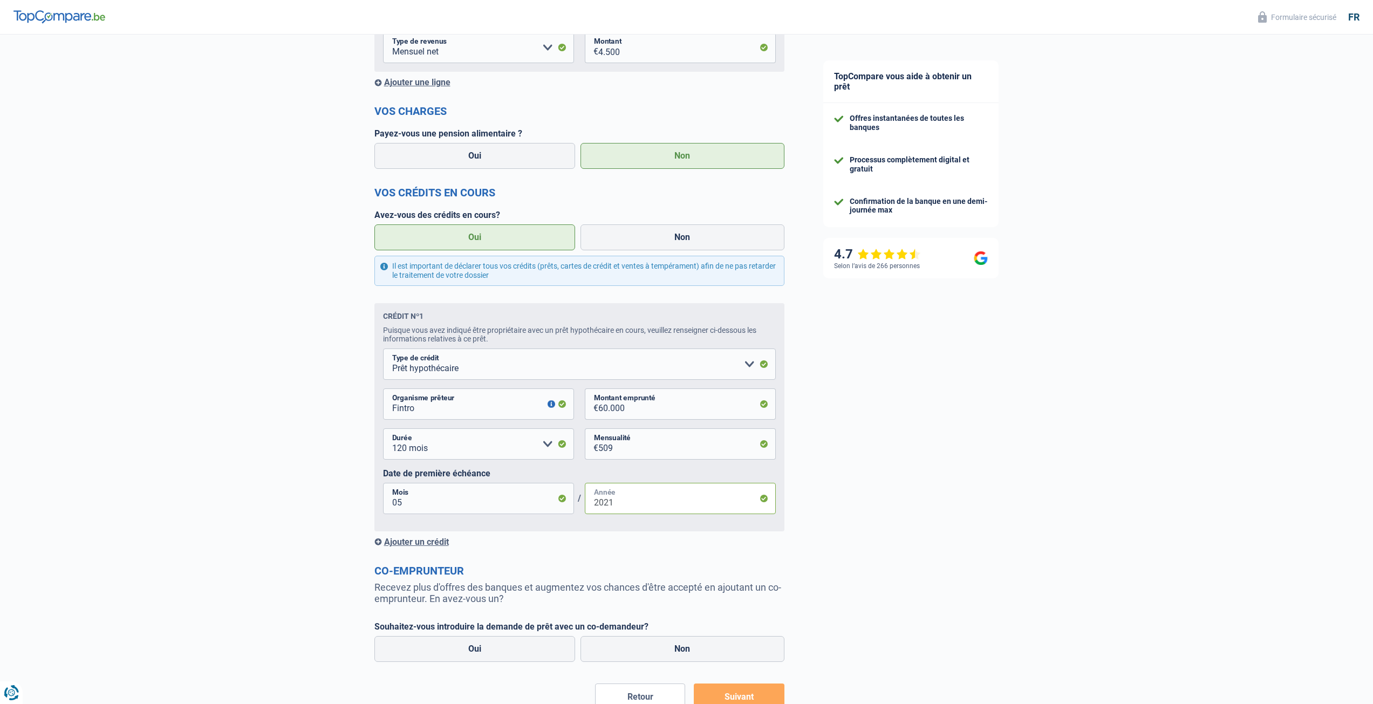
type input "2021"
click at [295, 455] on div "Chance de réussite de votre simulation est de 80% 1 2 3 4 5 Rajoutez +10% en co…" at bounding box center [402, 292] width 804 height 956
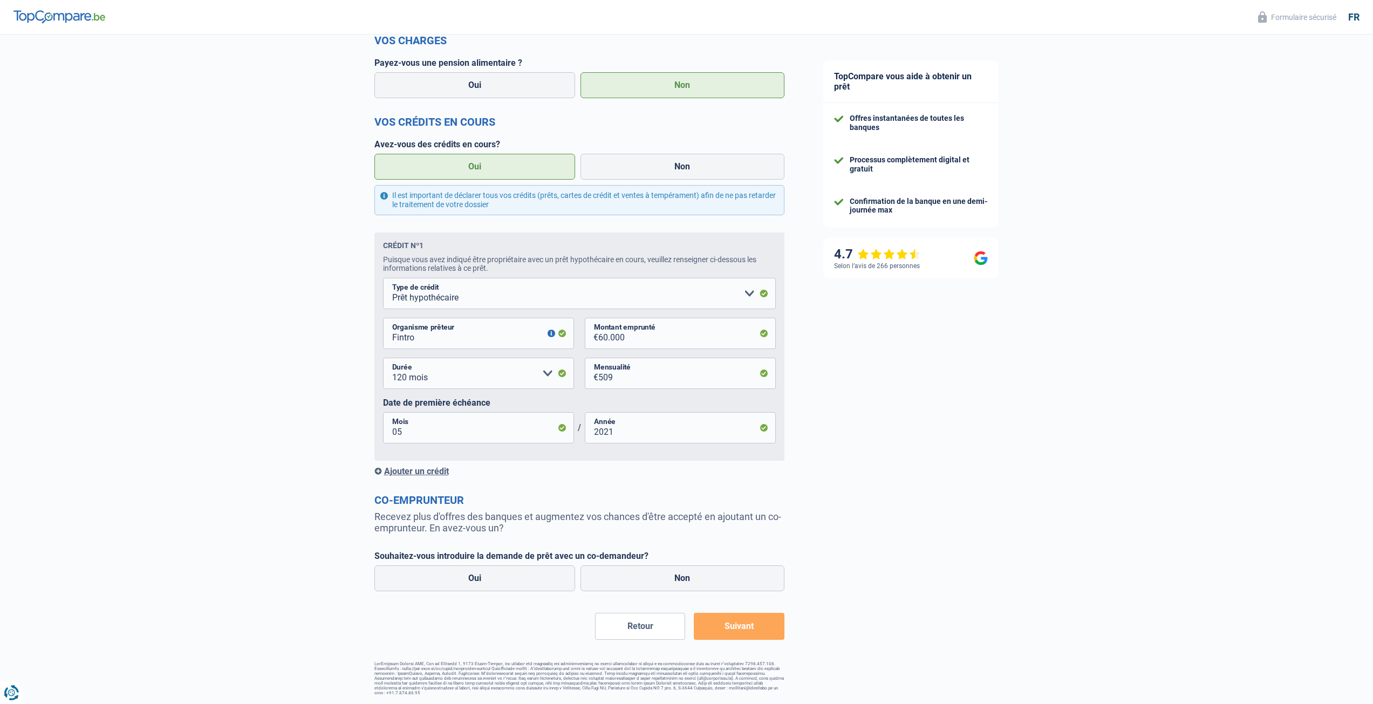
click at [741, 629] on button "Suivant" at bounding box center [739, 626] width 90 height 27
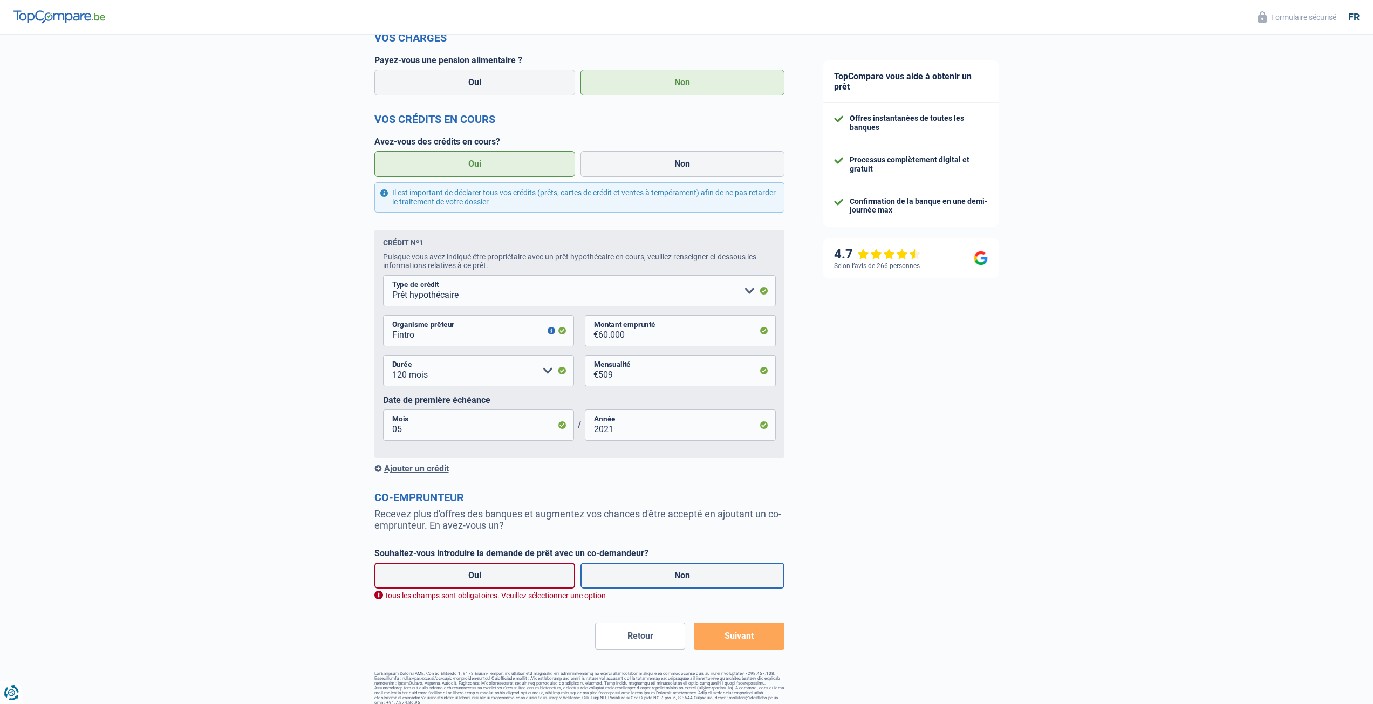
click at [659, 579] on label "Non" at bounding box center [682, 576] width 204 height 26
click at [659, 579] on input "Non" at bounding box center [682, 576] width 204 height 26
radio input "true"
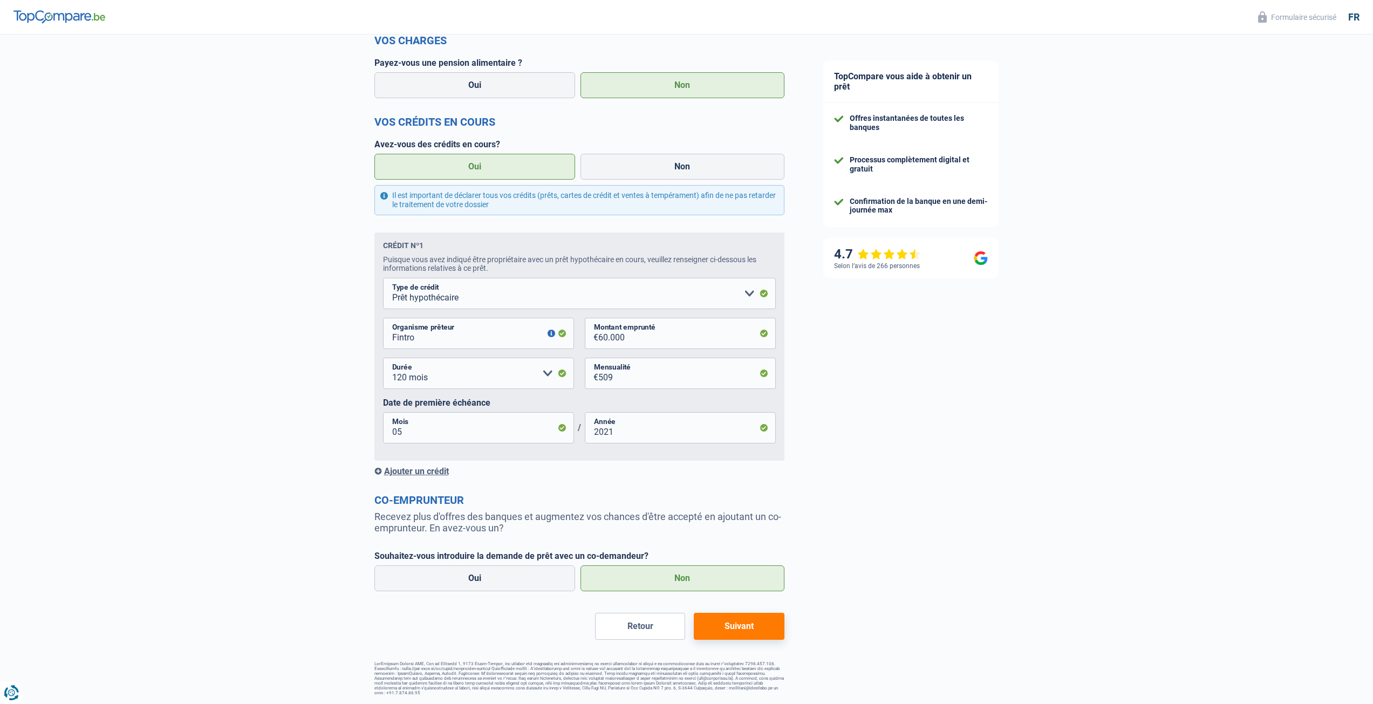
click at [757, 625] on button "Suivant" at bounding box center [739, 626] width 90 height 27
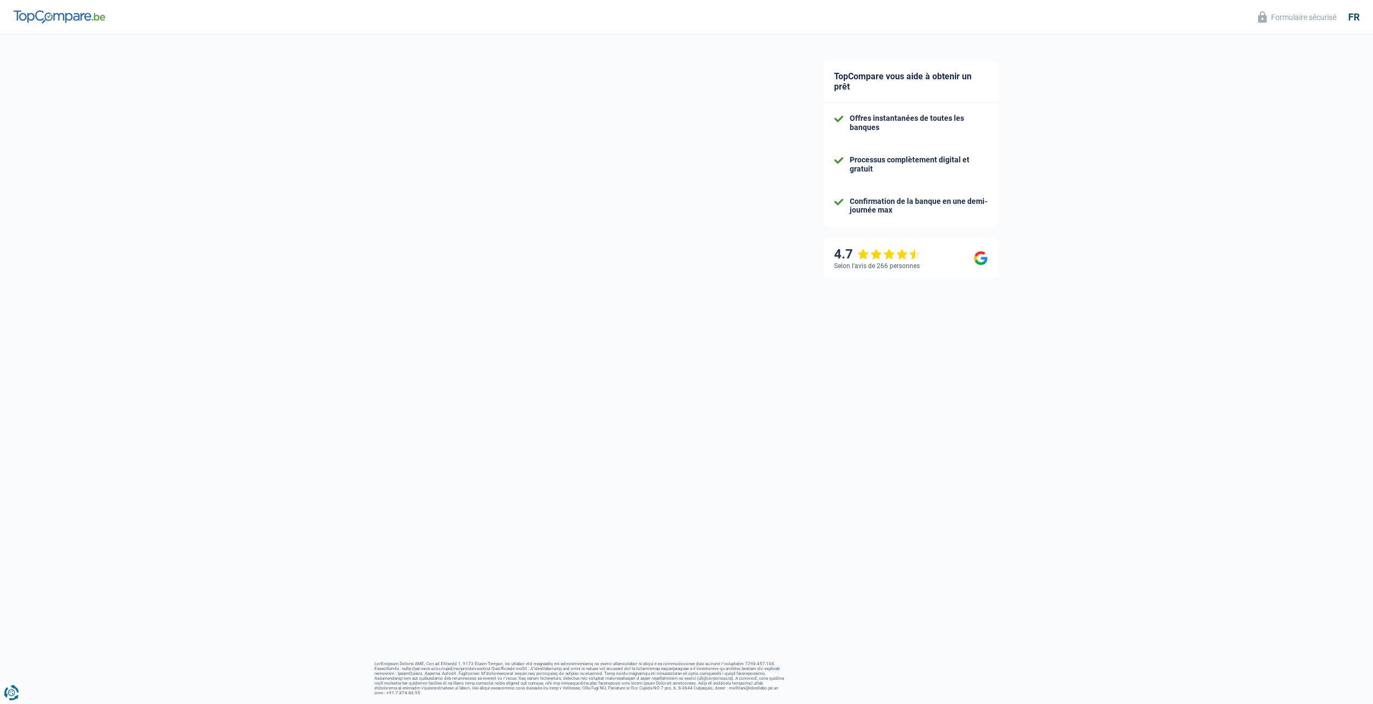
select select "120"
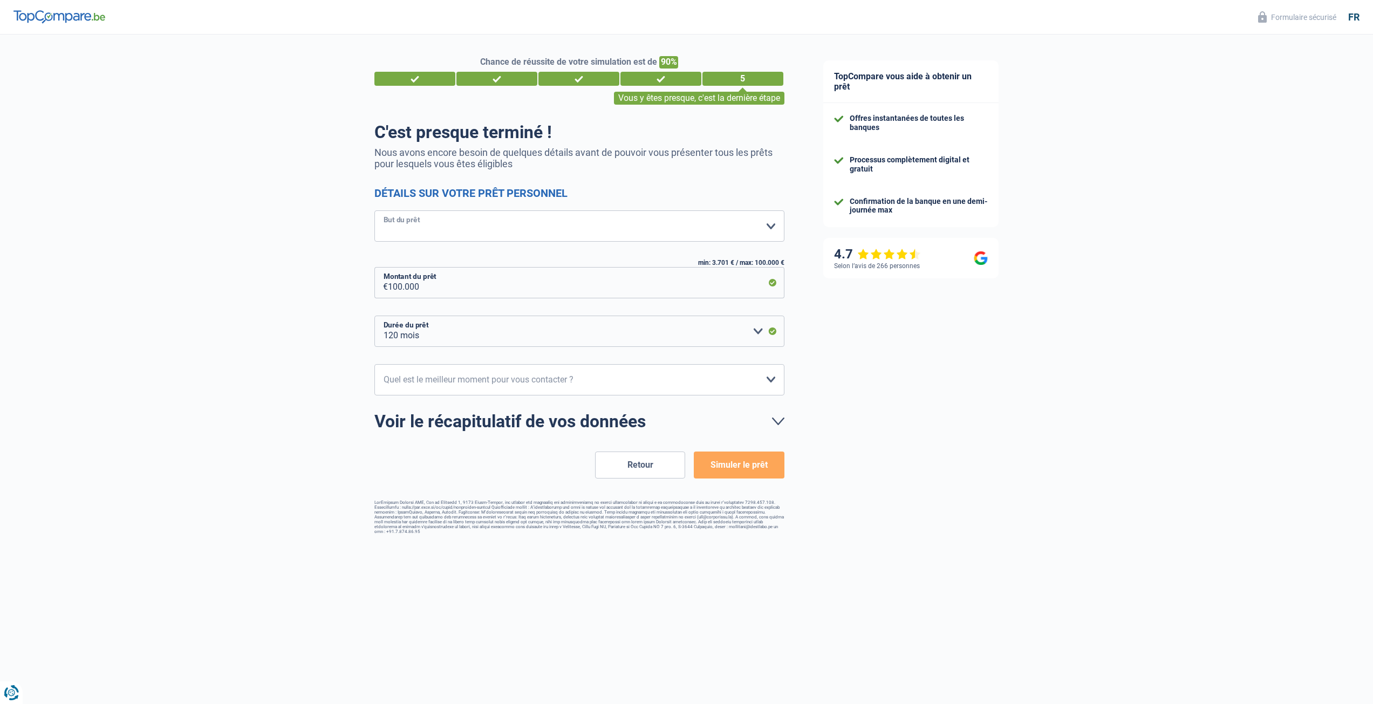
click at [766, 227] on select "Confort maison: meubles, textile, peinture, électroménager, outillage non-profe…" at bounding box center [579, 225] width 410 height 31
select select "other"
click at [374, 211] on select "Confort maison: meubles, textile, peinture, électroménager, outillage non-profe…" at bounding box center [579, 225] width 410 height 31
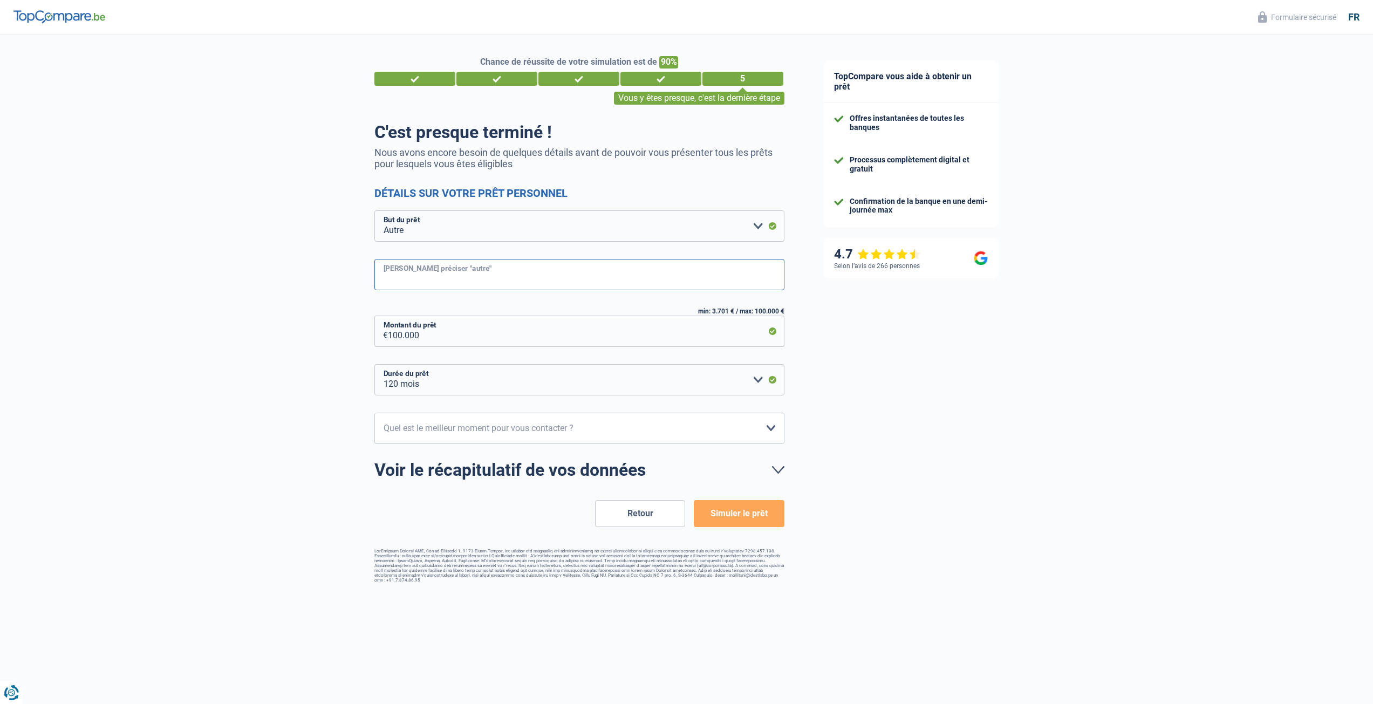
click at [433, 275] on input "Veuillez préciser "autre"" at bounding box center [579, 274] width 410 height 31
paste input "paiement d'un règlement à l'amiable"
type input "paiement d'un règlement à l'amiable"
click at [491, 431] on select "10h-12h 12h-14h 14h-16h 16h-18h Veuillez sélectionner une option" at bounding box center [579, 428] width 410 height 31
select select "10-12"
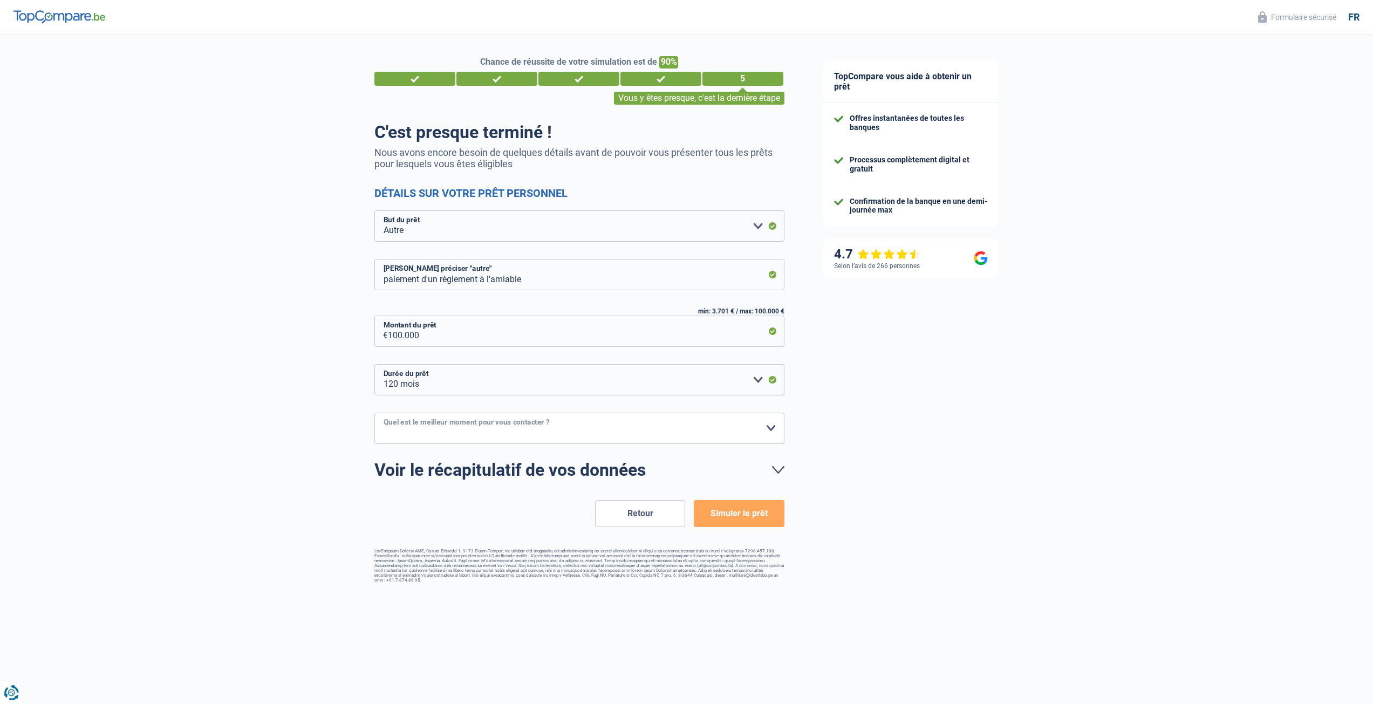
click at [374, 413] on select "10h-12h 12h-14h 14h-16h 16h-18h Veuillez sélectionner une option" at bounding box center [579, 428] width 410 height 31
click at [751, 512] on button "Simuler le prêt" at bounding box center [739, 513] width 90 height 27
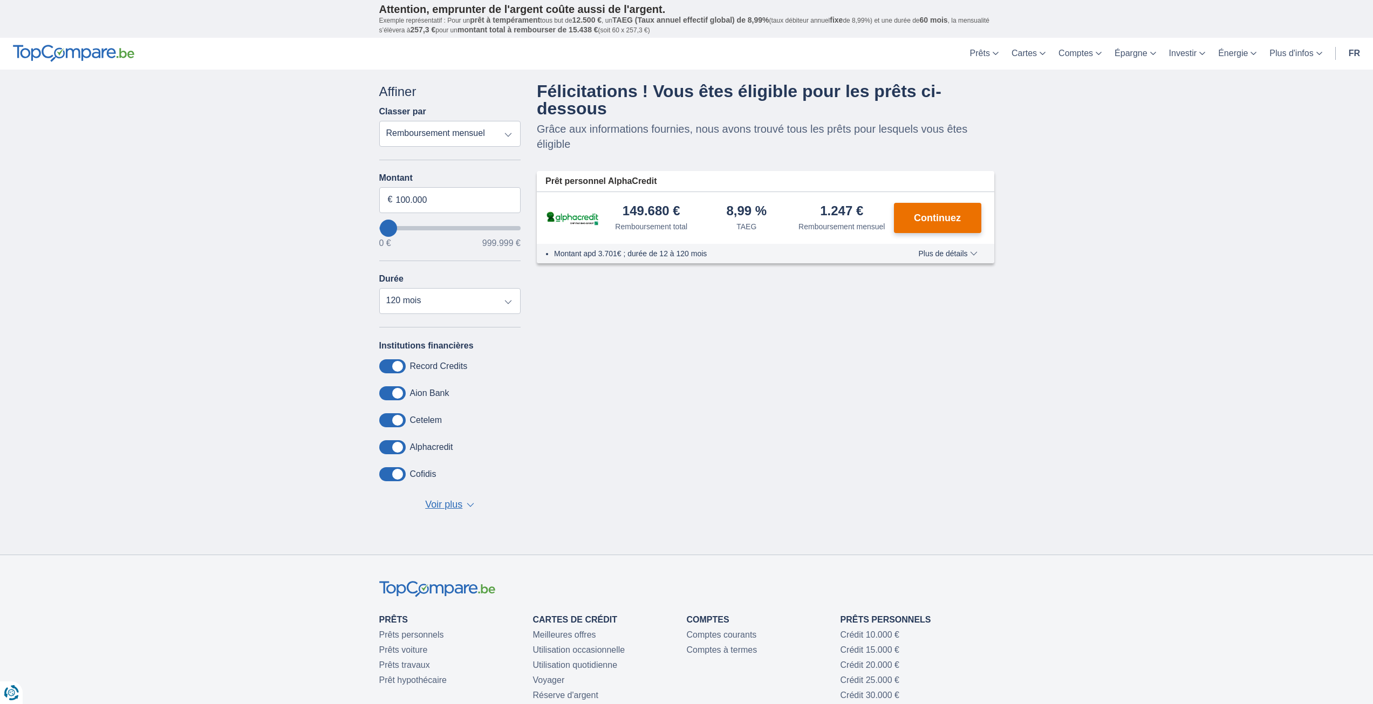
click at [938, 214] on span "Continuez" at bounding box center [937, 218] width 47 height 10
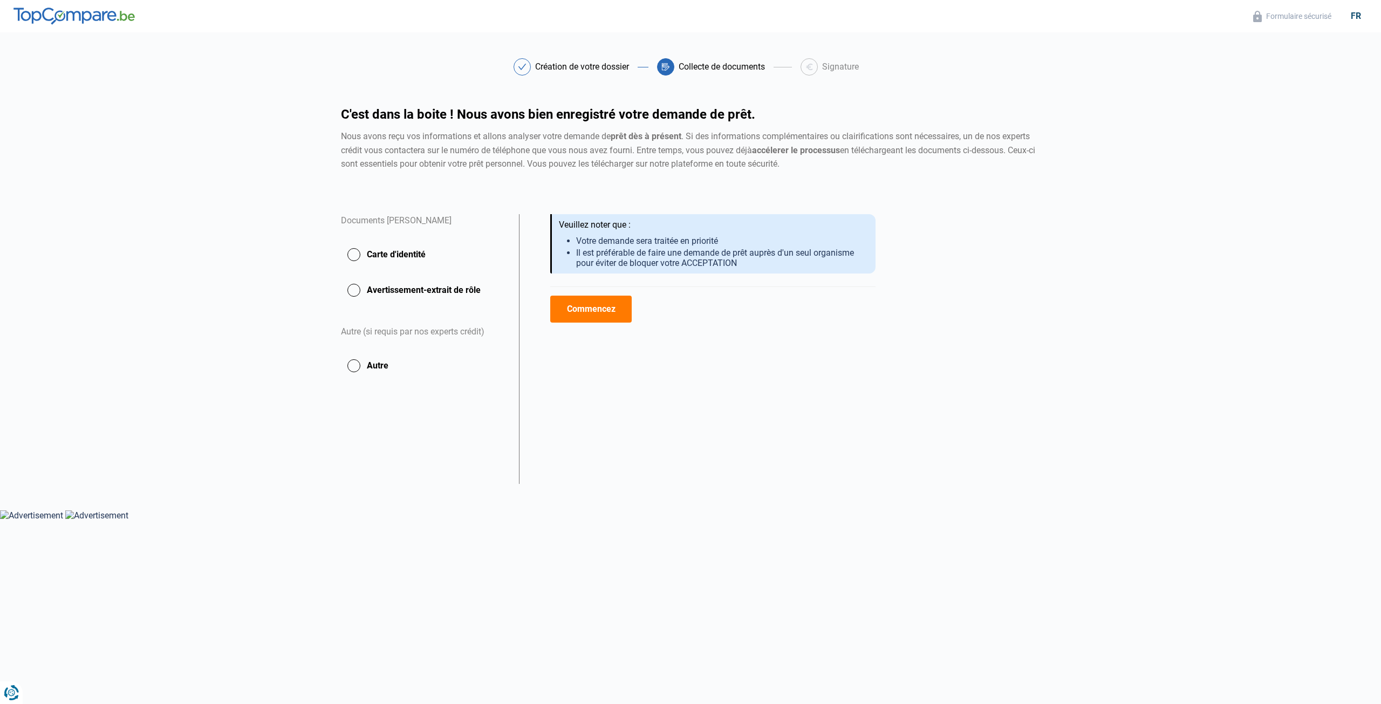
click at [356, 277] on button "Carte d'identité" at bounding box center [423, 290] width 165 height 27
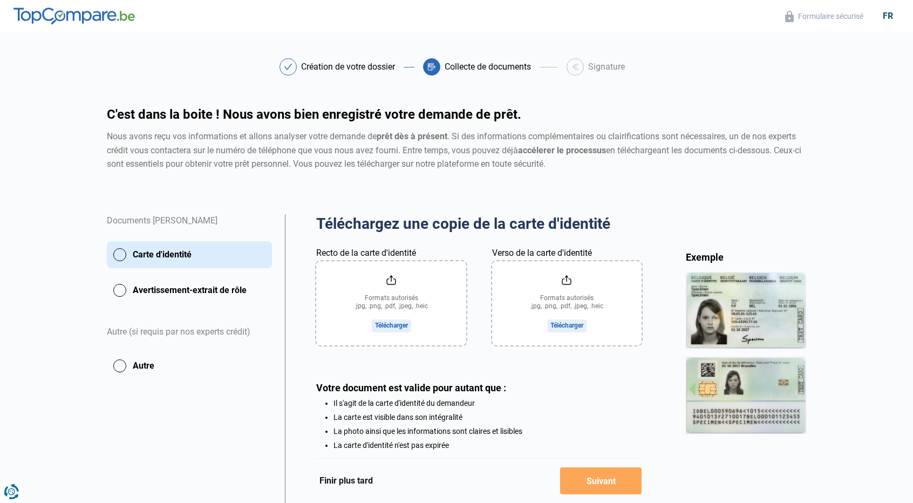
click at [389, 325] on input "Recto de la carte d'identité" at bounding box center [390, 303] width 149 height 84
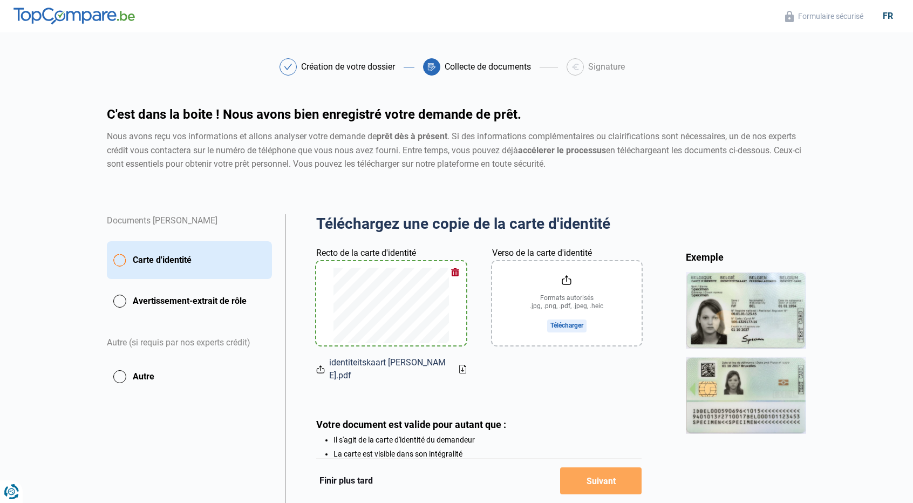
click at [565, 331] on input "Verso de la carte d'identité" at bounding box center [566, 303] width 149 height 84
type input "C:\fakepath\identiteitskaart Johan.pdf"
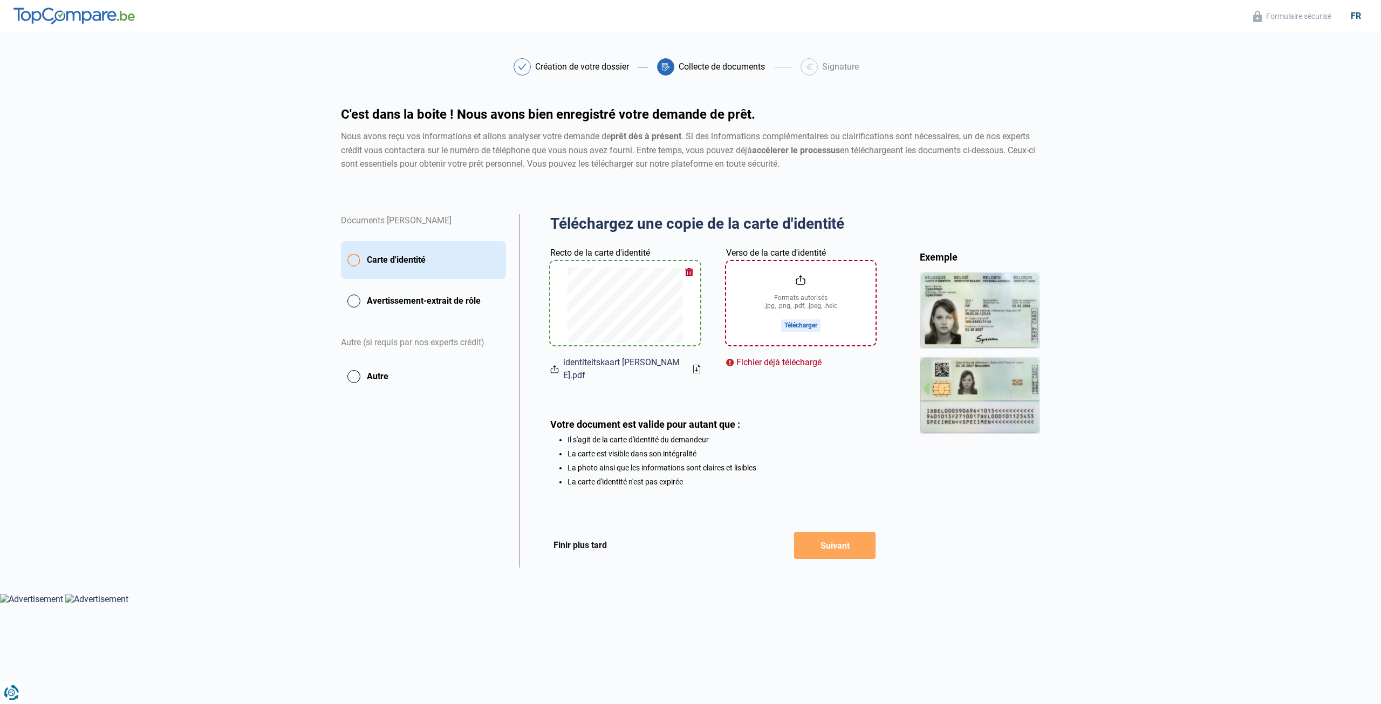
click at [802, 284] on input "Verso de la carte d'identité" at bounding box center [800, 303] width 149 height 84
